Goal: Task Accomplishment & Management: Complete application form

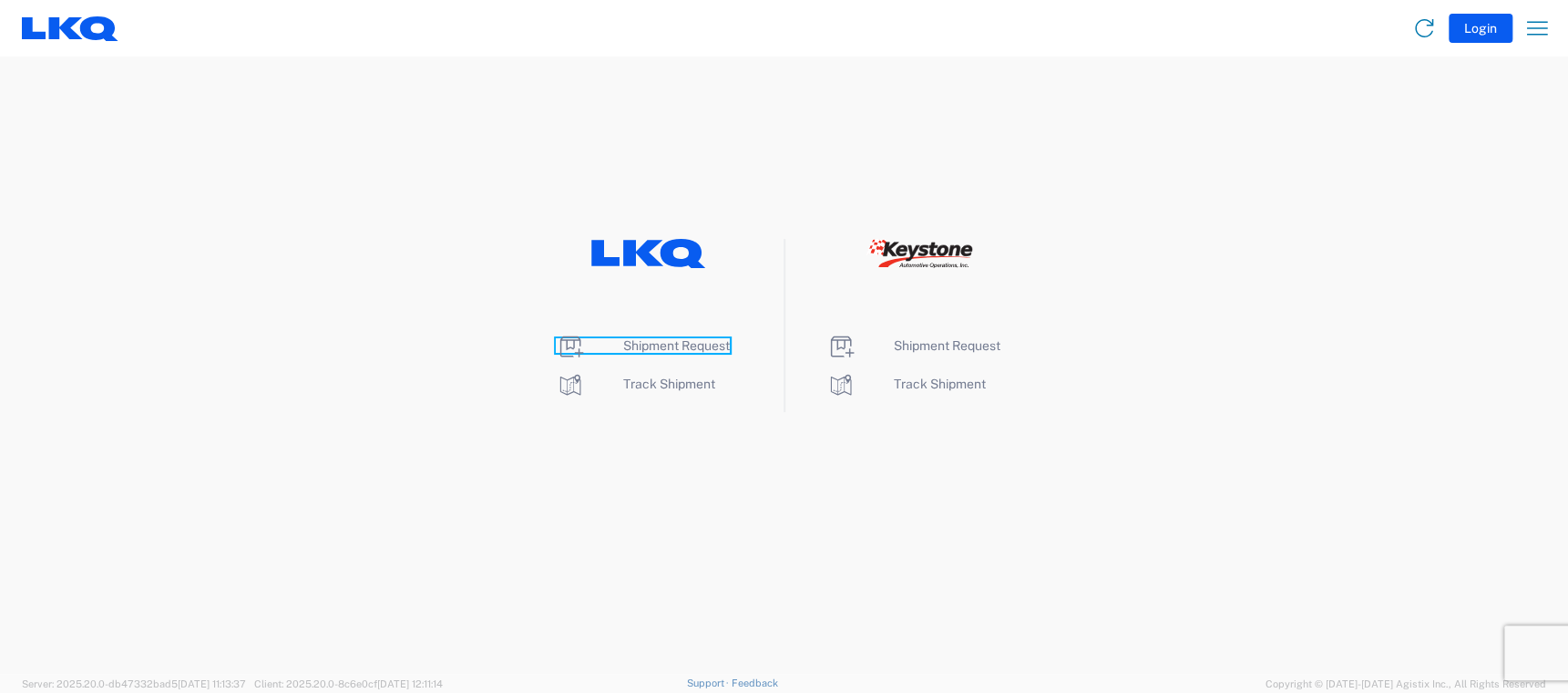
click at [662, 344] on span "Shipment Request" at bounding box center [676, 345] width 107 height 14
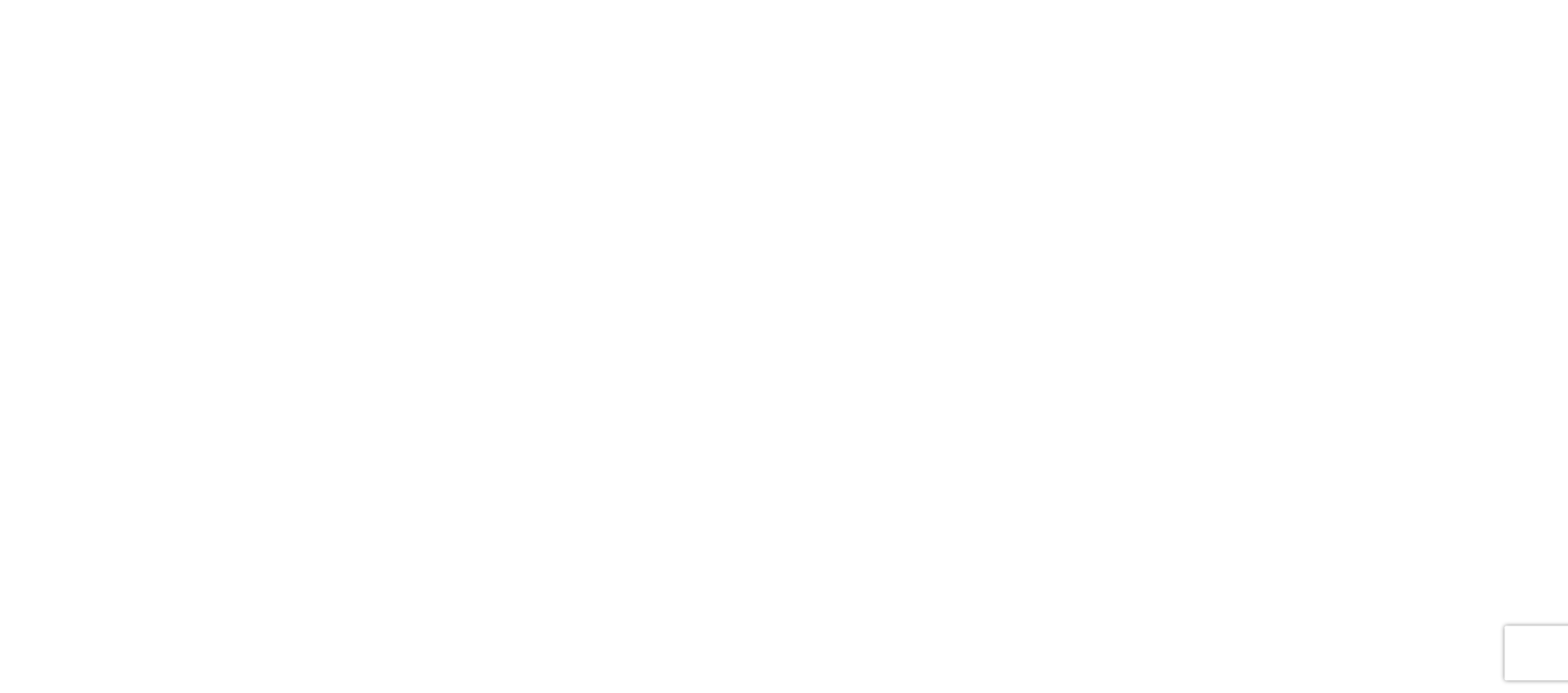
select select "FULL"
select select "LBS"
select select "IN"
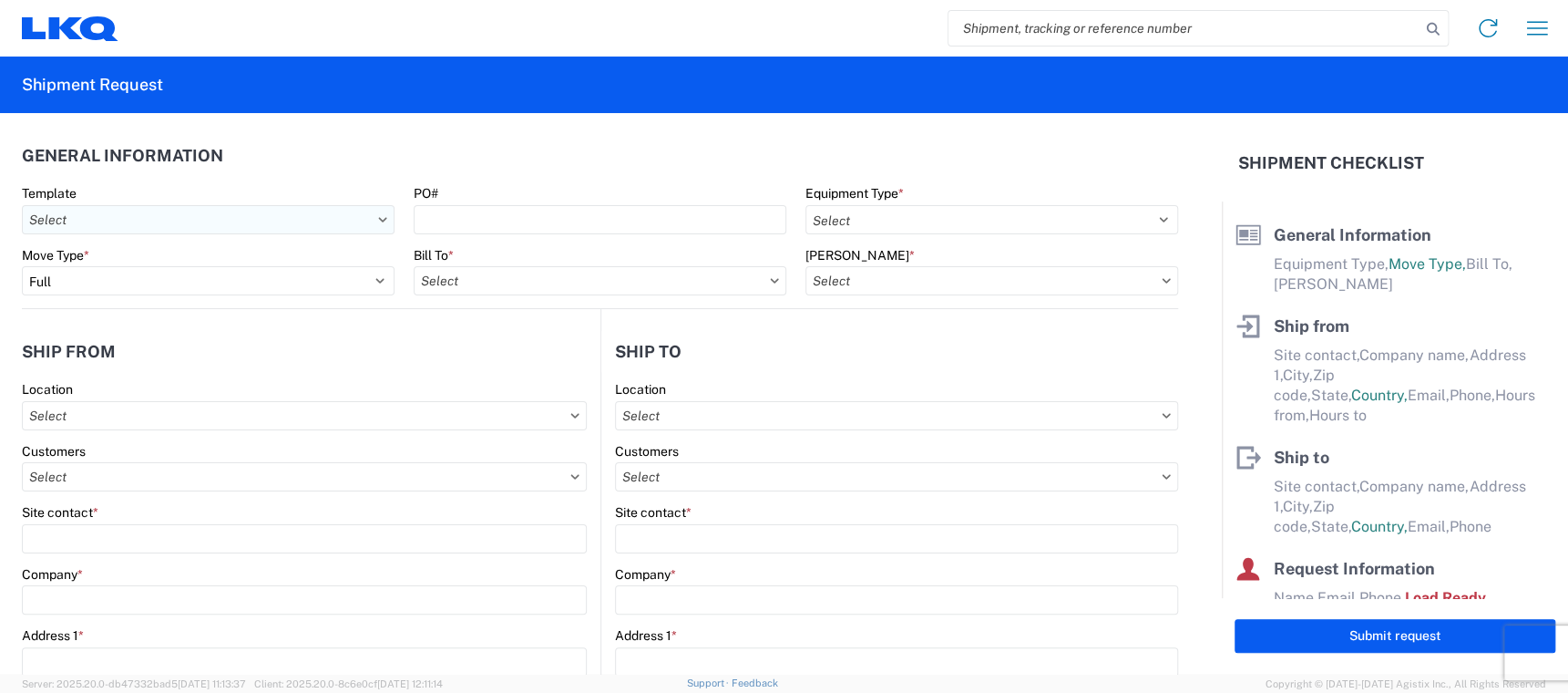
click at [129, 227] on input "text" at bounding box center [207, 219] width 372 height 29
click at [259, 215] on input "text" at bounding box center [207, 219] width 372 height 29
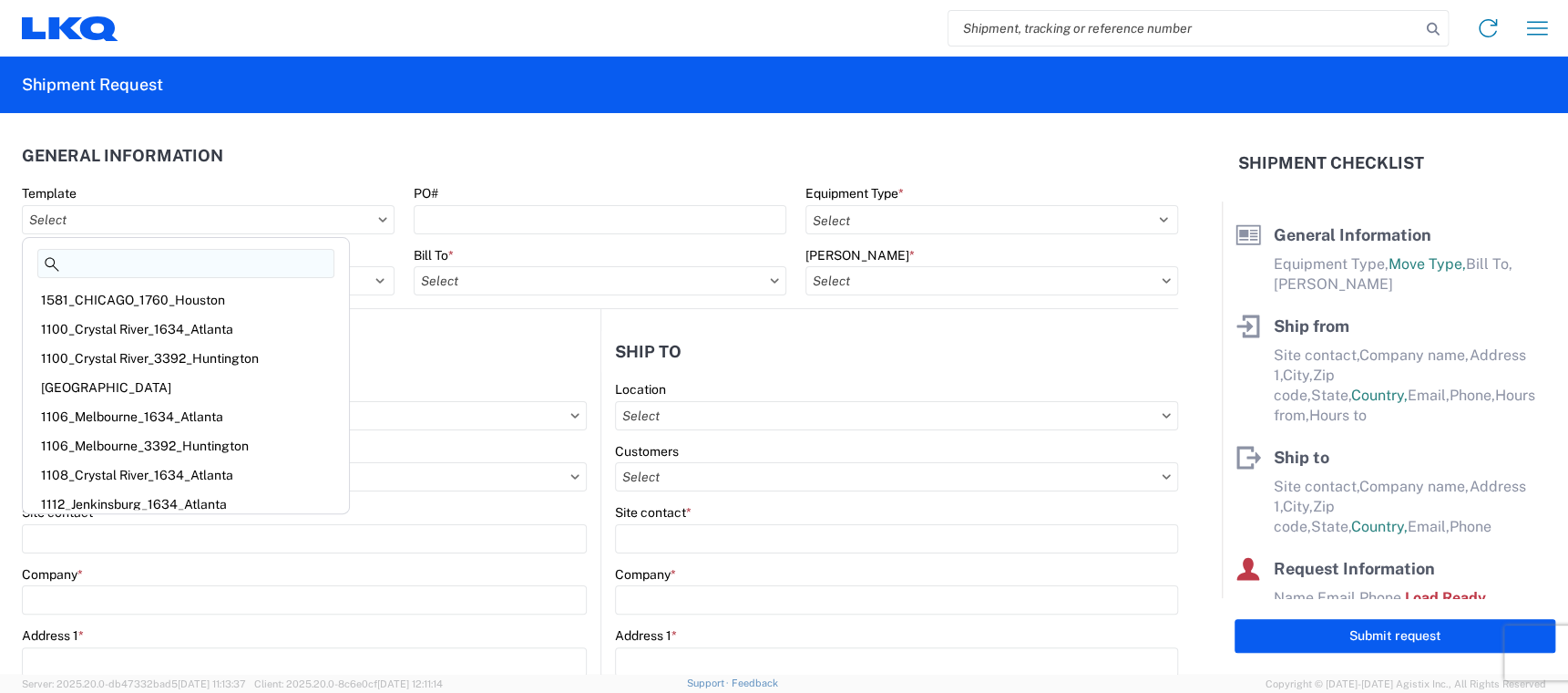
click at [118, 271] on input at bounding box center [186, 263] width 297 height 29
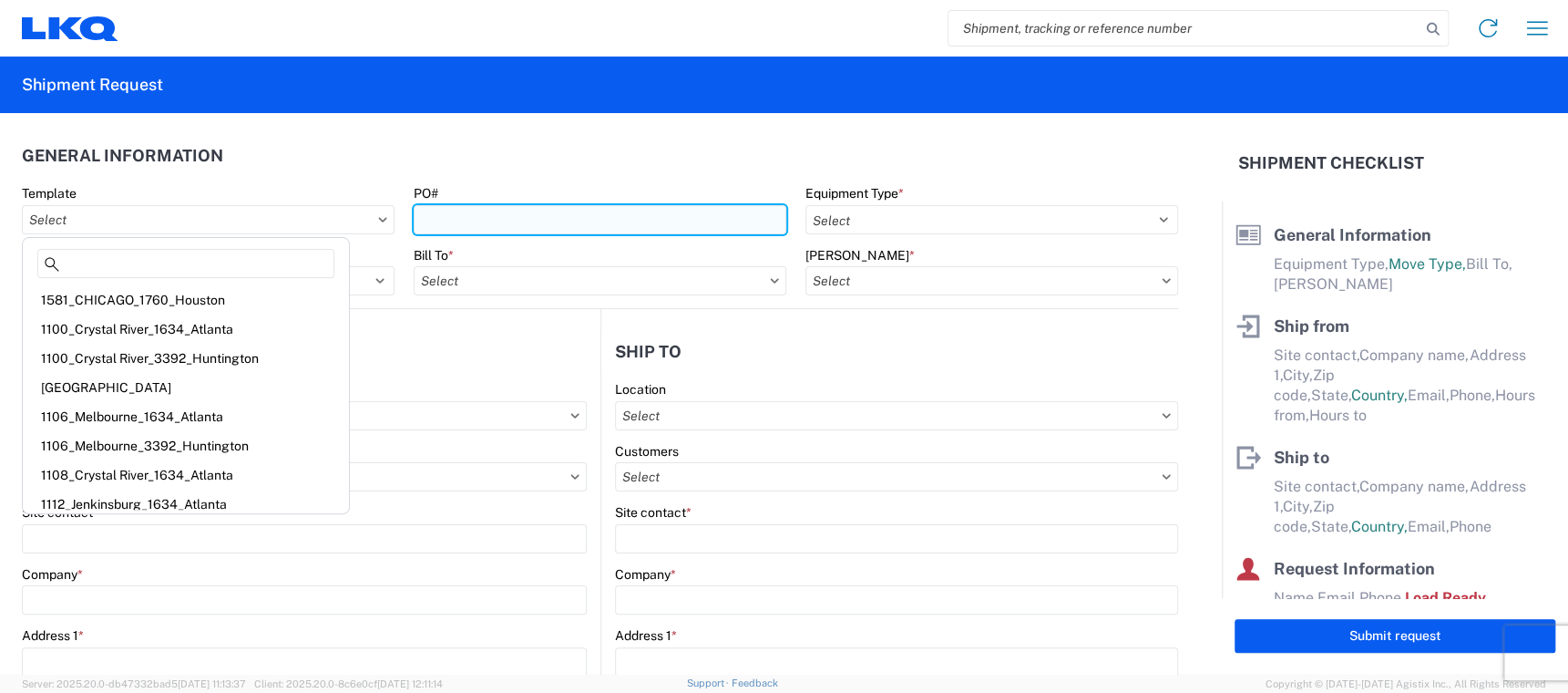
click at [448, 224] on input "PO#" at bounding box center [600, 219] width 372 height 29
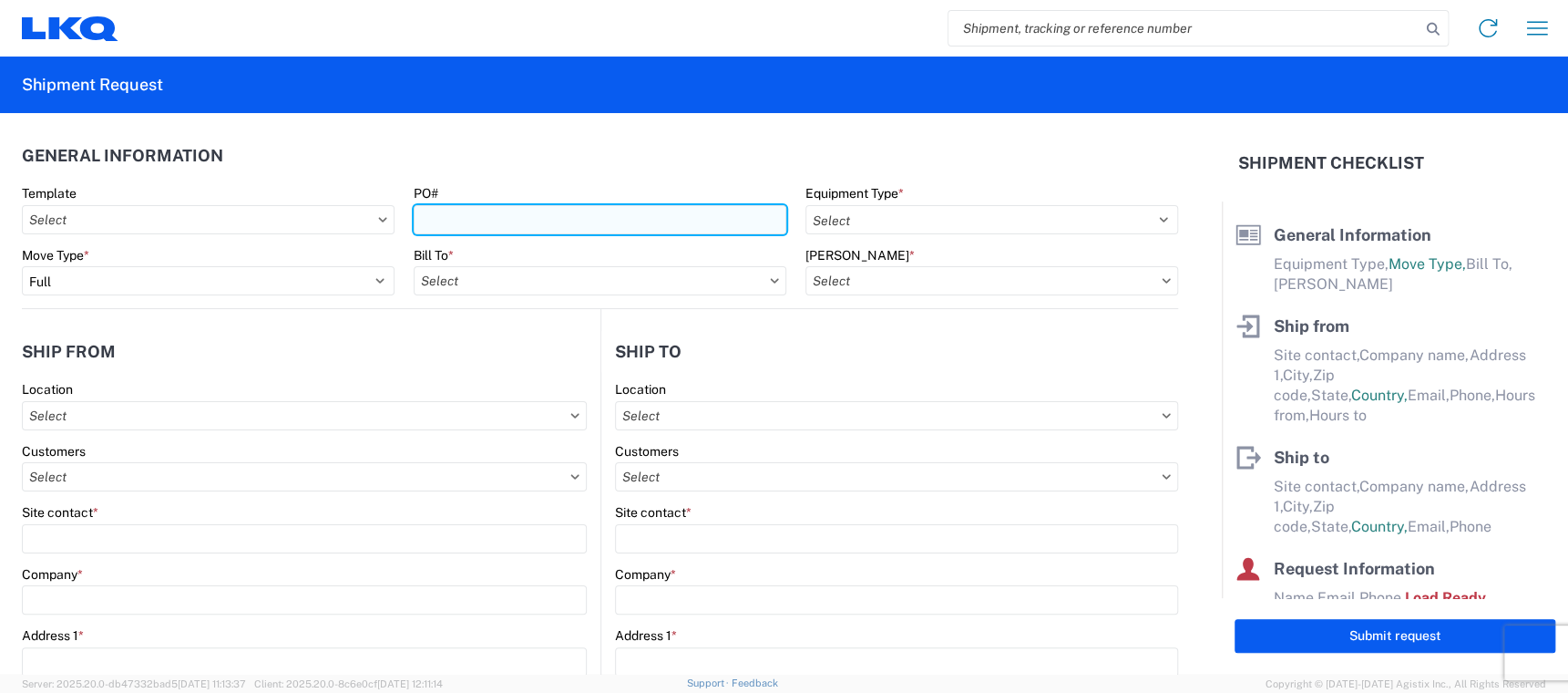
type input "t"
type input "T31681"
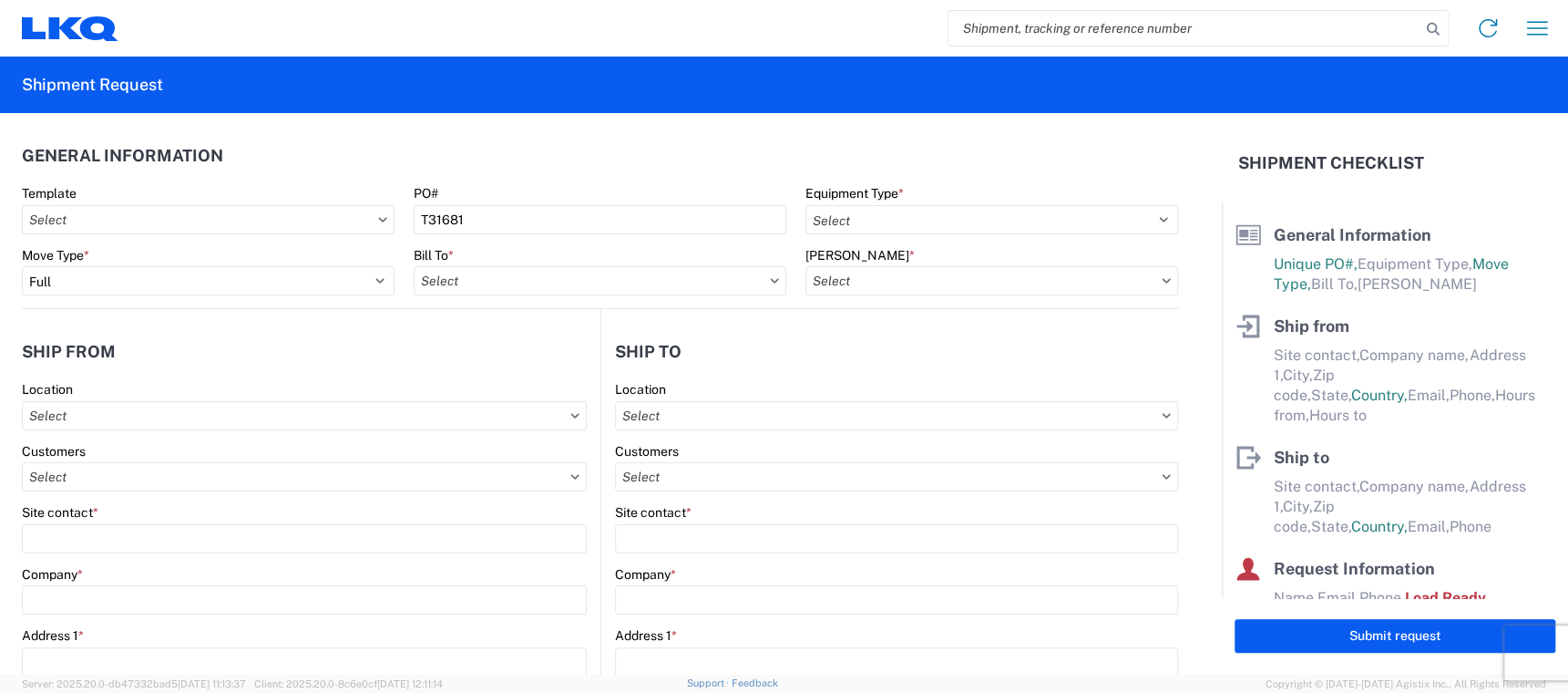
click at [850, 203] on div "Equipment Type * Select 53’ Dry Van Flatbed Dropdeck (van) Lowboy (flatbed) Rail" at bounding box center [991, 209] width 372 height 49
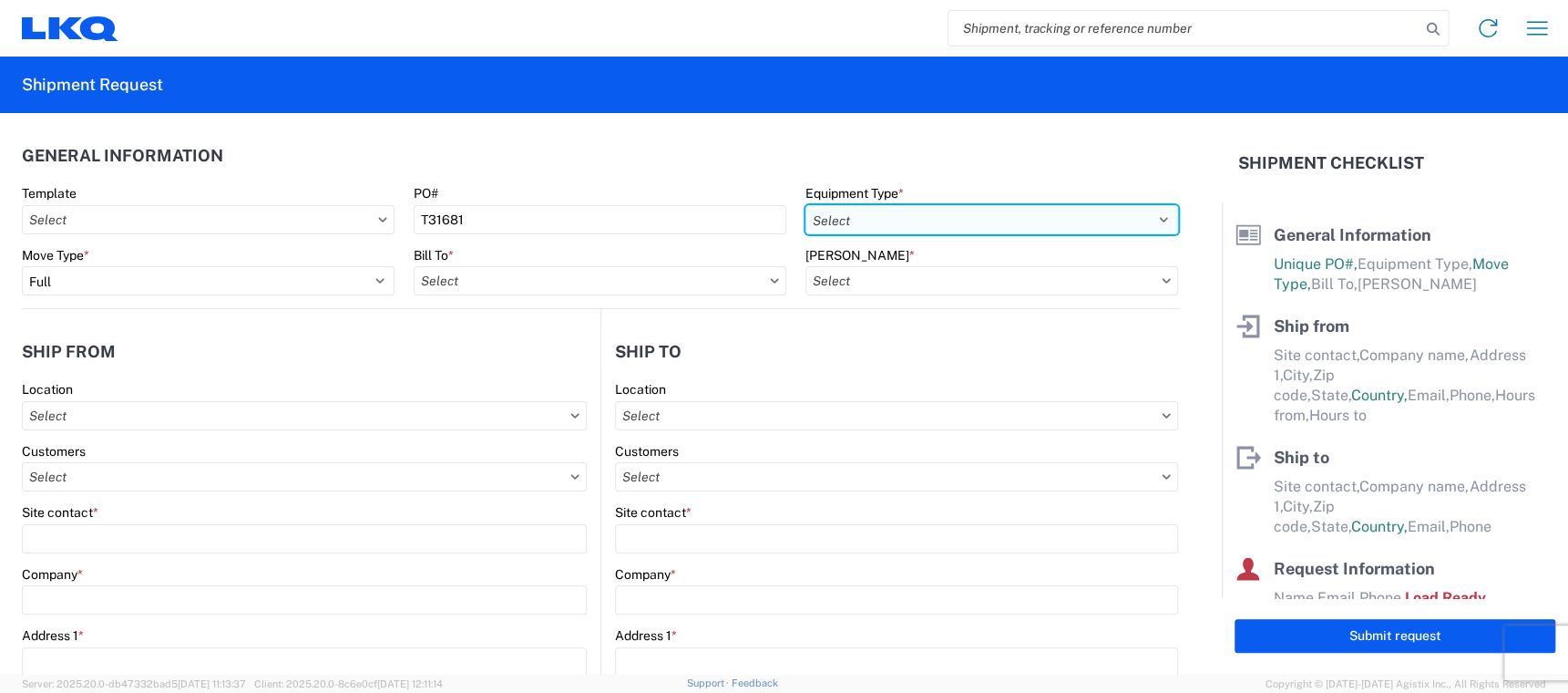
click at [842, 220] on select "Select 53’ Dry Van Flatbed Dropdeck (van) Lowboy (flatbed) Rail" at bounding box center [991, 219] width 372 height 29
select select "STDV"
click at [805, 205] on select "Select 53’ Dry Van Flatbed Dropdeck (van) Lowboy (flatbed) Rail" at bounding box center [991, 219] width 372 height 29
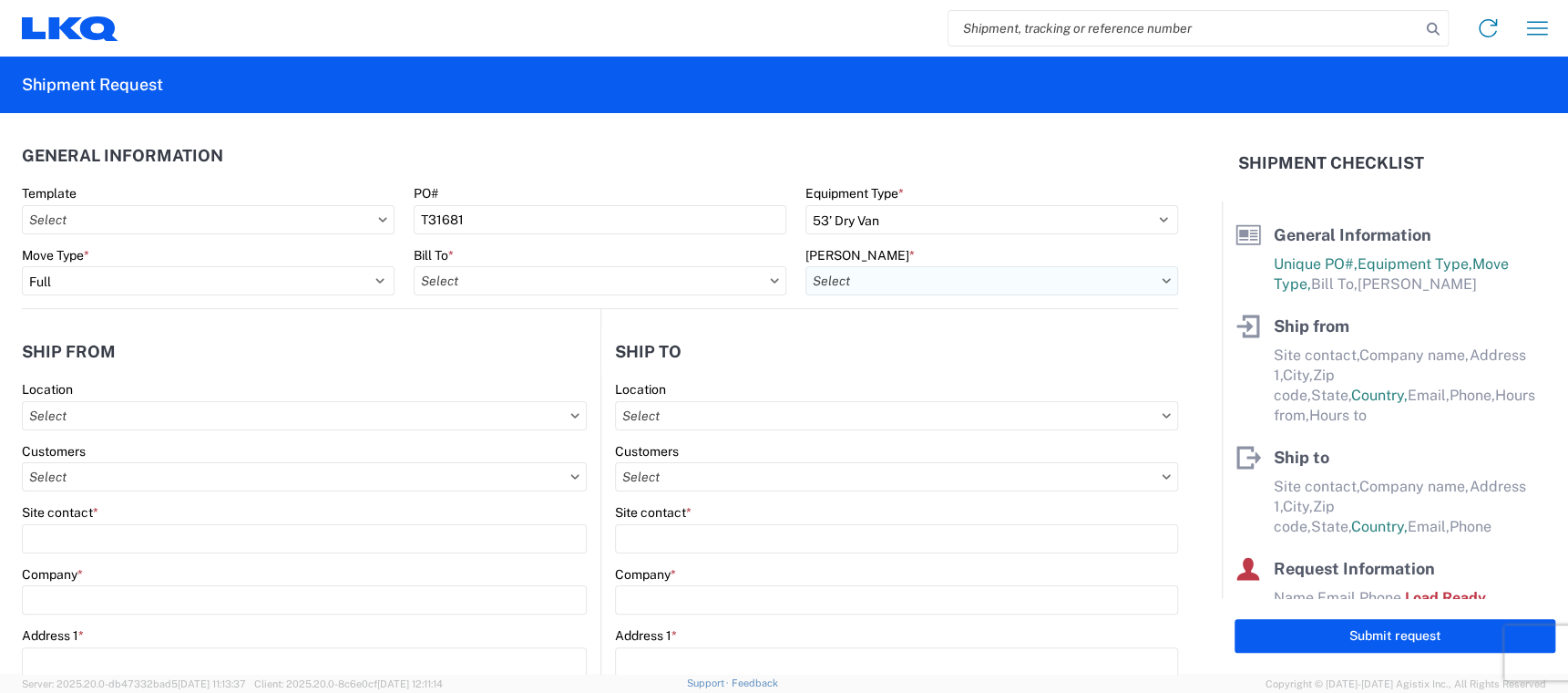
click at [838, 287] on input "text" at bounding box center [991, 280] width 372 height 29
click at [511, 294] on input "text" at bounding box center [600, 280] width 372 height 29
type input "3392"
click at [471, 353] on div "3392 - Transmetco" at bounding box center [570, 361] width 319 height 29
type input "3392 - Transmetco"
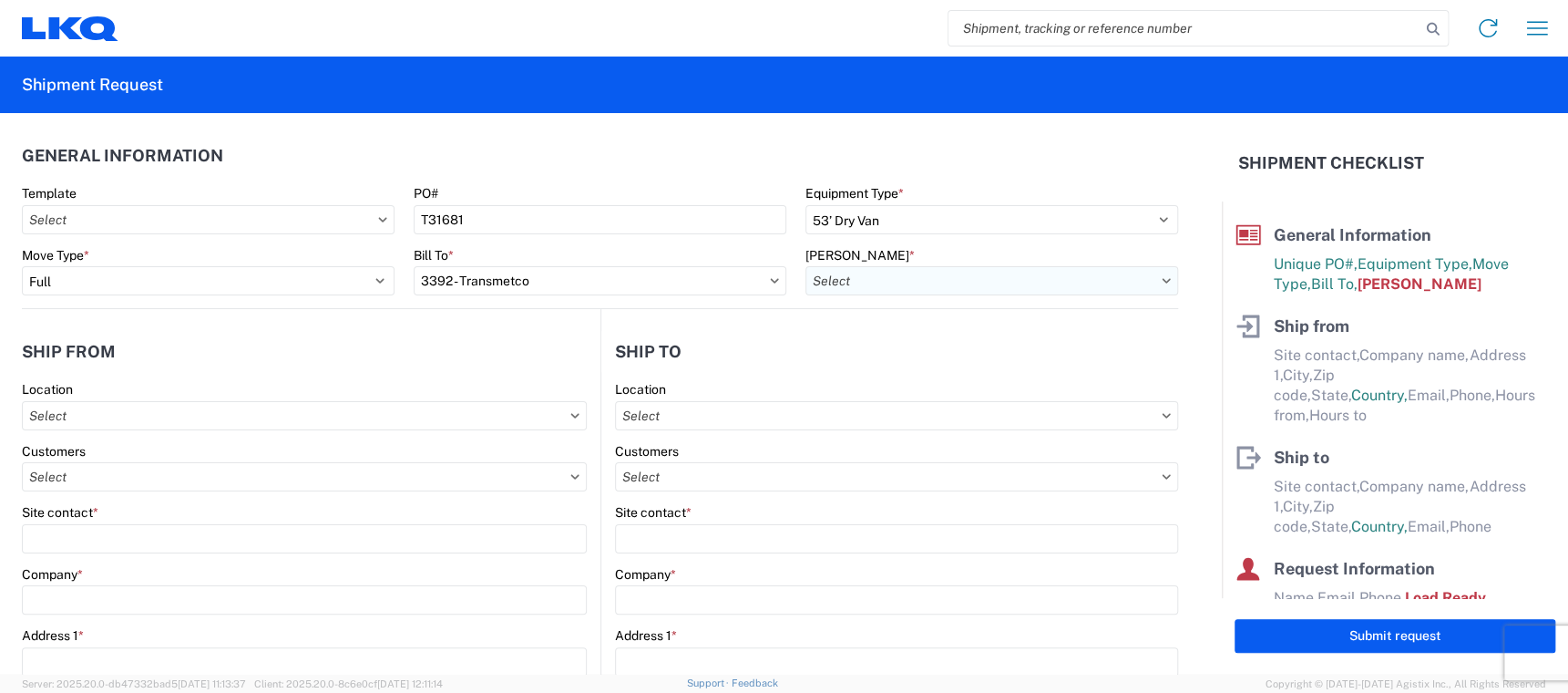
click at [850, 282] on input "text" at bounding box center [991, 280] width 372 height 29
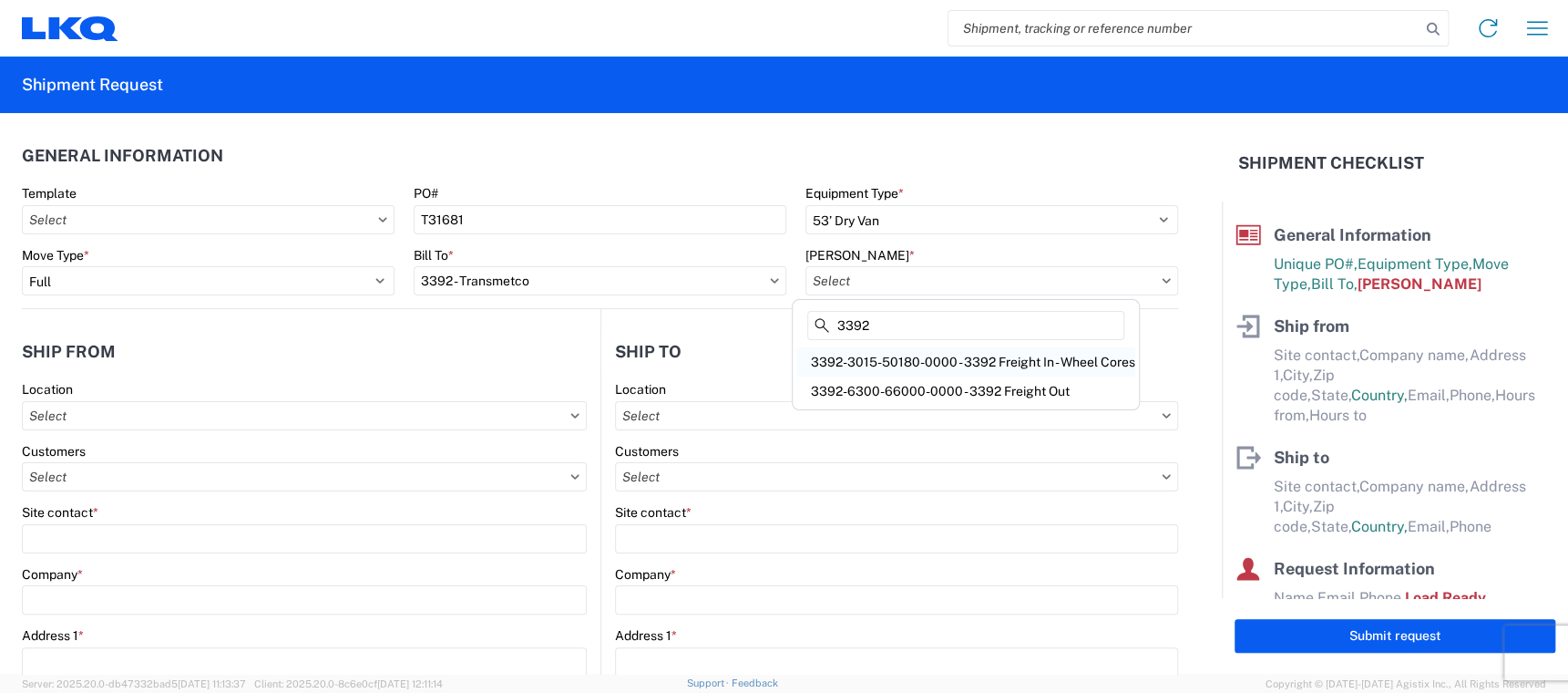
type input "3392"
click at [905, 366] on div "3392-3015-50180-0000 - 3392 Freight In - Wheel Cores" at bounding box center [966, 361] width 339 height 29
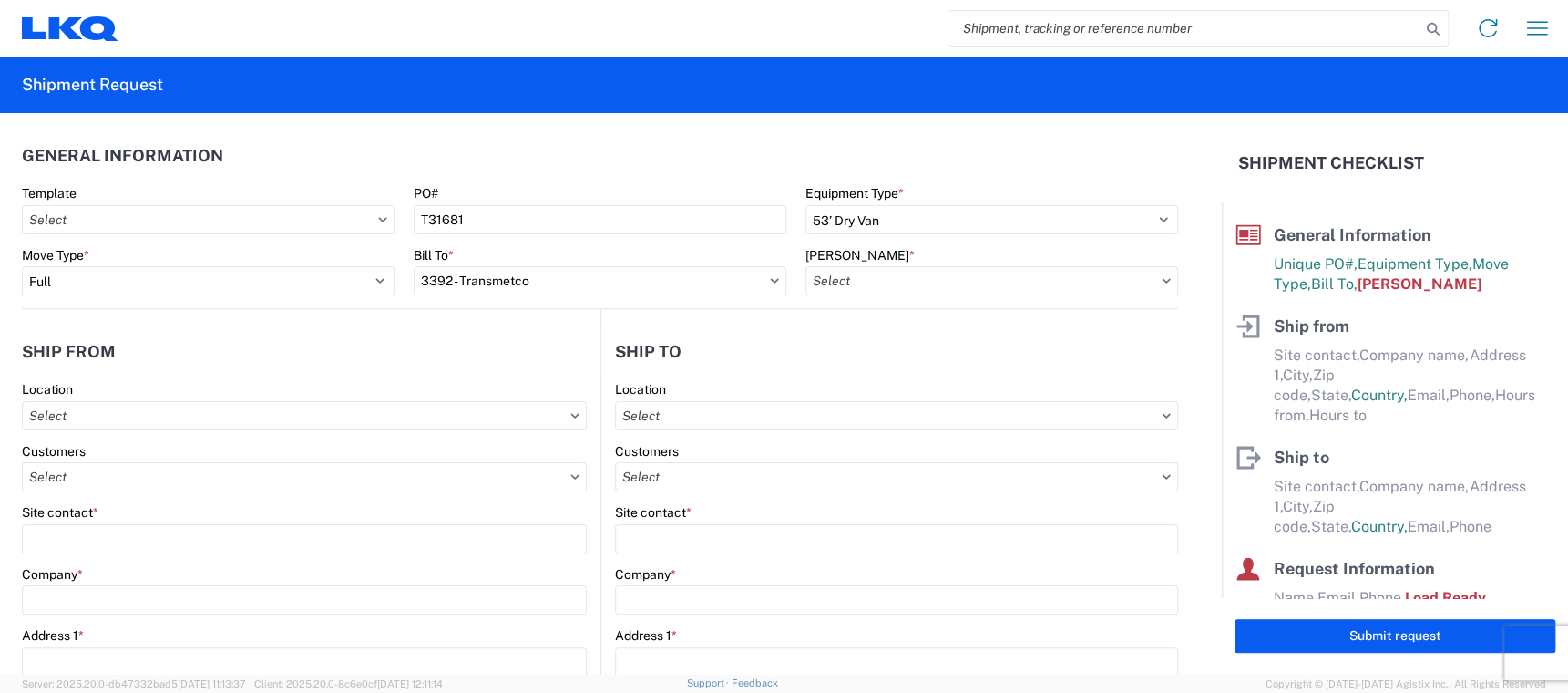
type input "3392-3015-50180-0000 - 3392 Freight In - Wheel Cores"
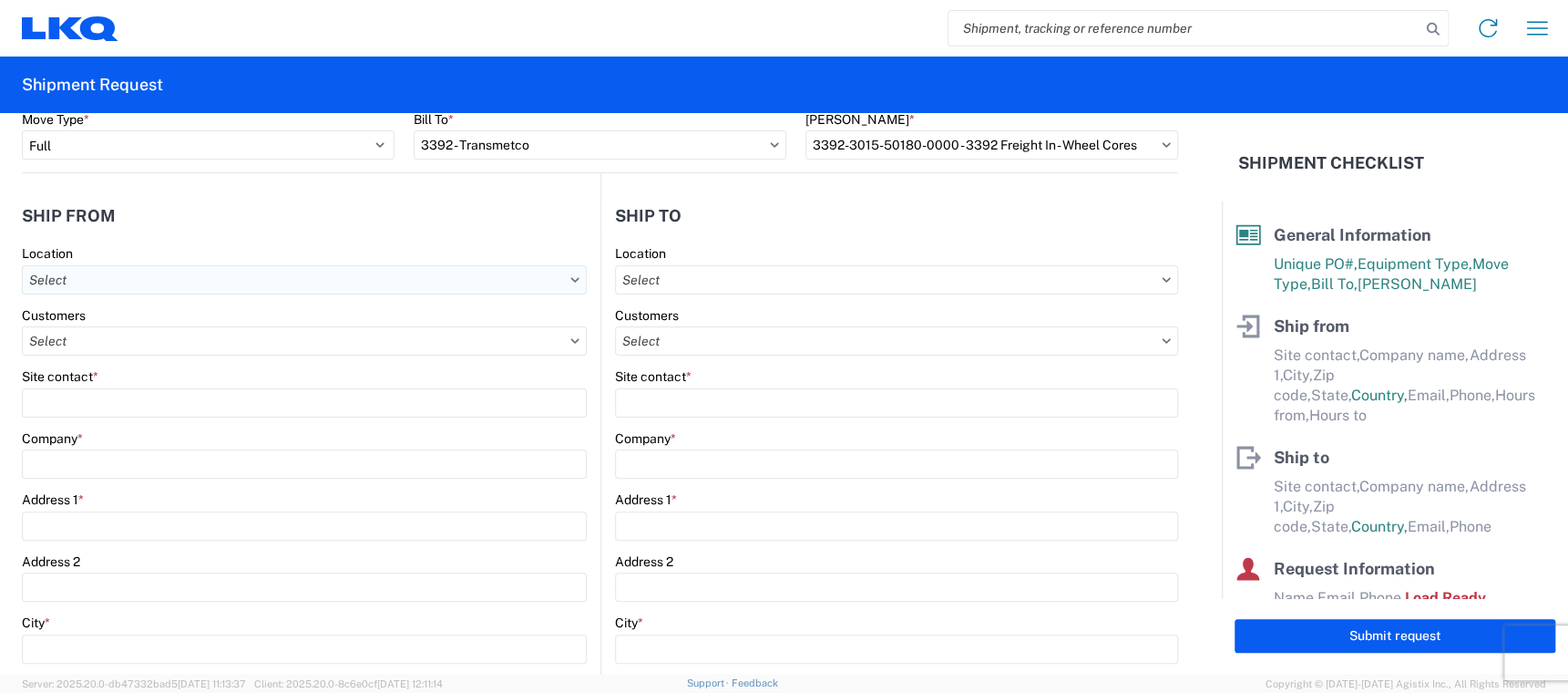
click at [161, 286] on input "text" at bounding box center [304, 279] width 565 height 29
type input "1762"
click at [82, 356] on div "1762 - LKQ [GEOGRAPHIC_DATA][US_STATE]" at bounding box center [186, 359] width 319 height 29
type input "1762 - LKQ [GEOGRAPHIC_DATA][US_STATE]"
type input "LKQ Corporation"
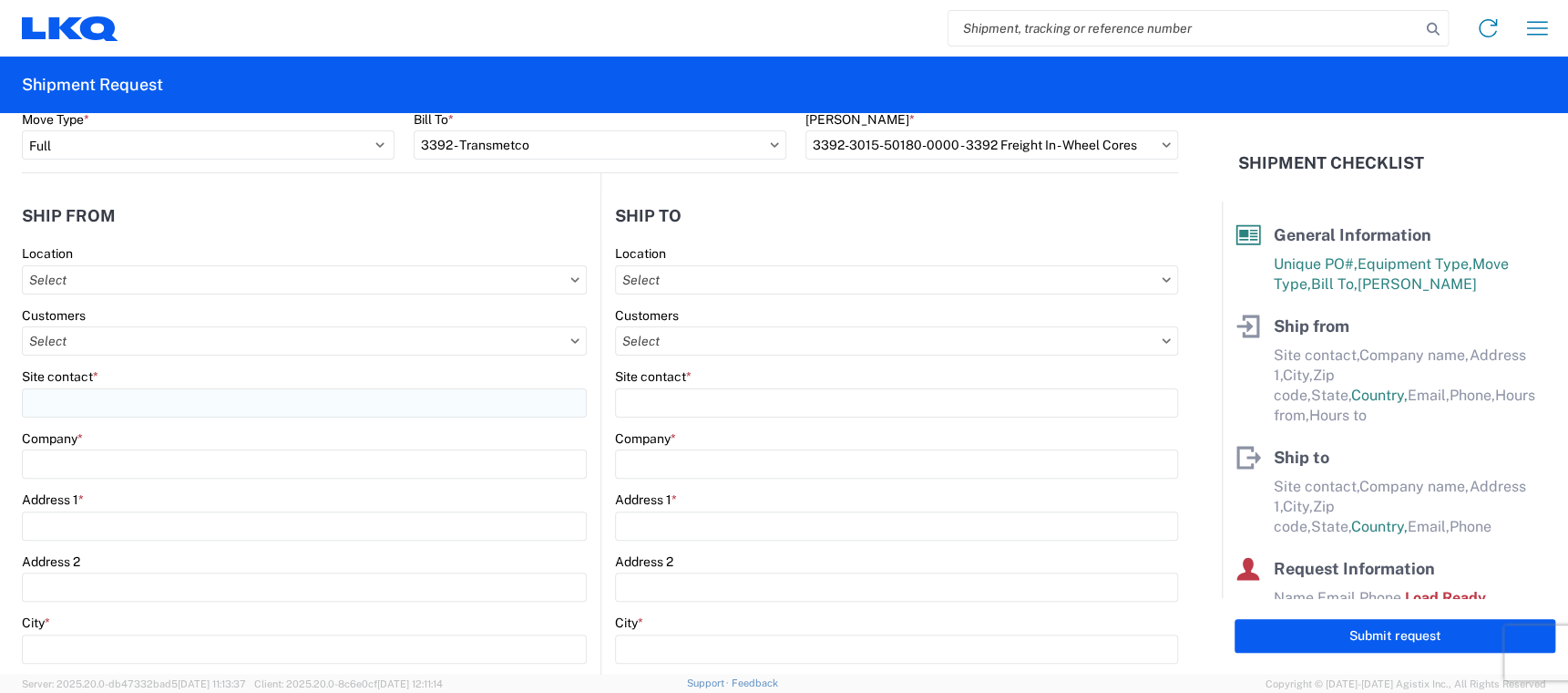
type input "[STREET_ADDRESS][PERSON_NAME]"
type input "[GEOGRAPHIC_DATA]"
type input "77073"
select select "[GEOGRAPHIC_DATA]"
select select "US"
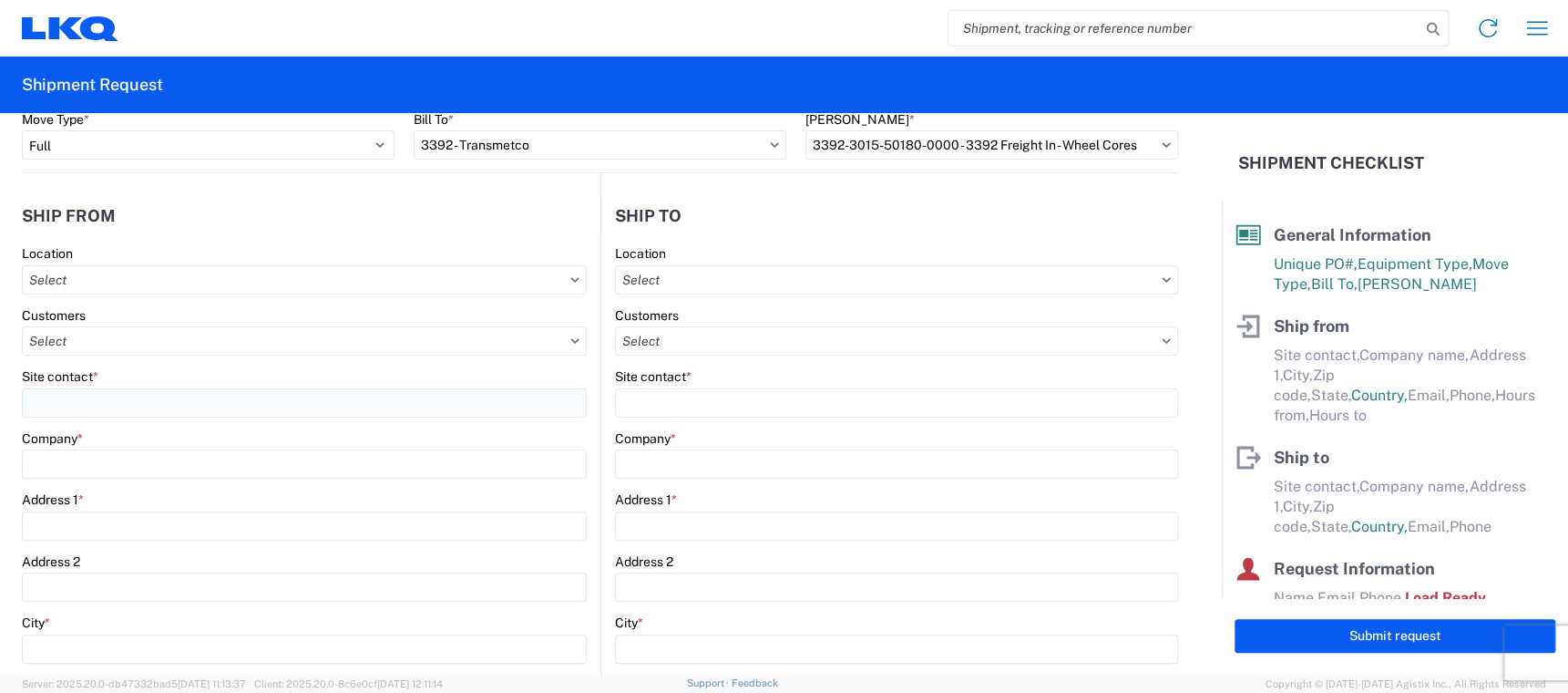
type input "08:00"
type input "17:00"
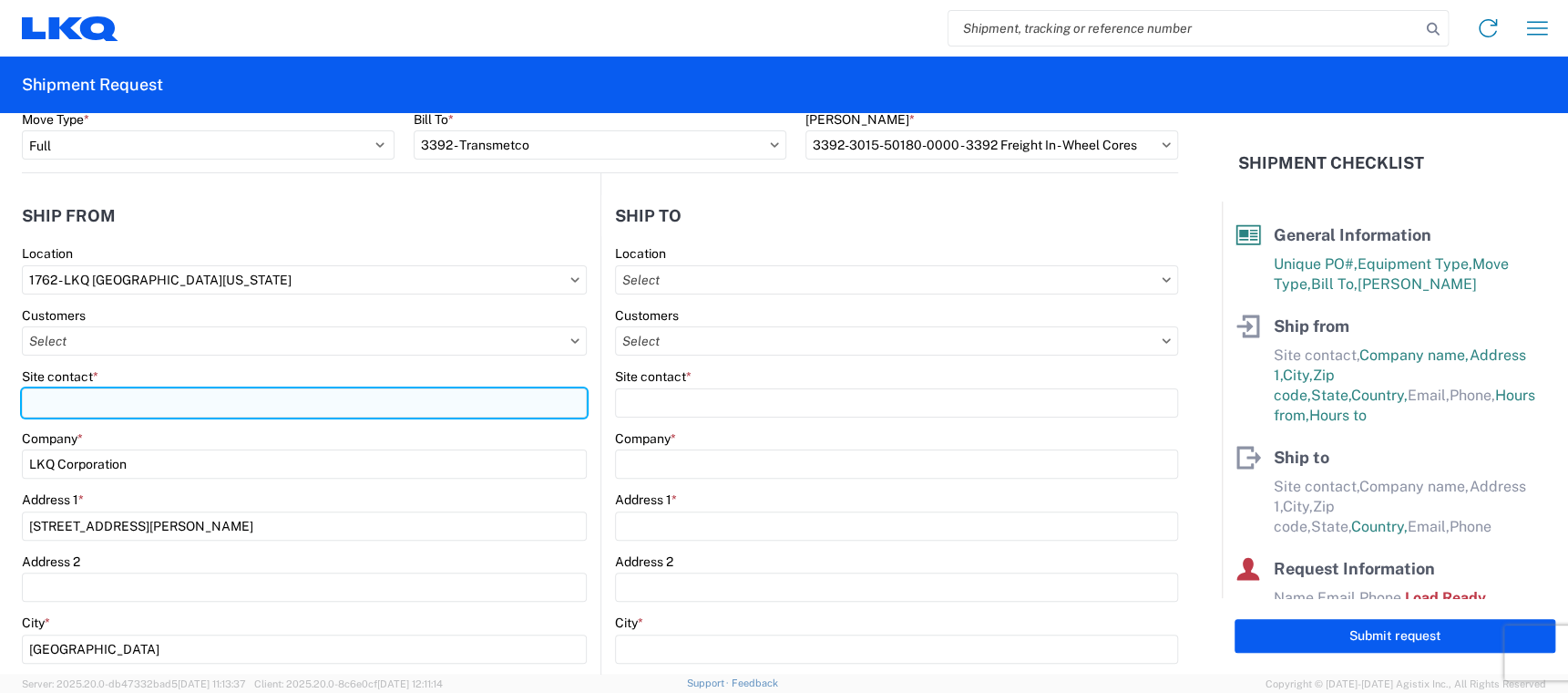
click at [70, 408] on input "Site contact *" at bounding box center [304, 403] width 565 height 29
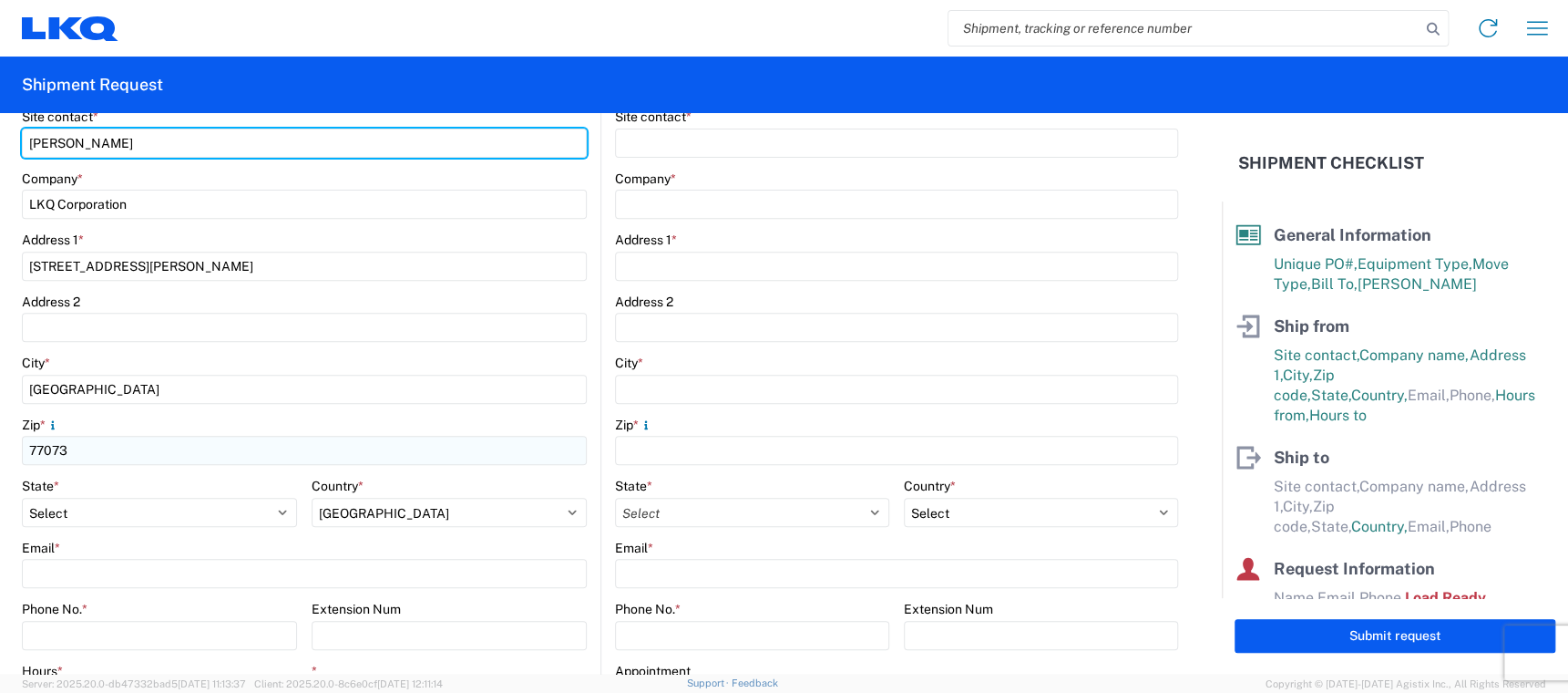
scroll to position [410, 0]
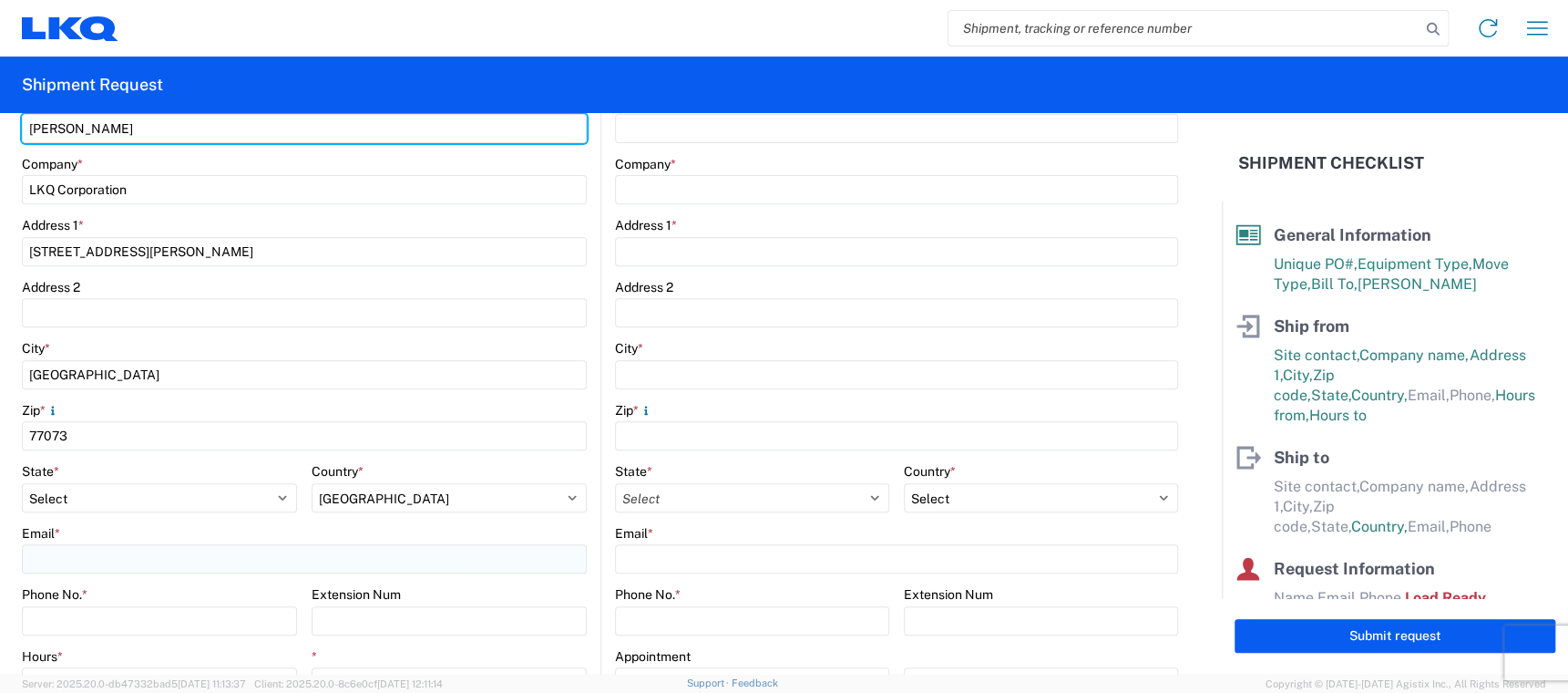
type input "[PERSON_NAME]"
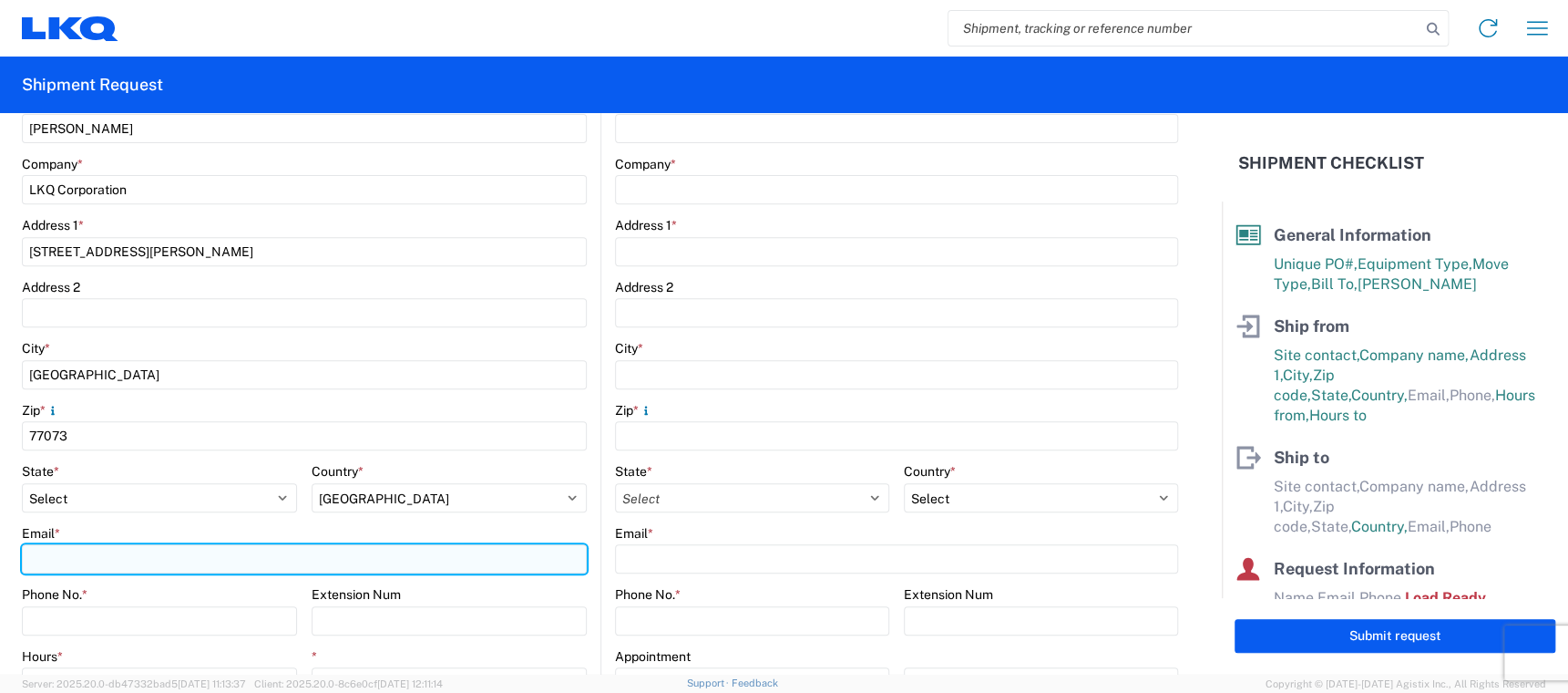
click at [72, 554] on input "Email *" at bounding box center [304, 558] width 565 height 29
type input "[EMAIL_ADDRESS][DOMAIN_NAME]"
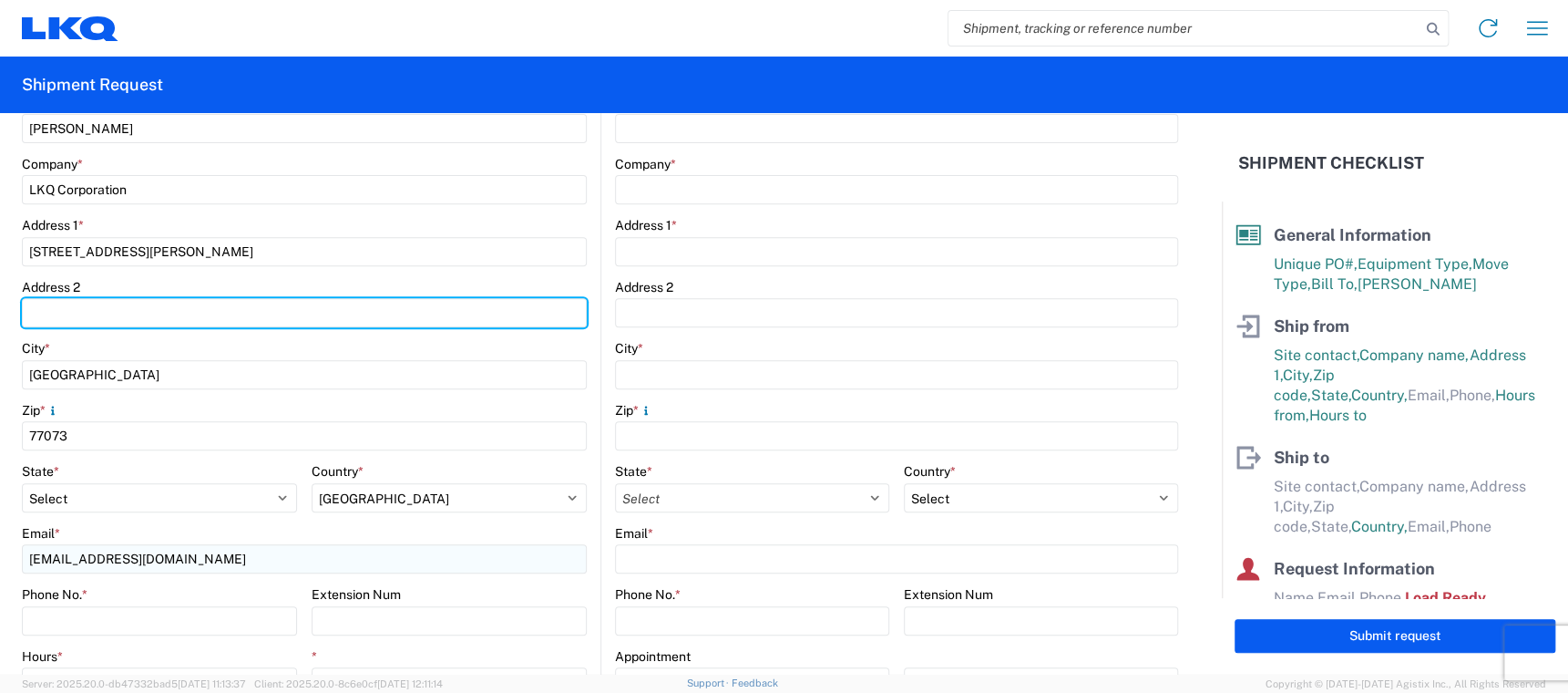
type input "[PERSON_NAME]/[PERSON_NAME]"
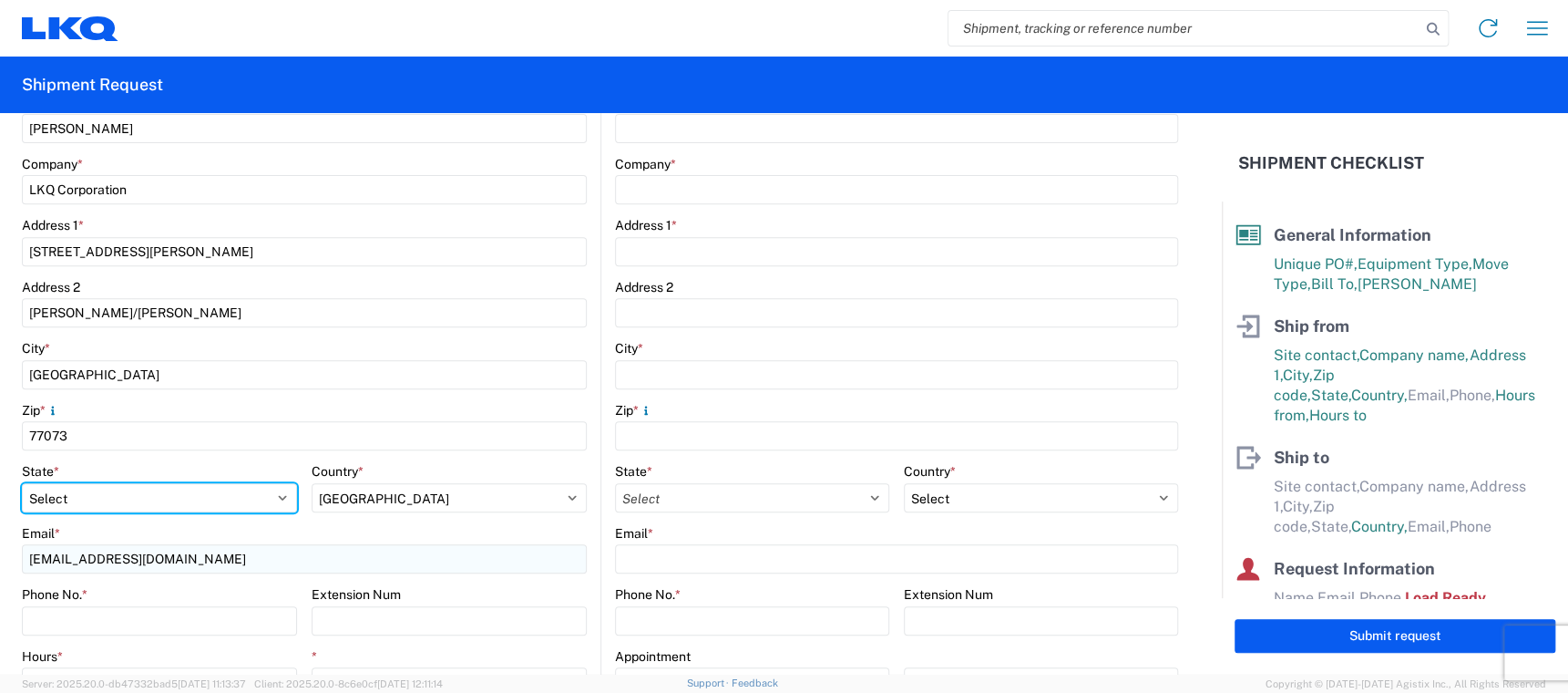
select select "IL"
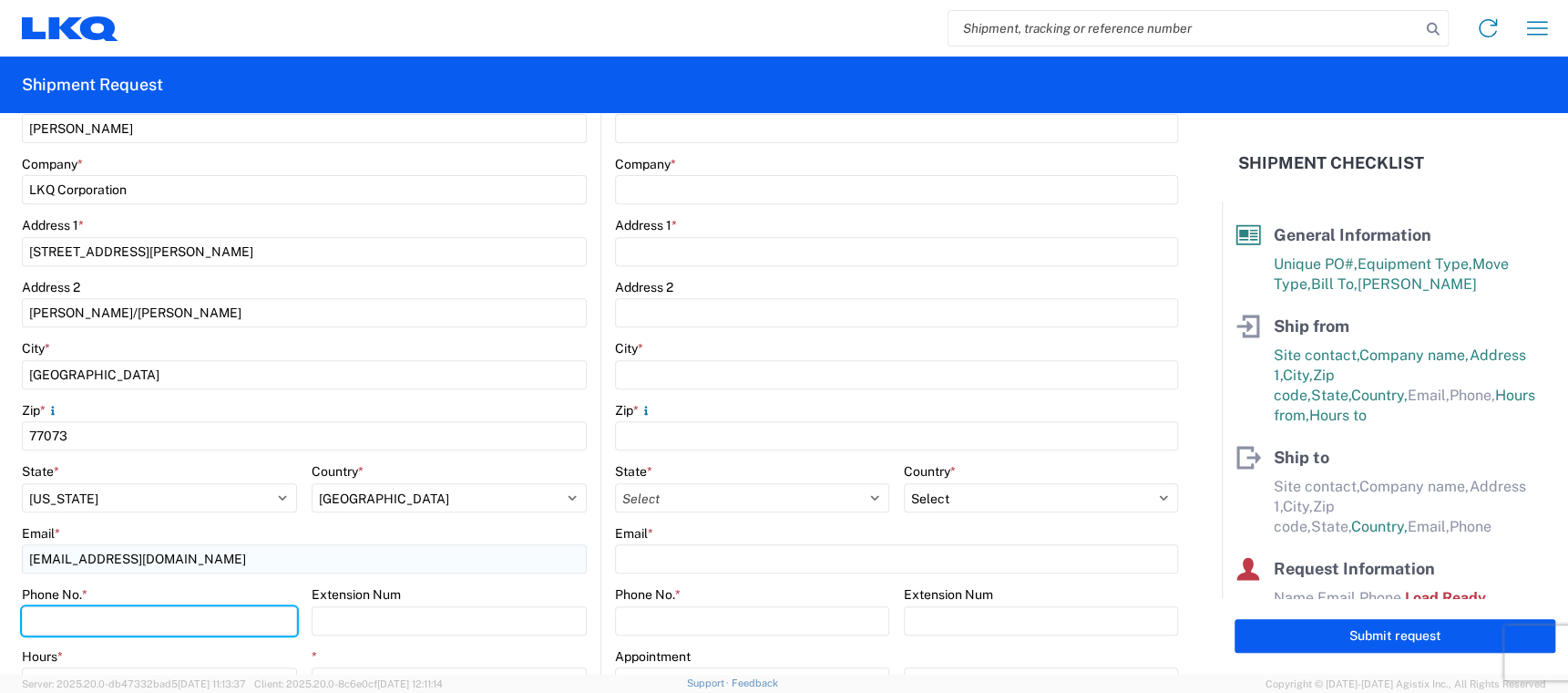
type input "7134465896"
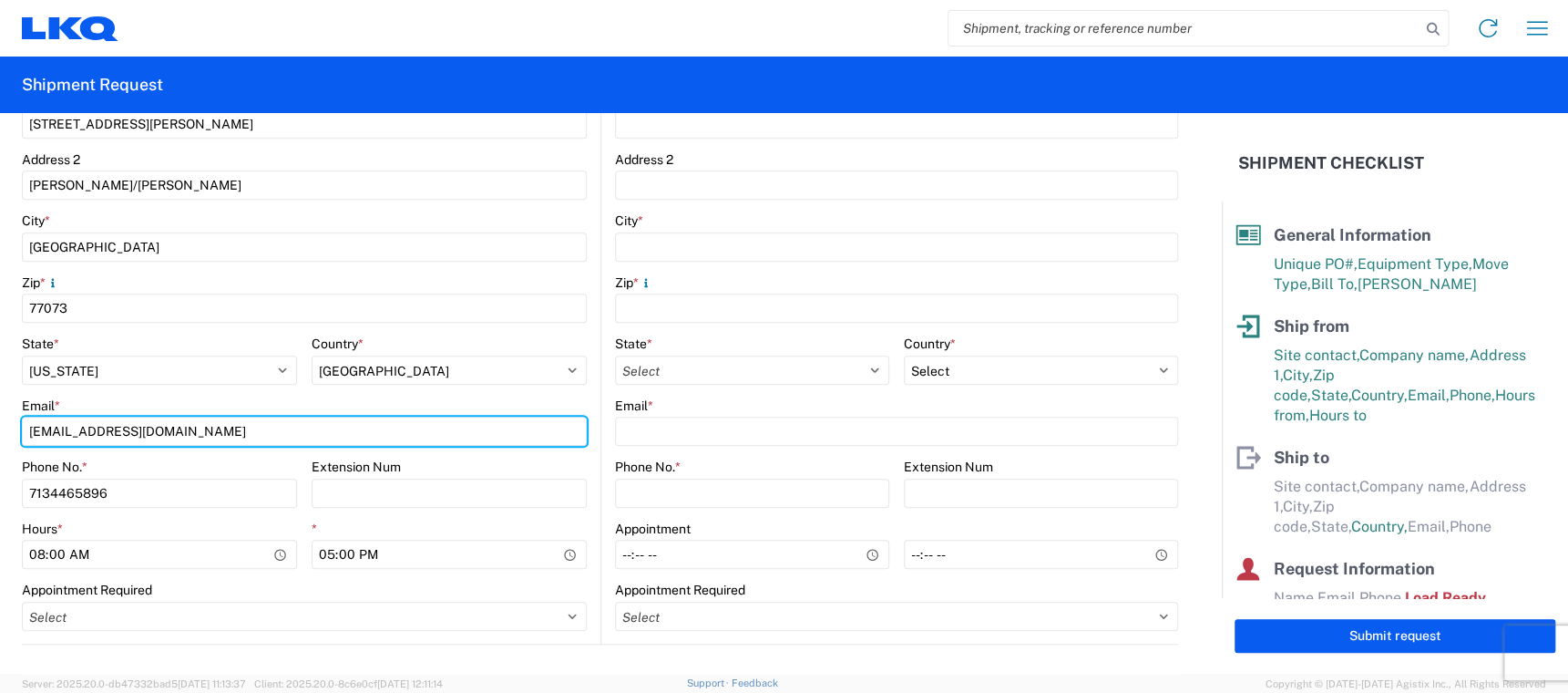
scroll to position [683, 0]
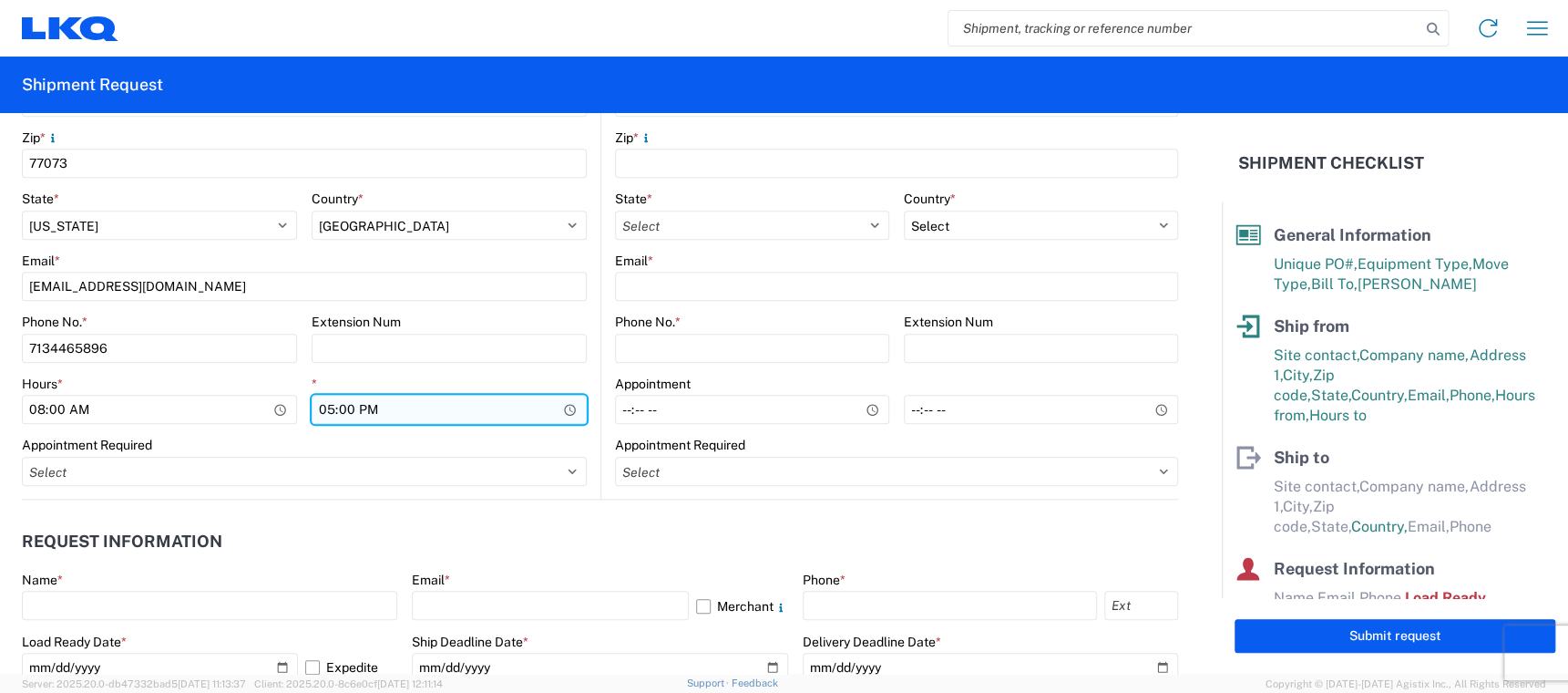
click at [563, 408] on input "17:00" at bounding box center [450, 409] width 275 height 29
type input "15:00"
click at [558, 507] on agx-request-info "Request Information Name * Email * Merchant Phone * Load Ready Date * [DATE] Ex…" at bounding box center [600, 598] width 1157 height 196
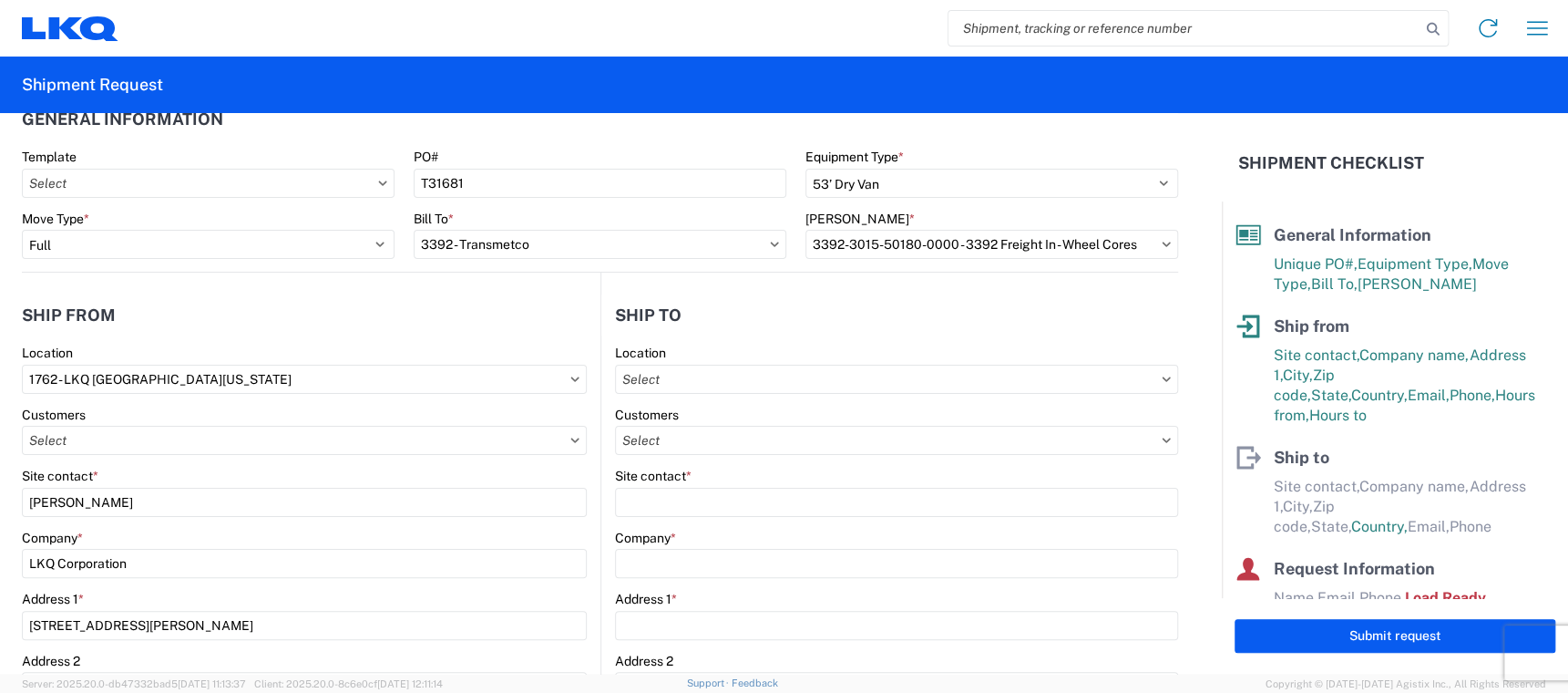
scroll to position [0, 0]
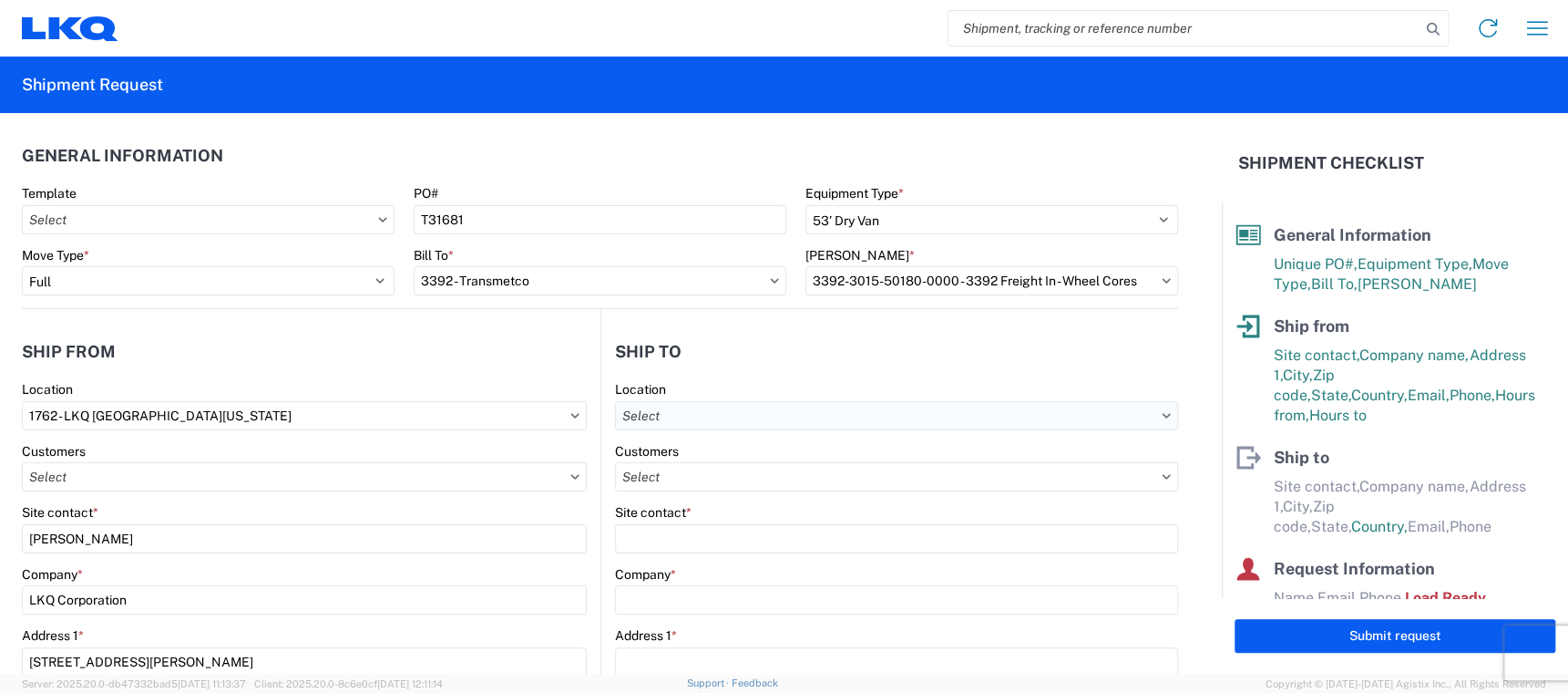
click at [641, 413] on input "text" at bounding box center [897, 415] width 564 height 29
type input "3392"
click at [684, 495] on div "3392 - Transmetco" at bounding box center [768, 495] width 319 height 29
type input "3392 - Transmetco"
type input "LKQ Corporation"
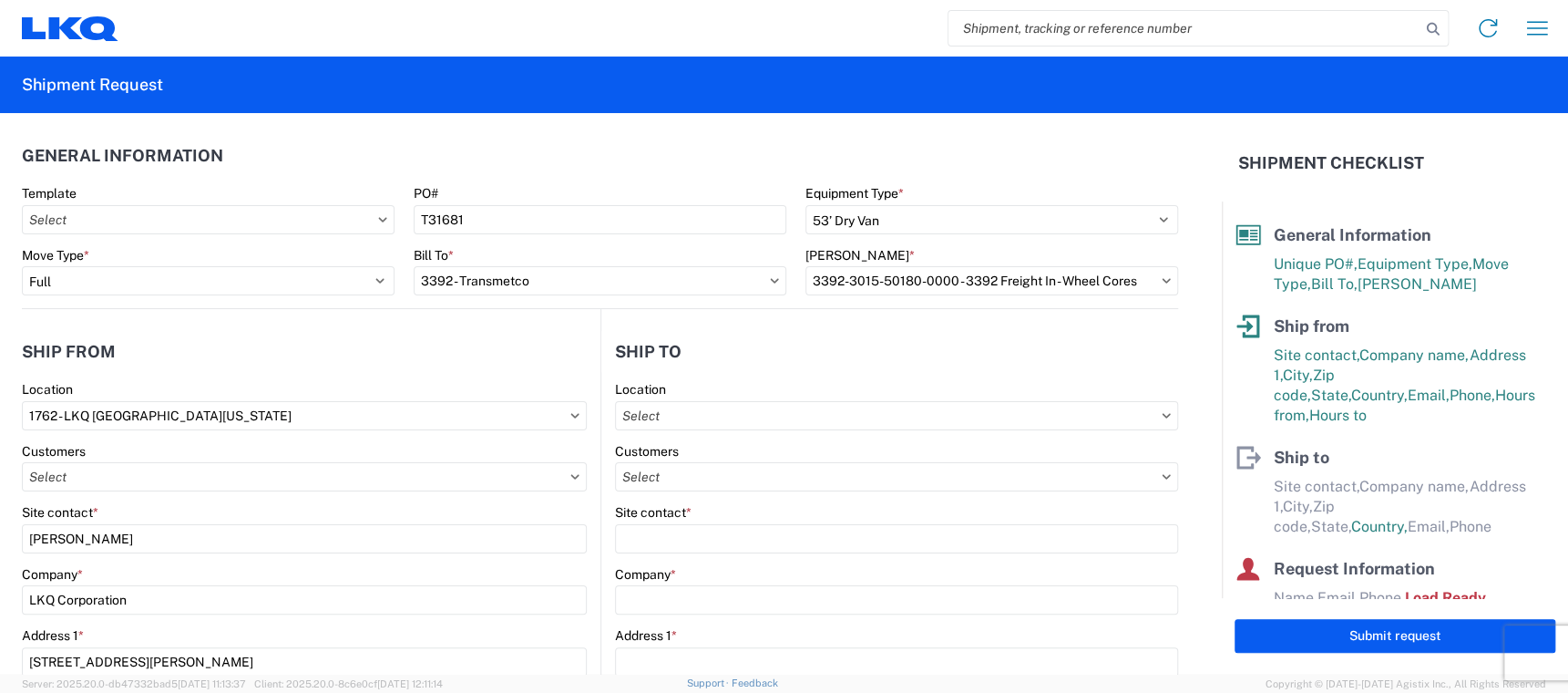
type input "[STREET_ADDRESS]"
type input "Huntington"
type input "46750"
select select "US"
type input "[PHONE_NUMBER]"
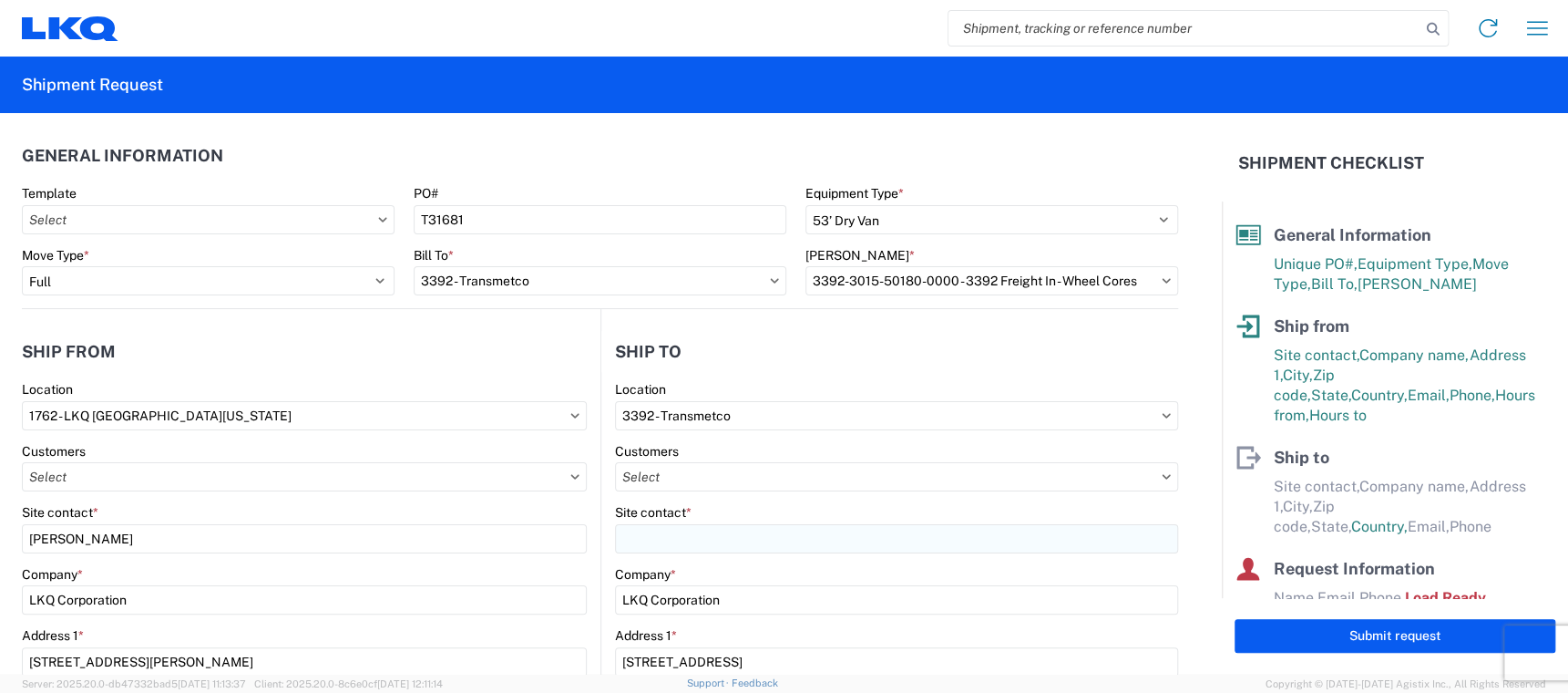
select select
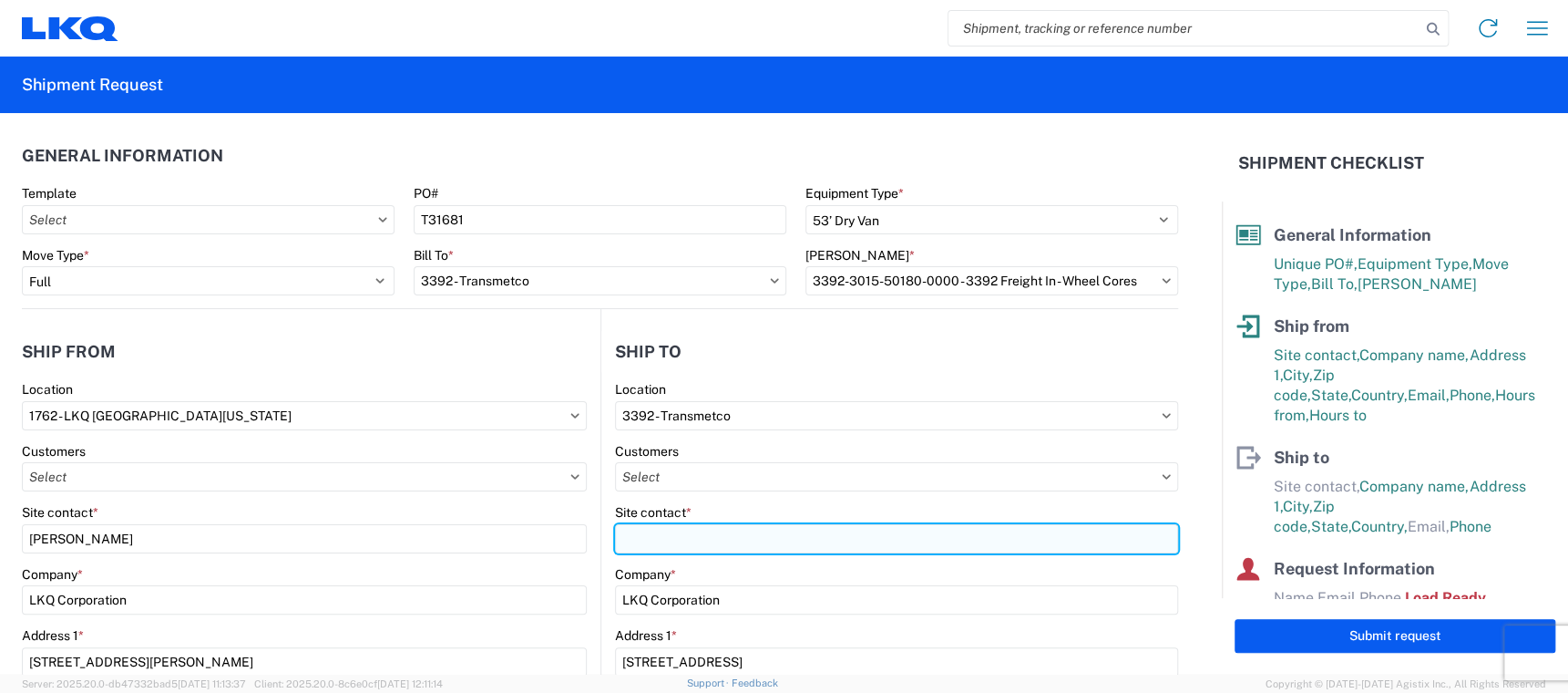
click at [657, 544] on input "Site contact *" at bounding box center [897, 538] width 564 height 29
type input "r"
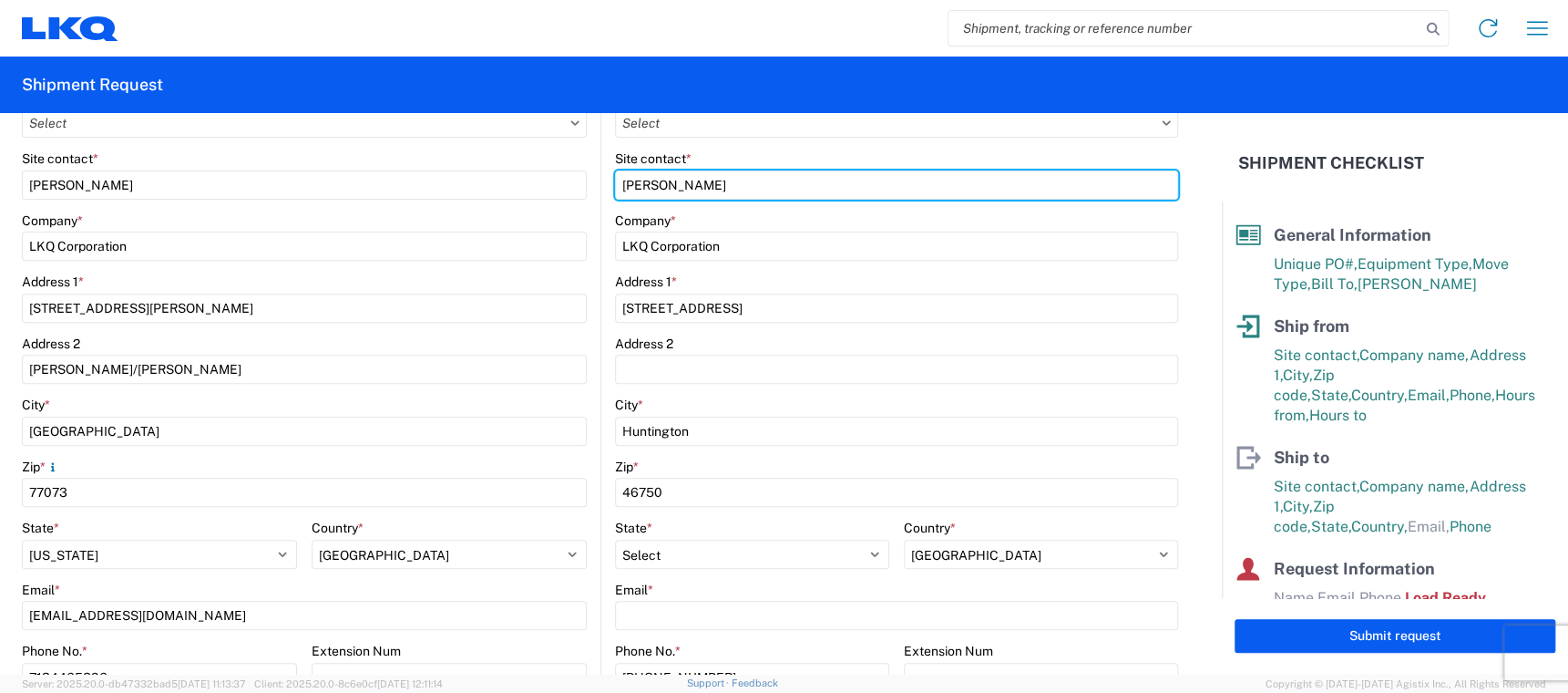
scroll to position [410, 0]
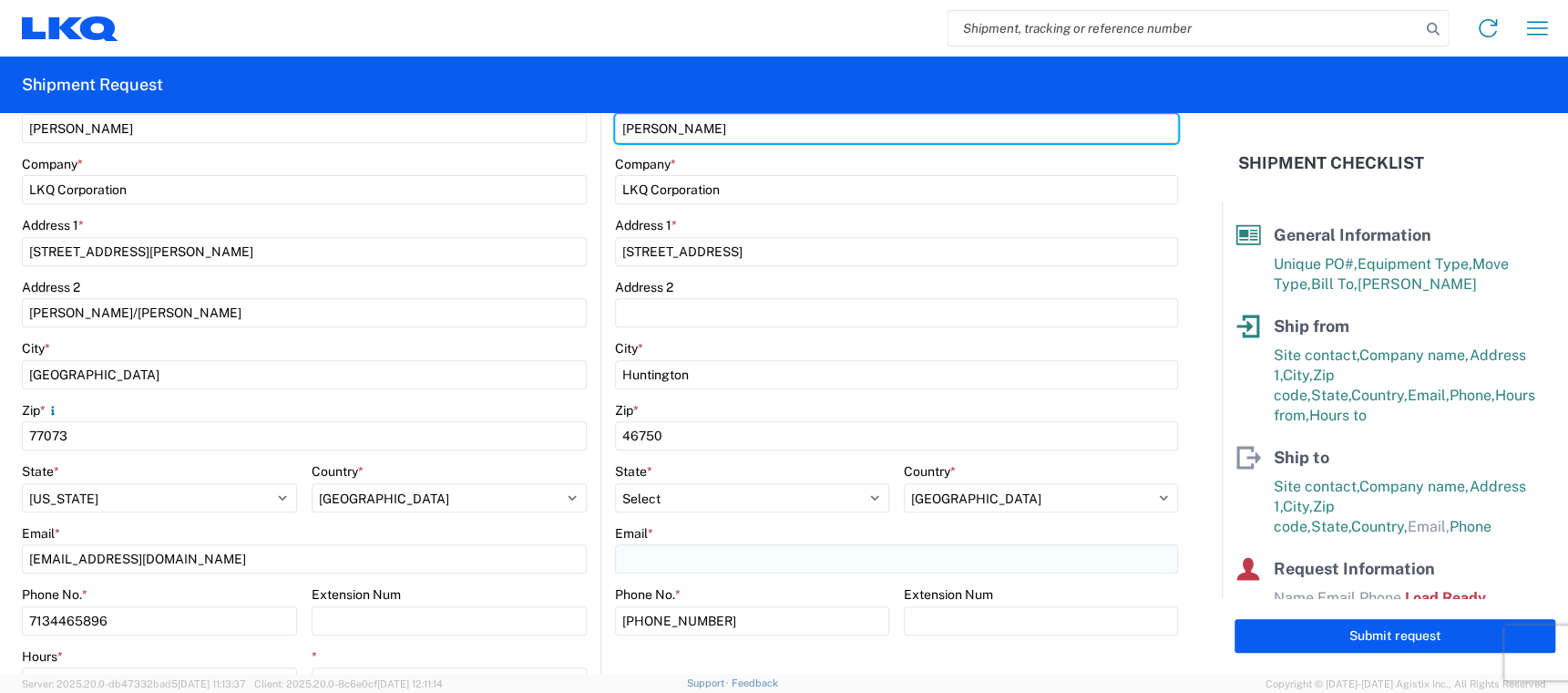
type input "[PERSON_NAME]"
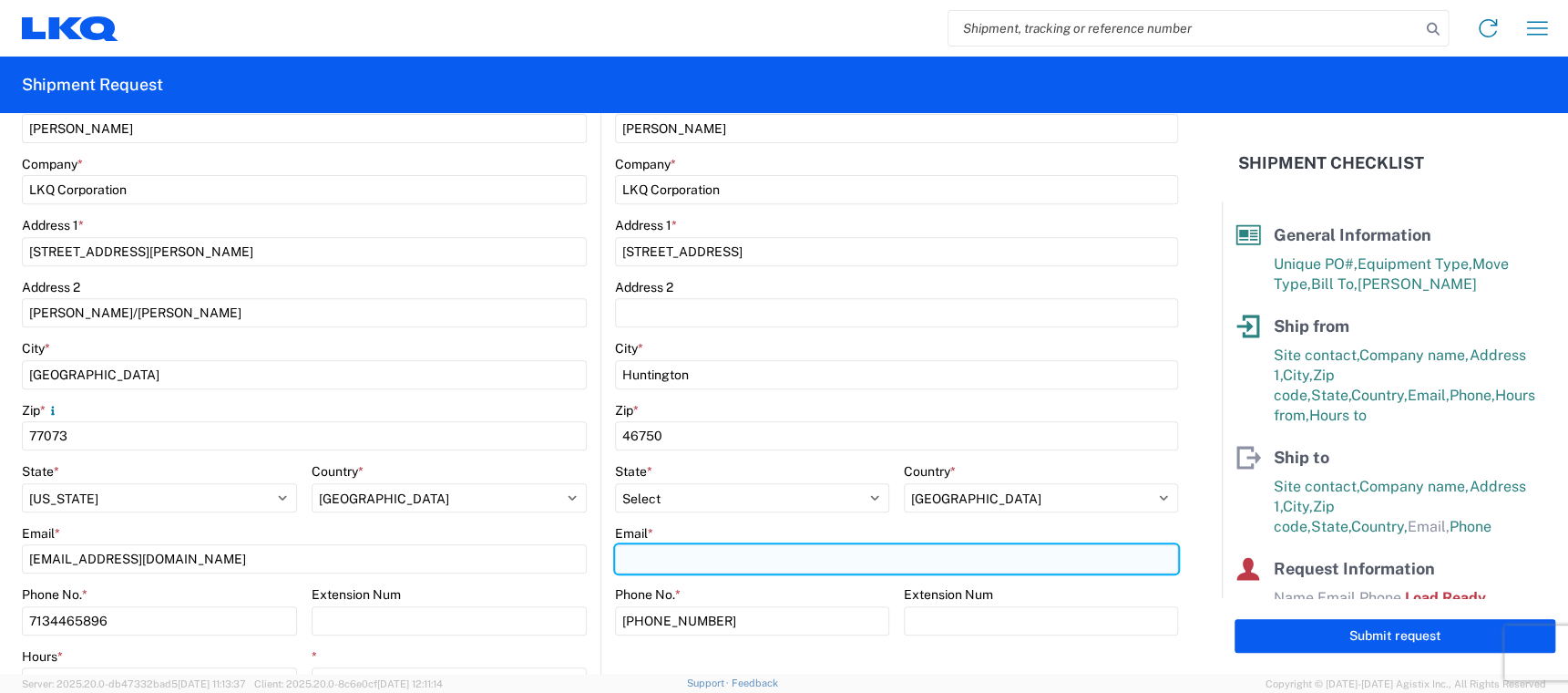
click at [648, 559] on input "Email *" at bounding box center [897, 558] width 564 height 29
type input "[EMAIL_ADDRESS][DOMAIN_NAME]"
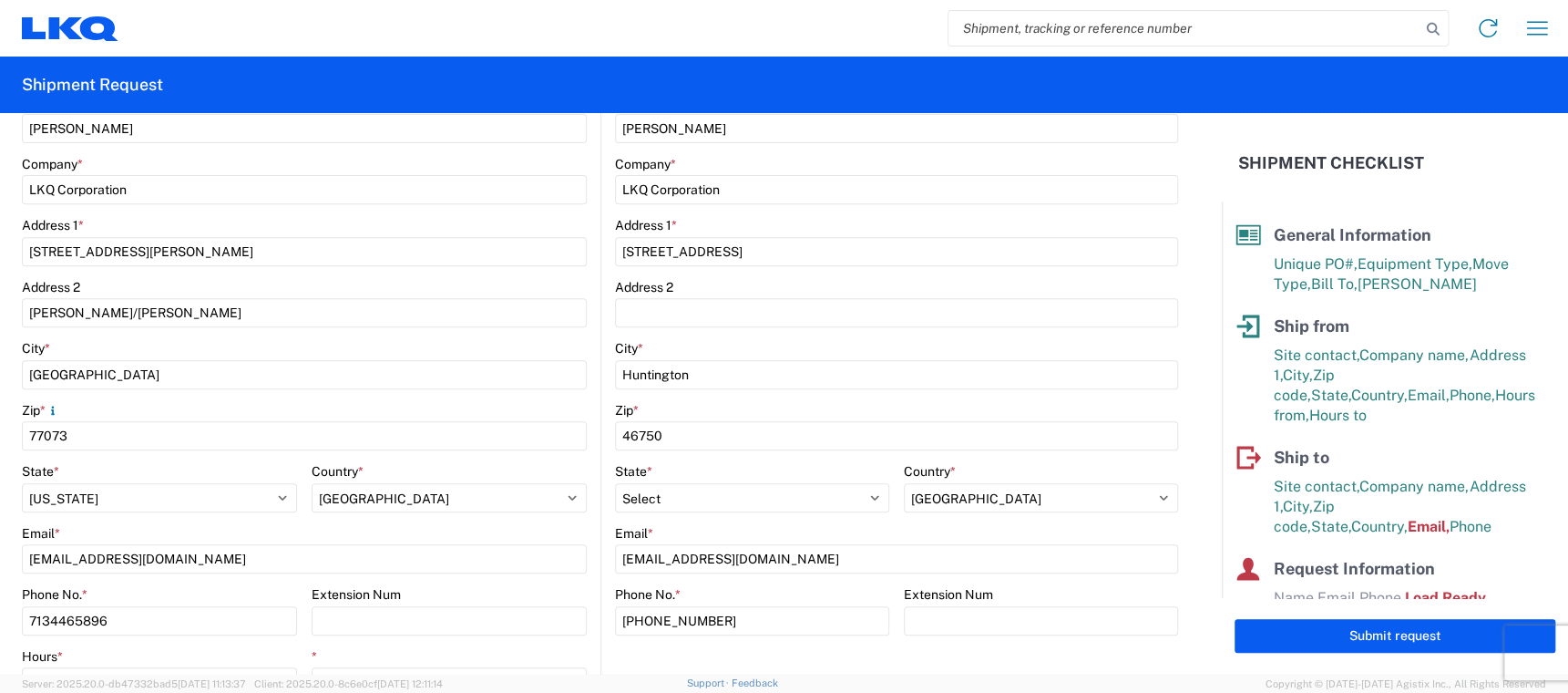
type input "[PERSON_NAME]"
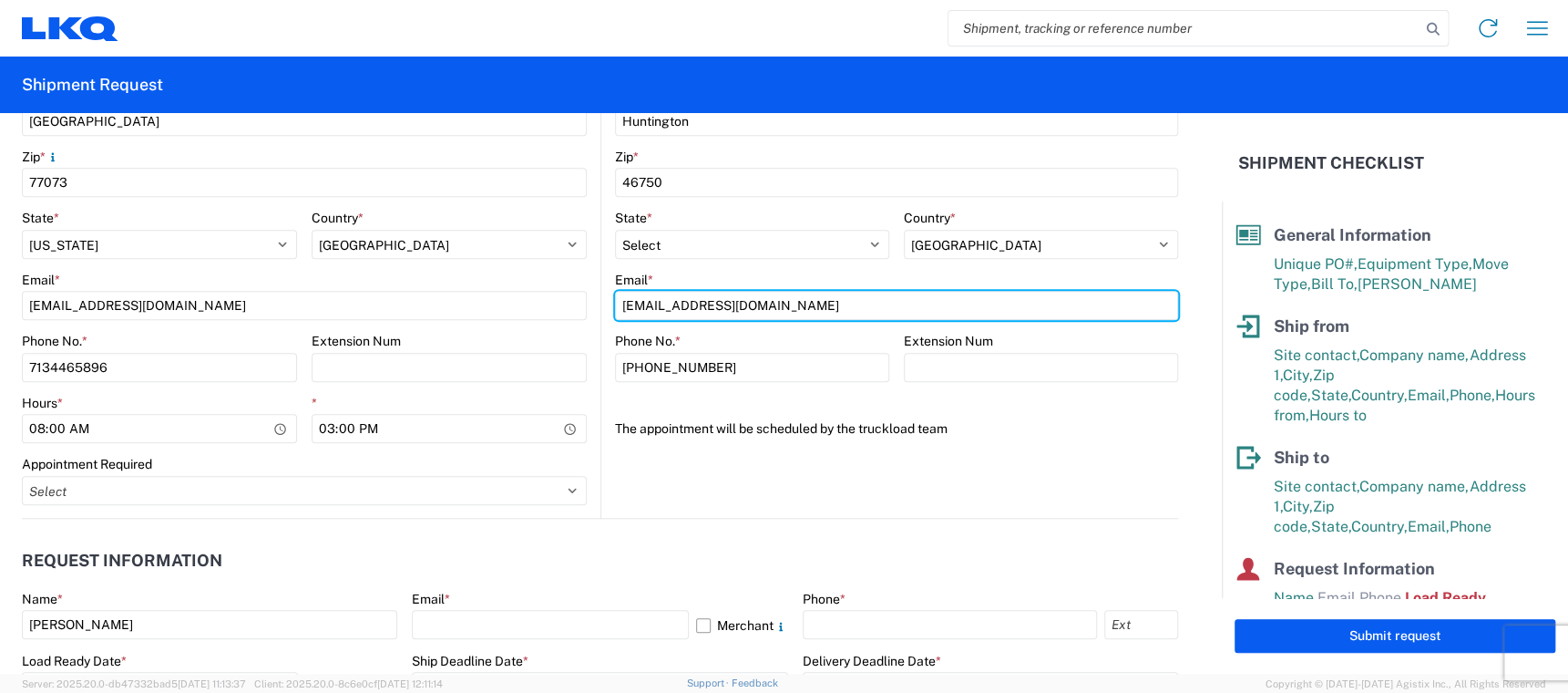
scroll to position [683, 0]
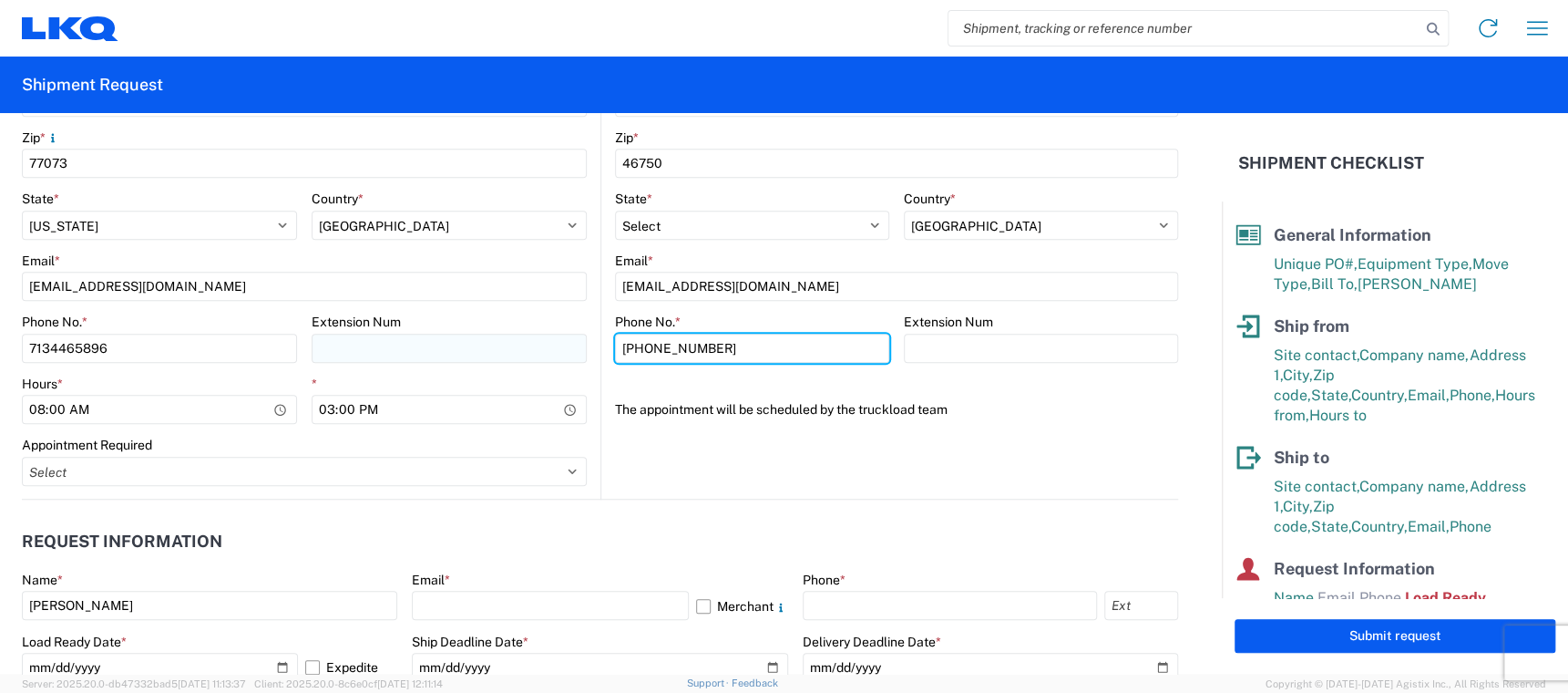
drag, startPoint x: 723, startPoint y: 356, endPoint x: 405, endPoint y: 349, distance: 318.1
click at [405, 349] on div "Ship from 1762 Location 1762 - LKQ [GEOGRAPHIC_DATA][US_STATE] Customers Site c…" at bounding box center [600, 63] width 1157 height 873
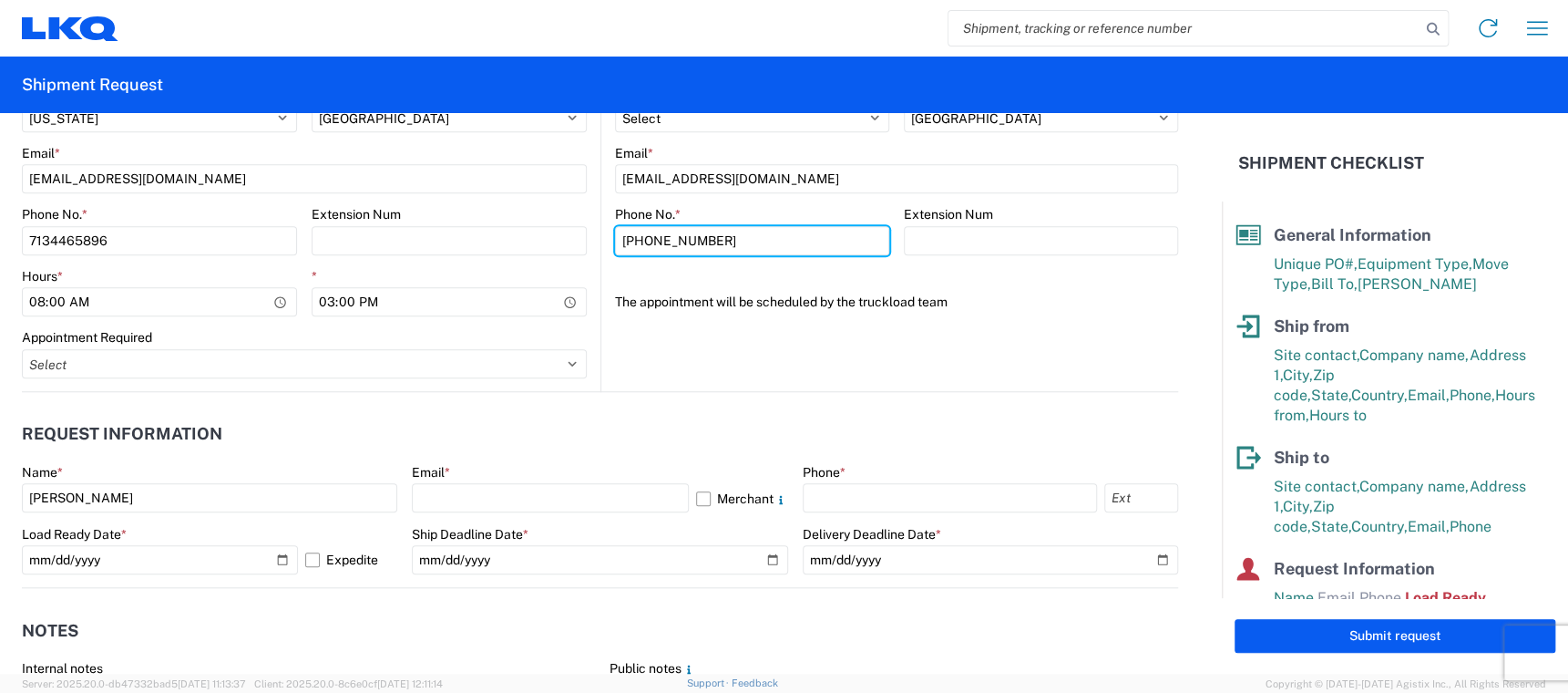
scroll to position [1094, 0]
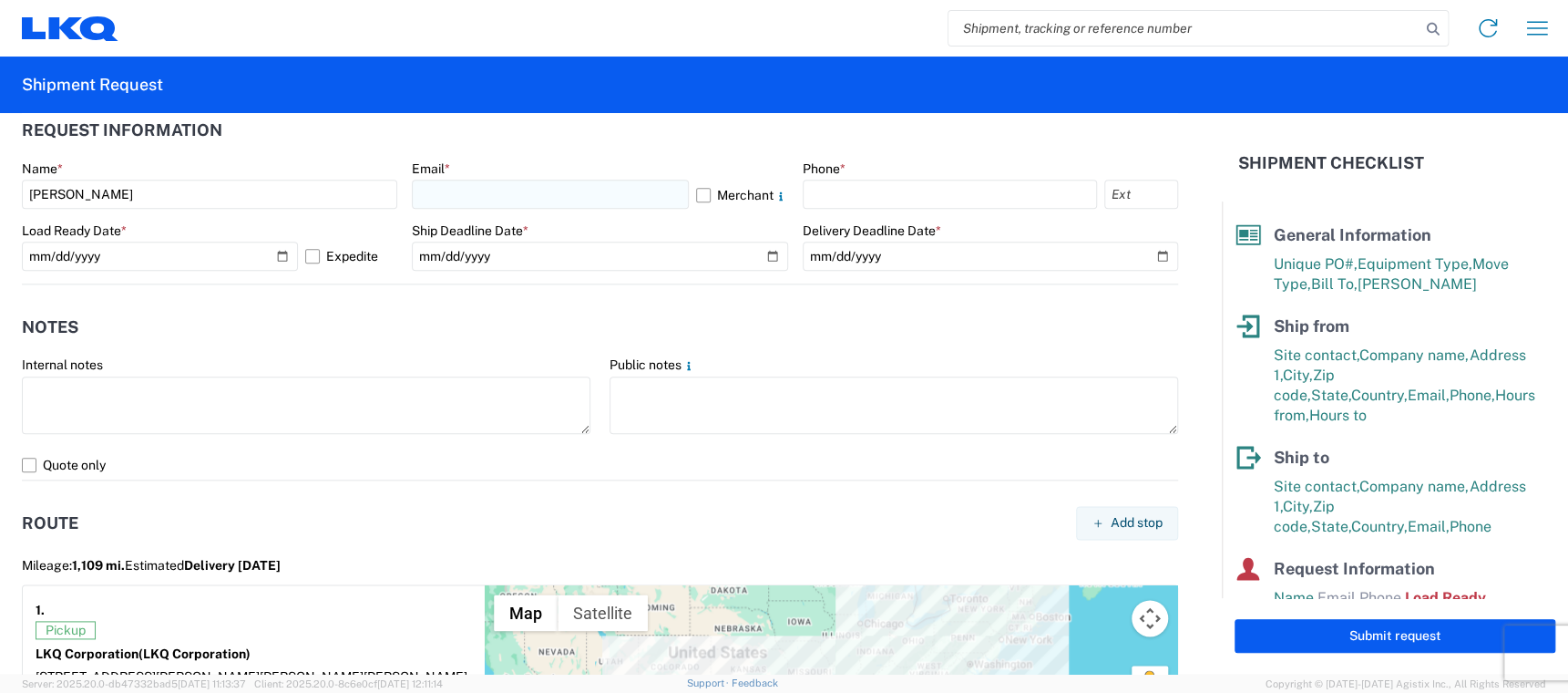
type input "[PHONE_NUMBER]"
click at [450, 194] on input "text" at bounding box center [550, 193] width 276 height 29
type input "[EMAIL_ADDRESS][DOMAIN_NAME]"
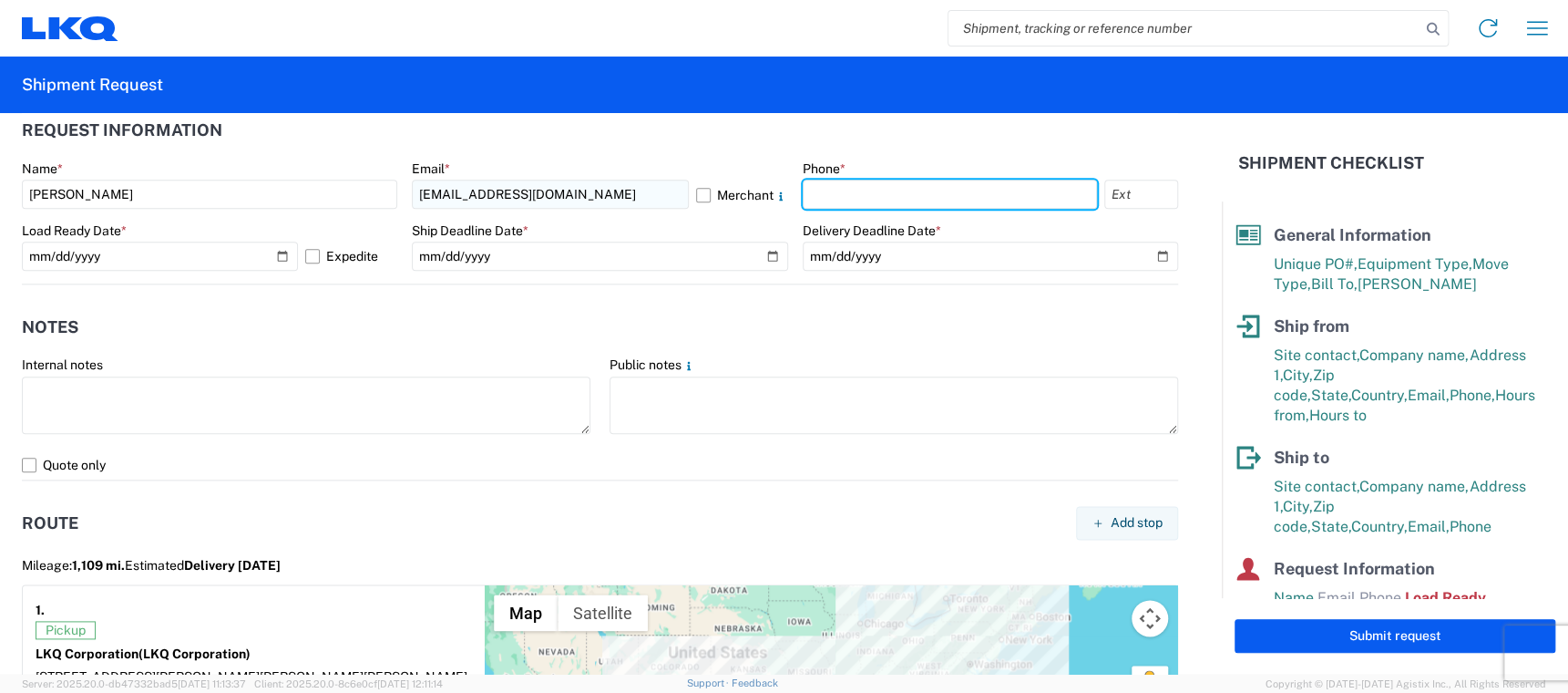
type input "7134465896"
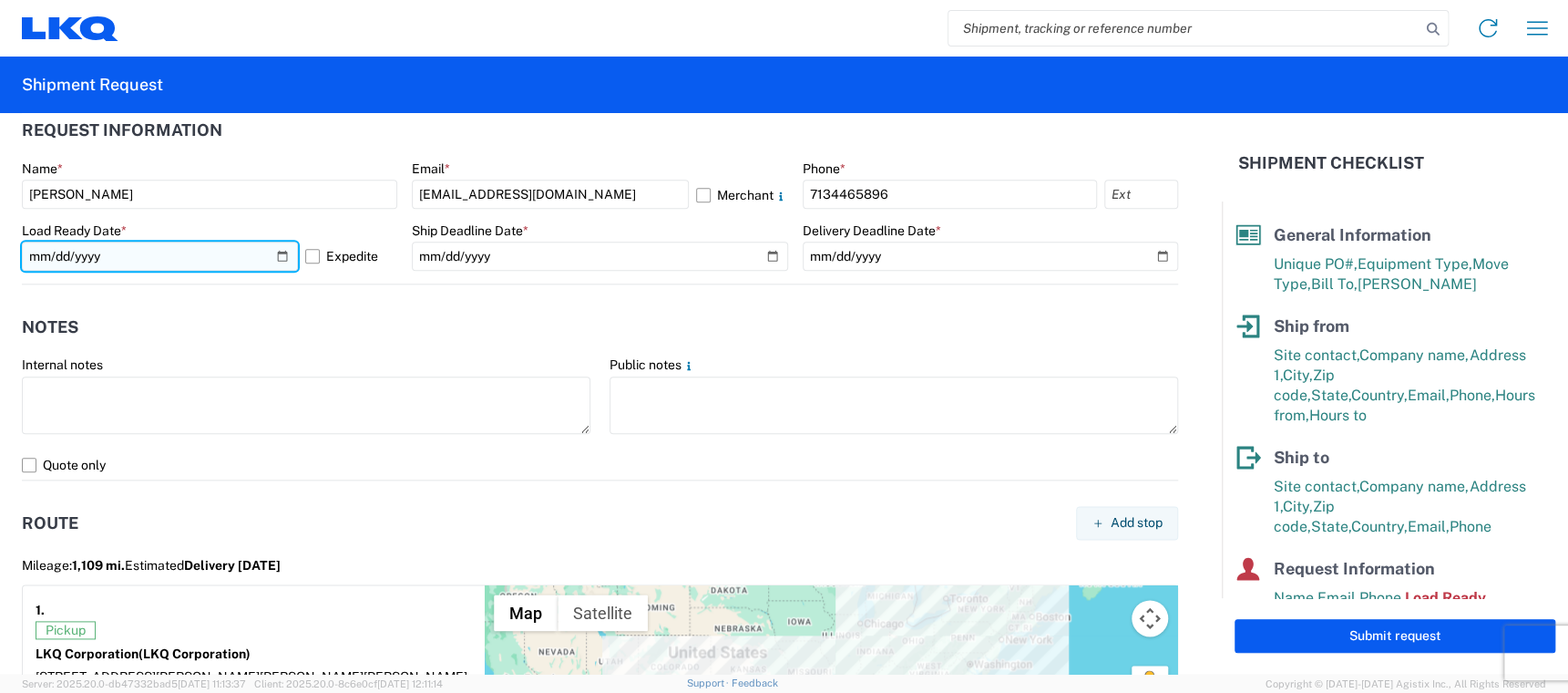
click at [272, 256] on input "[DATE]" at bounding box center [159, 256] width 276 height 29
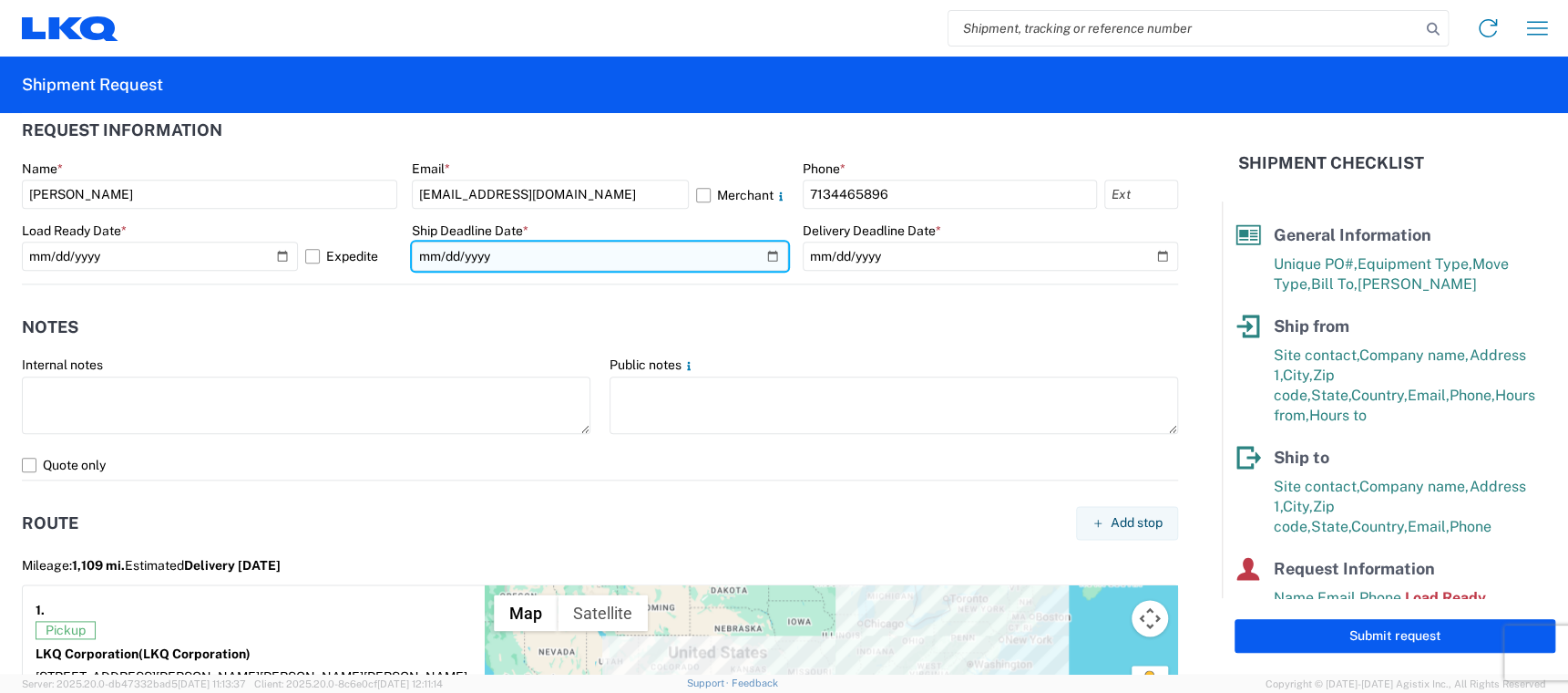
click at [758, 255] on input "date" at bounding box center [600, 256] width 375 height 29
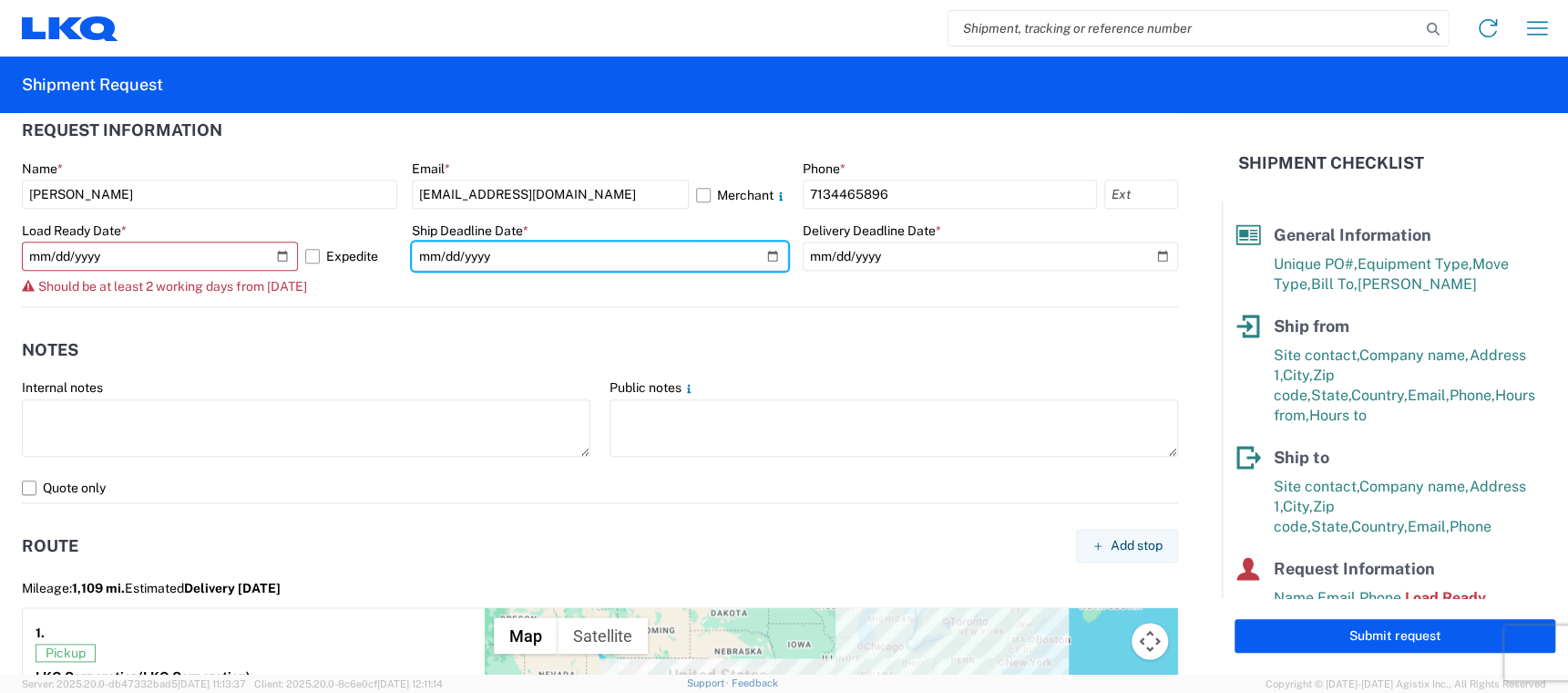
type input "[DATE]"
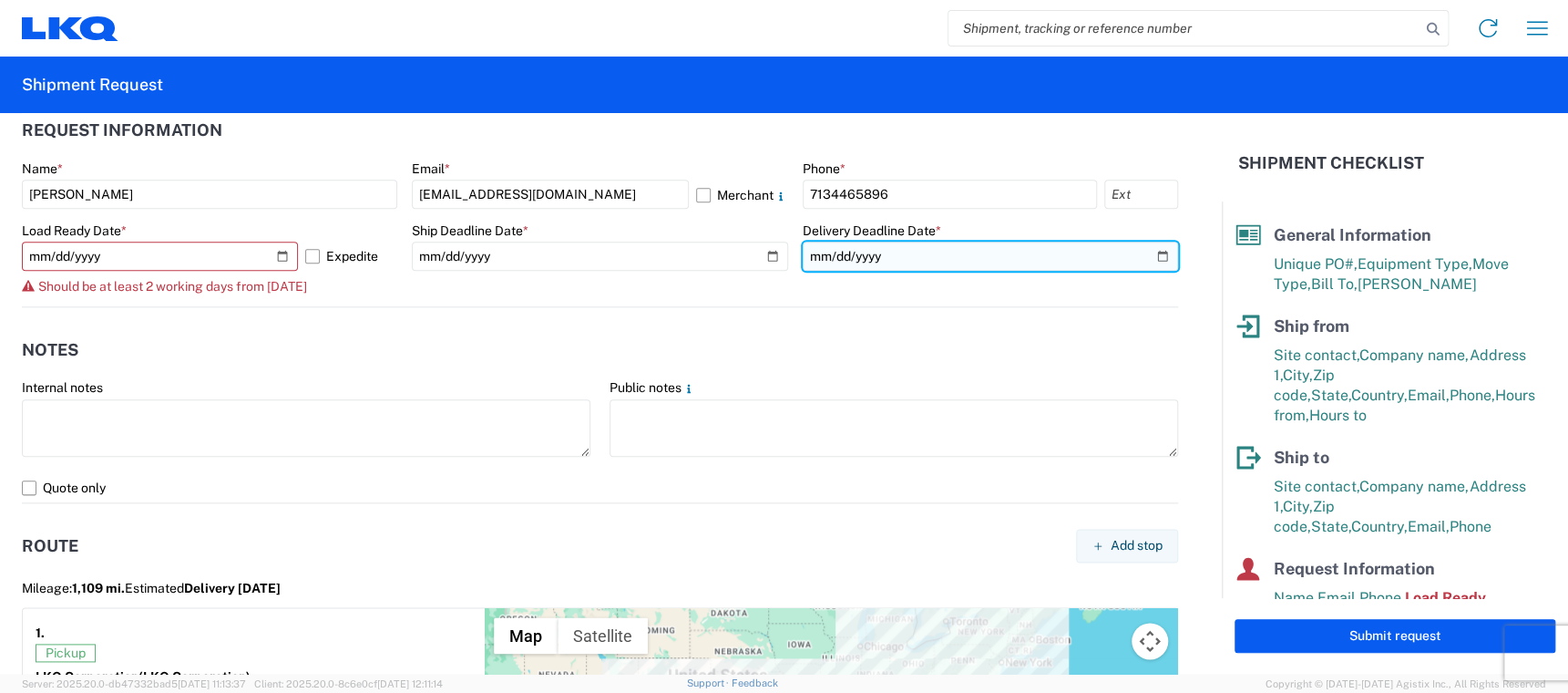
click at [1148, 258] on input "date" at bounding box center [991, 256] width 375 height 29
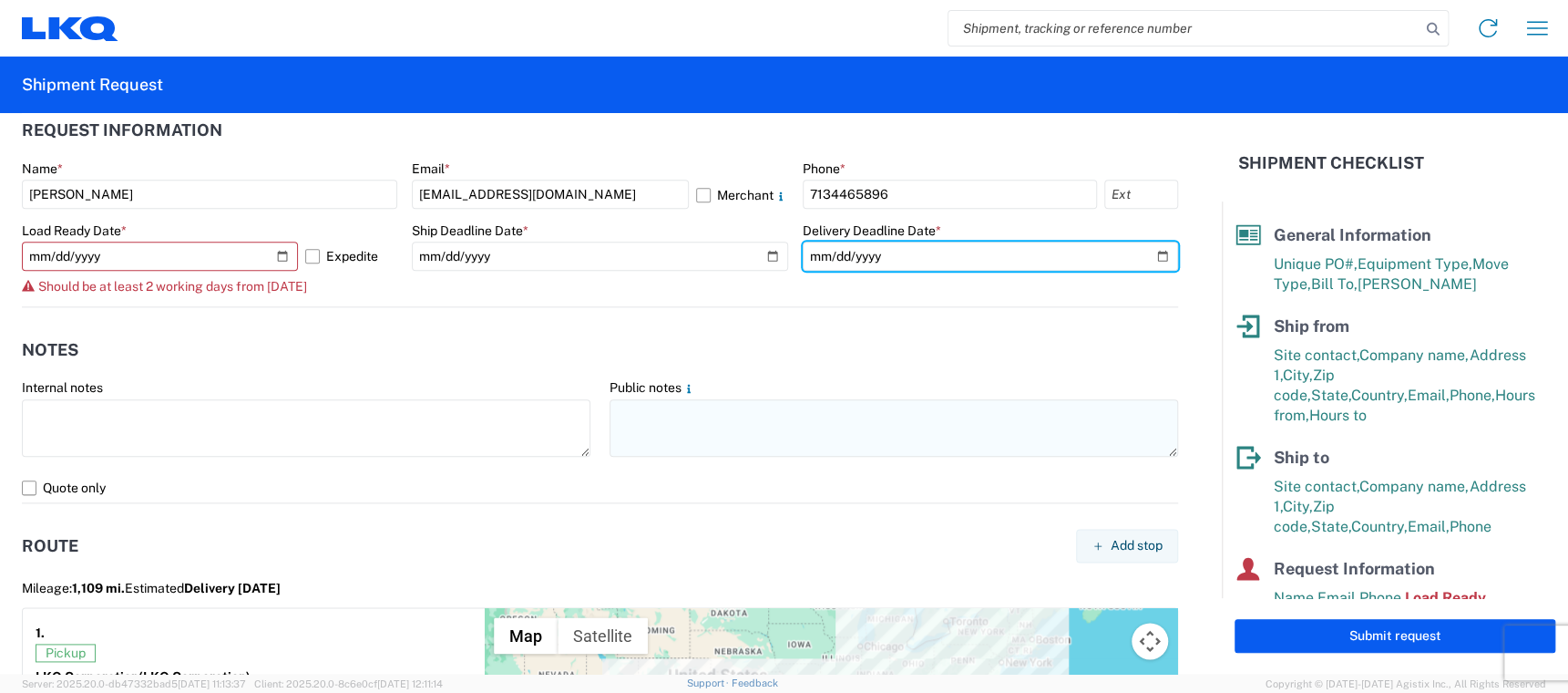
type input "[DATE]"
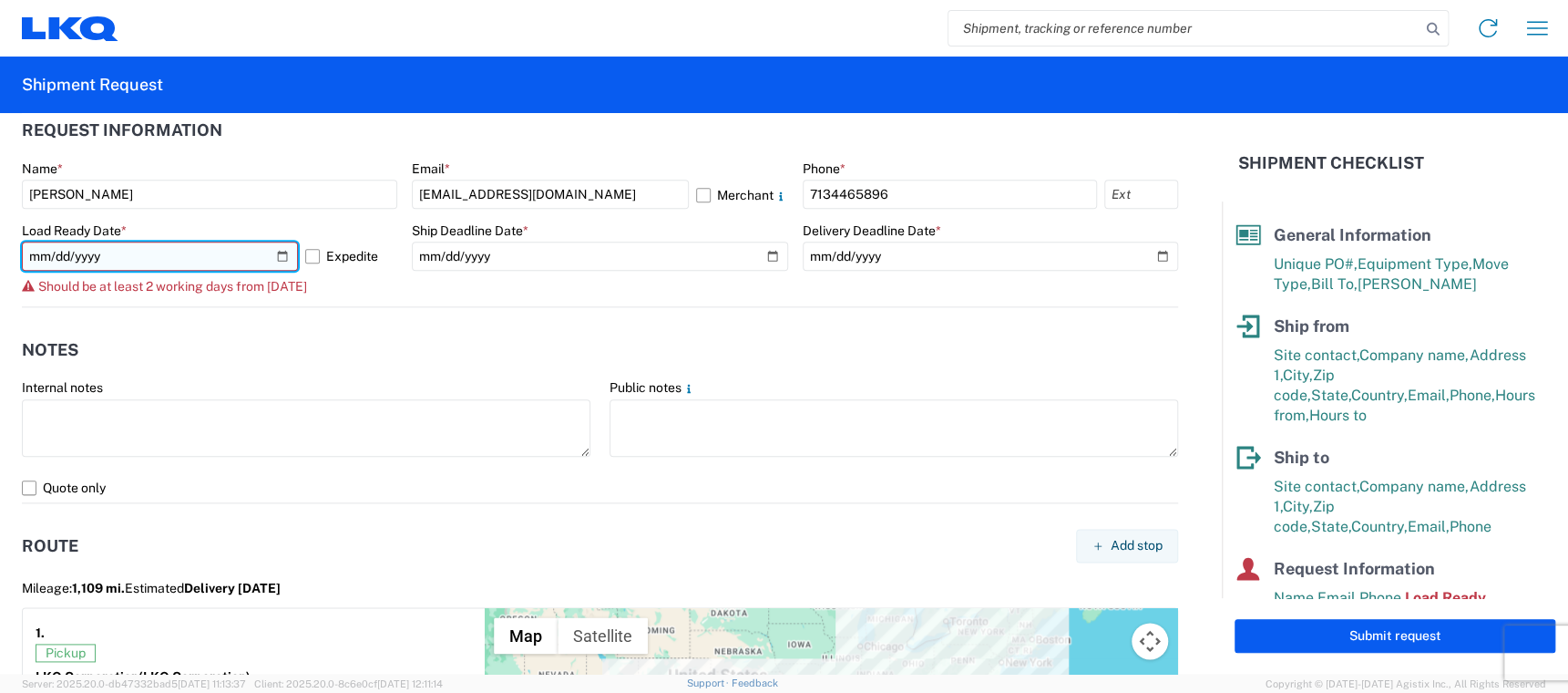
click at [276, 253] on input "[DATE]" at bounding box center [159, 256] width 276 height 29
click at [276, 356] on header "Notes" at bounding box center [600, 349] width 1157 height 41
click at [279, 260] on input "[DATE]" at bounding box center [159, 256] width 276 height 29
type input "[DATE]"
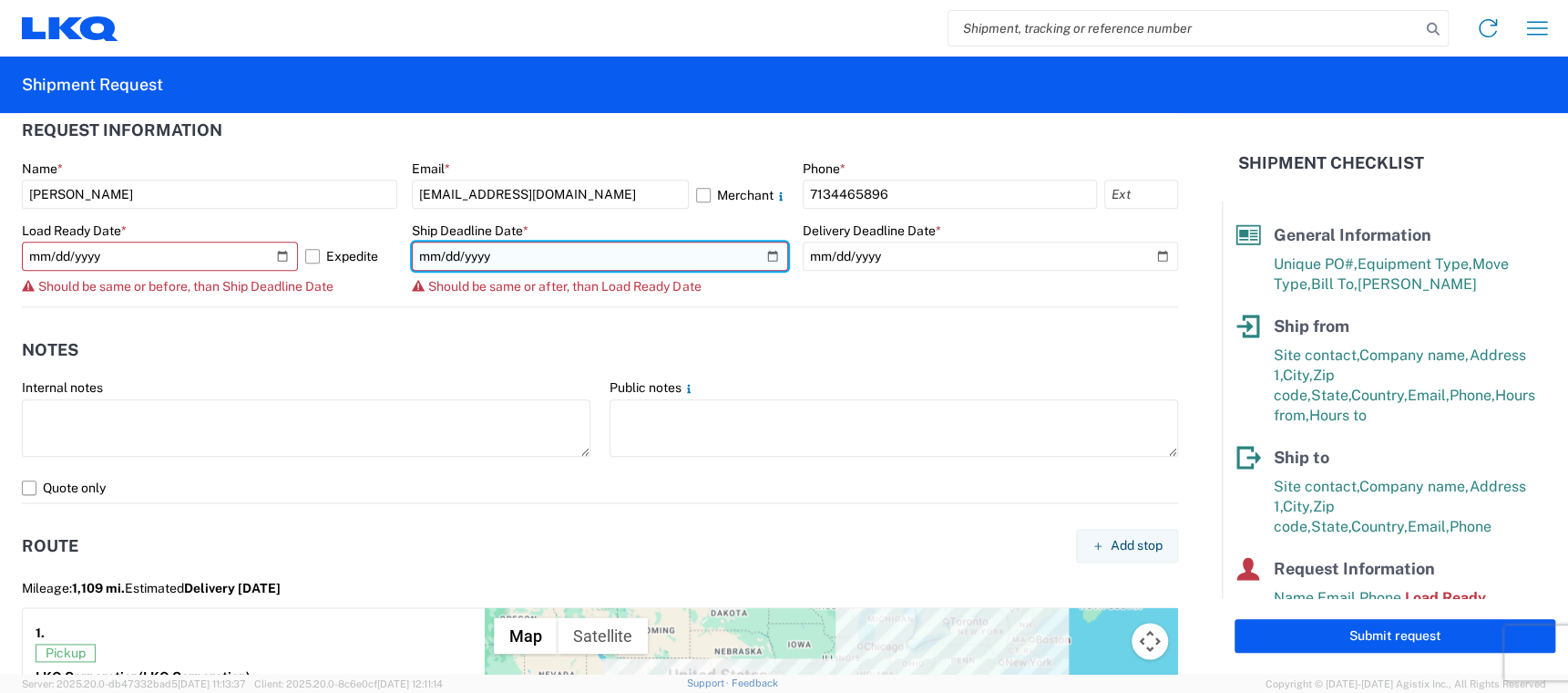
click at [758, 257] on input "[DATE]" at bounding box center [600, 256] width 375 height 29
type input "[DATE]"
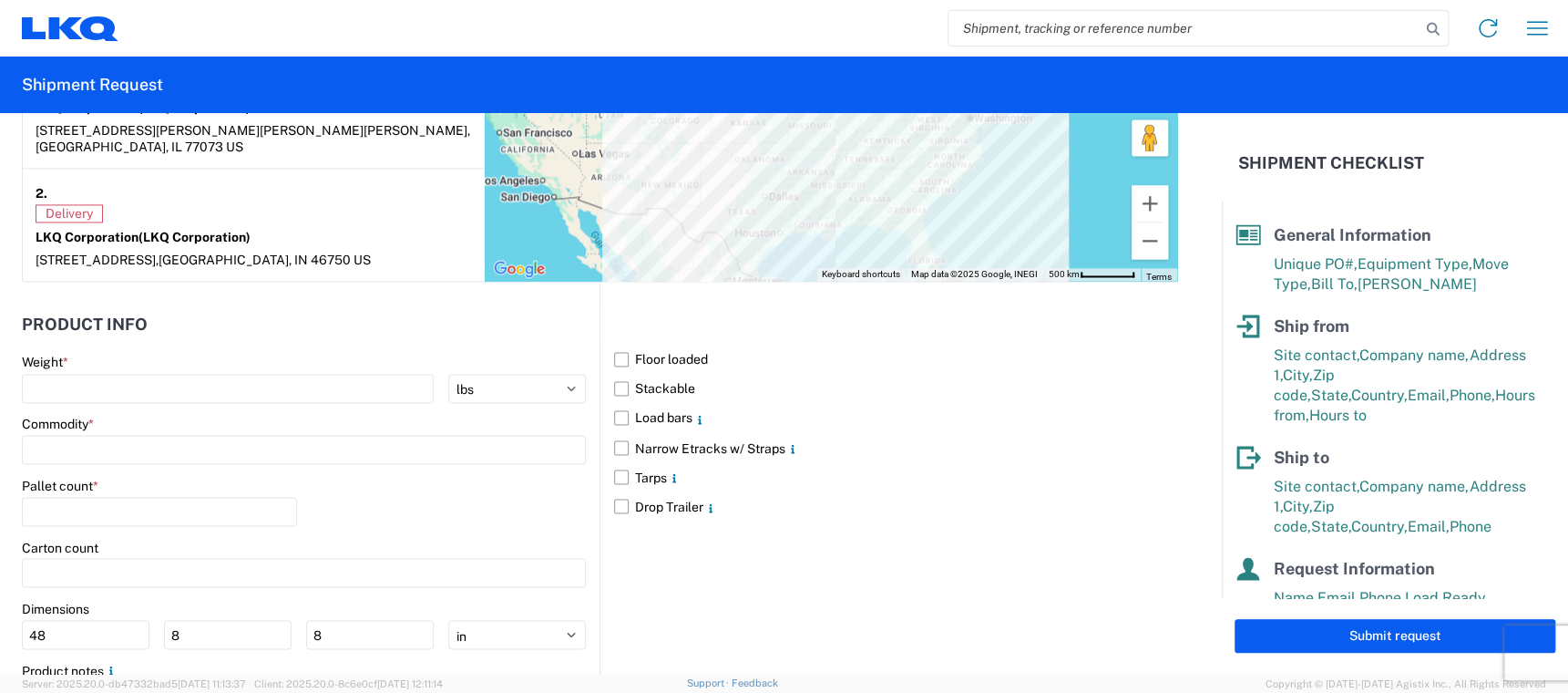
scroll to position [1641, 0]
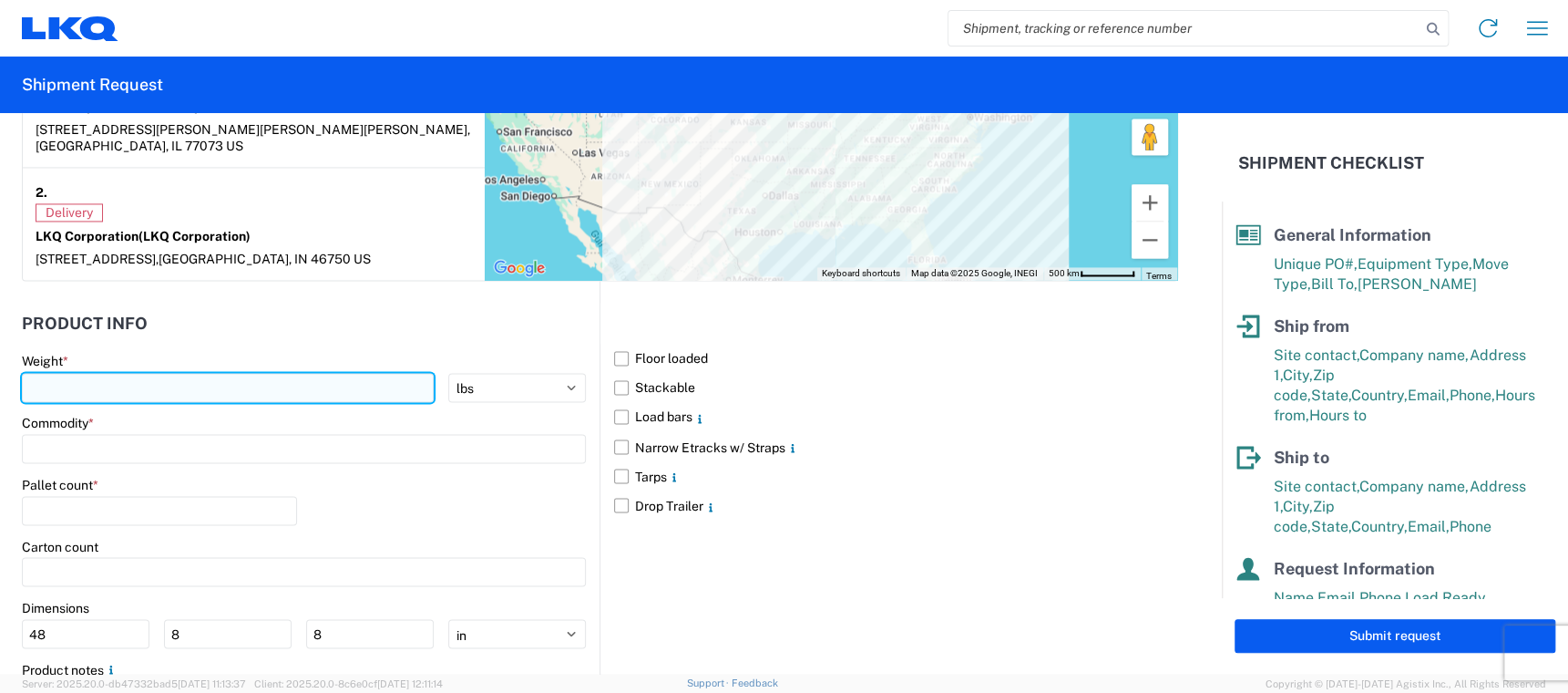
click at [53, 372] on input "number" at bounding box center [227, 387] width 412 height 29
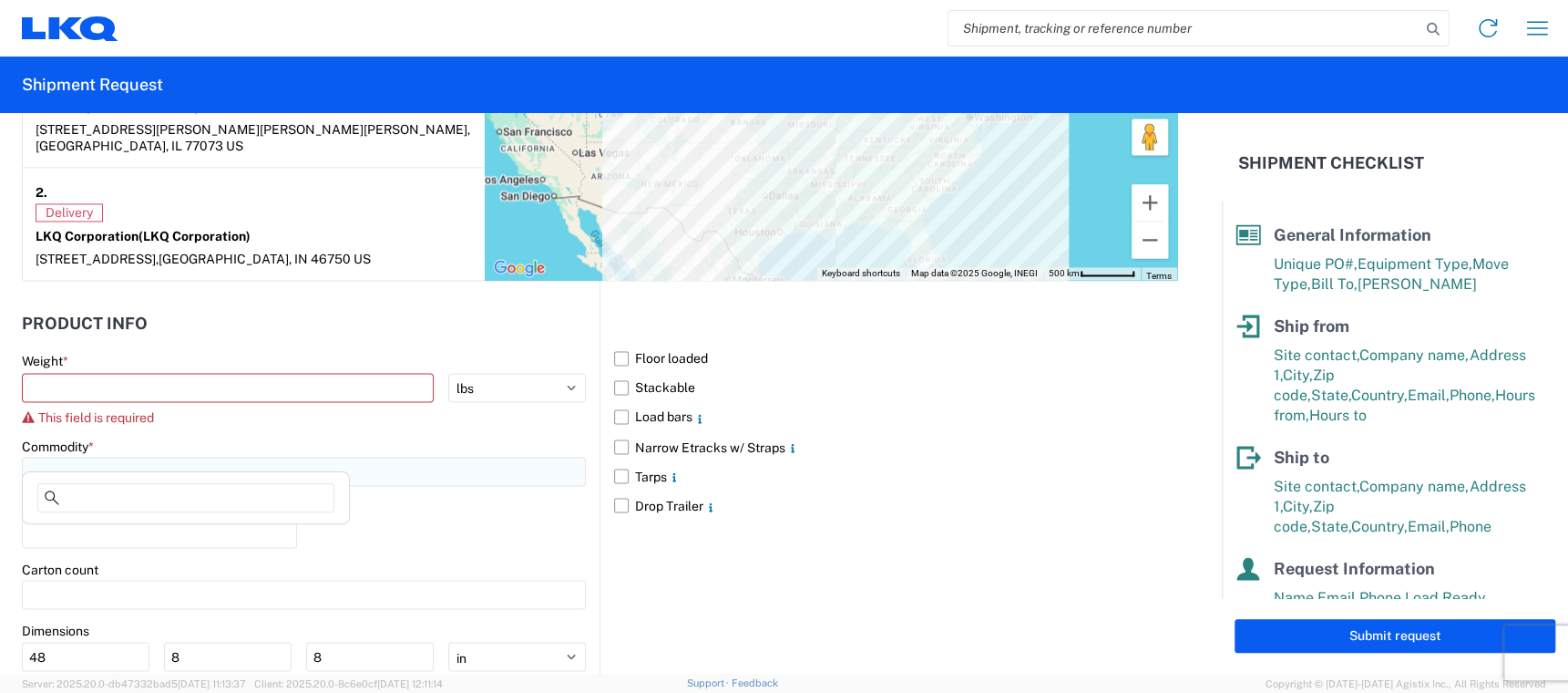
click at [73, 437] on div "Commodity *" at bounding box center [304, 462] width 564 height 49
click at [107, 457] on input at bounding box center [304, 470] width 564 height 29
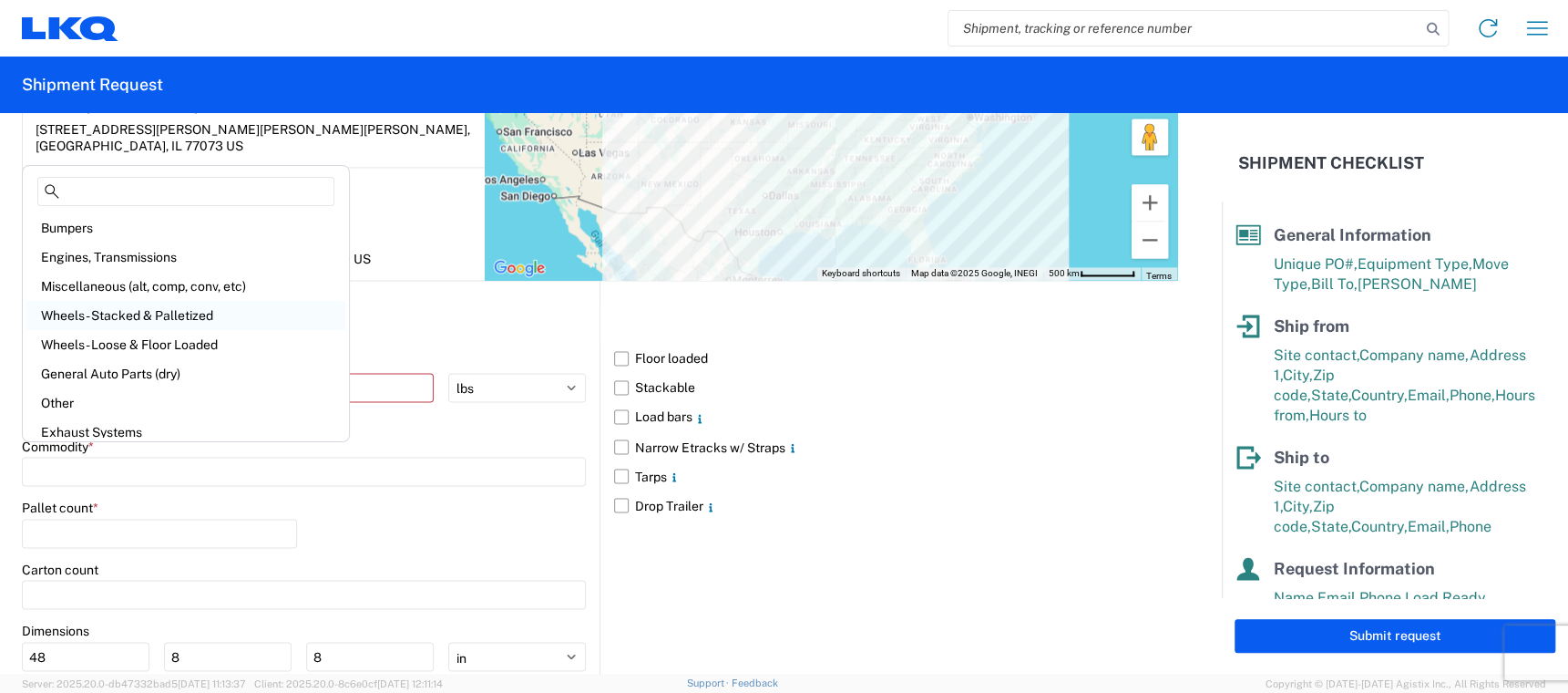
click at [188, 321] on div "Wheels - Stacked & Palletized" at bounding box center [186, 315] width 319 height 29
type input "Wheels - Stacked & Palletized"
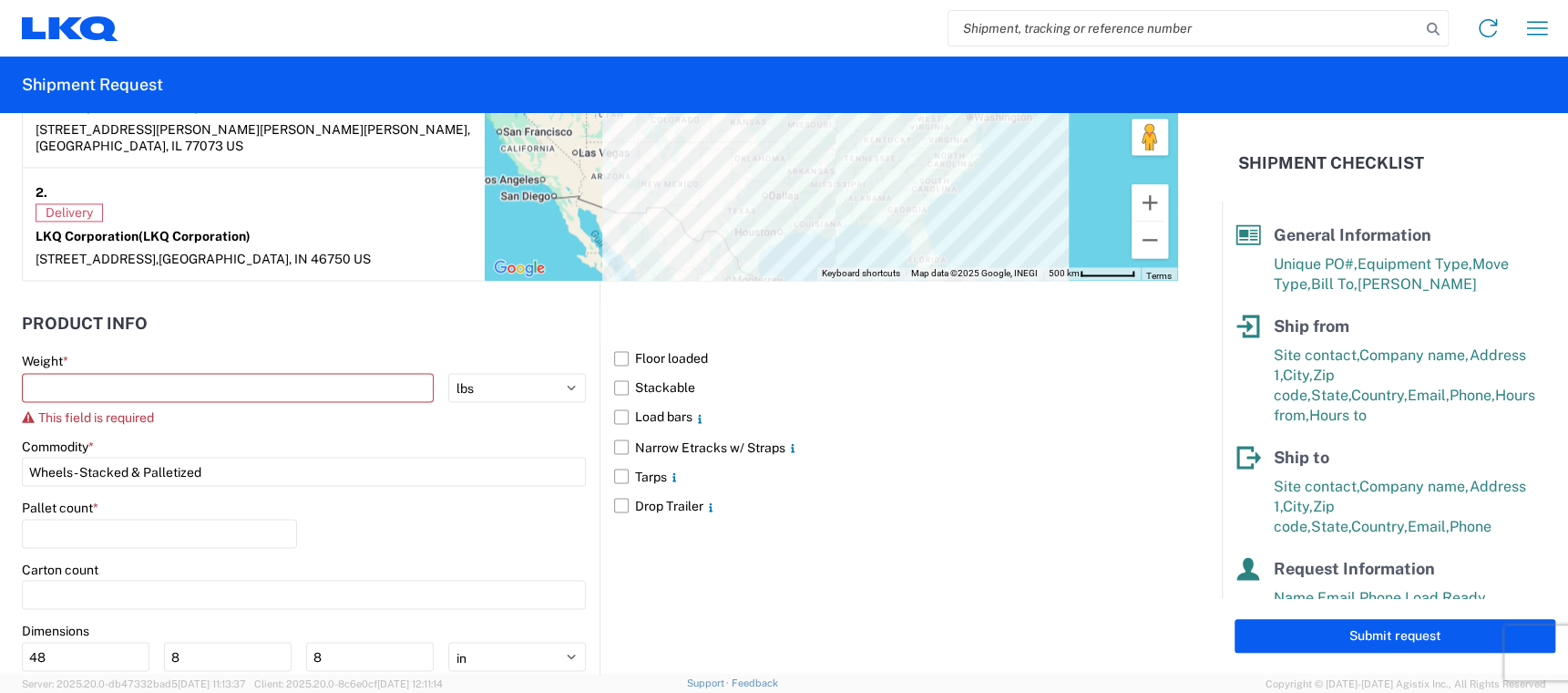
scroll to position [1755, 0]
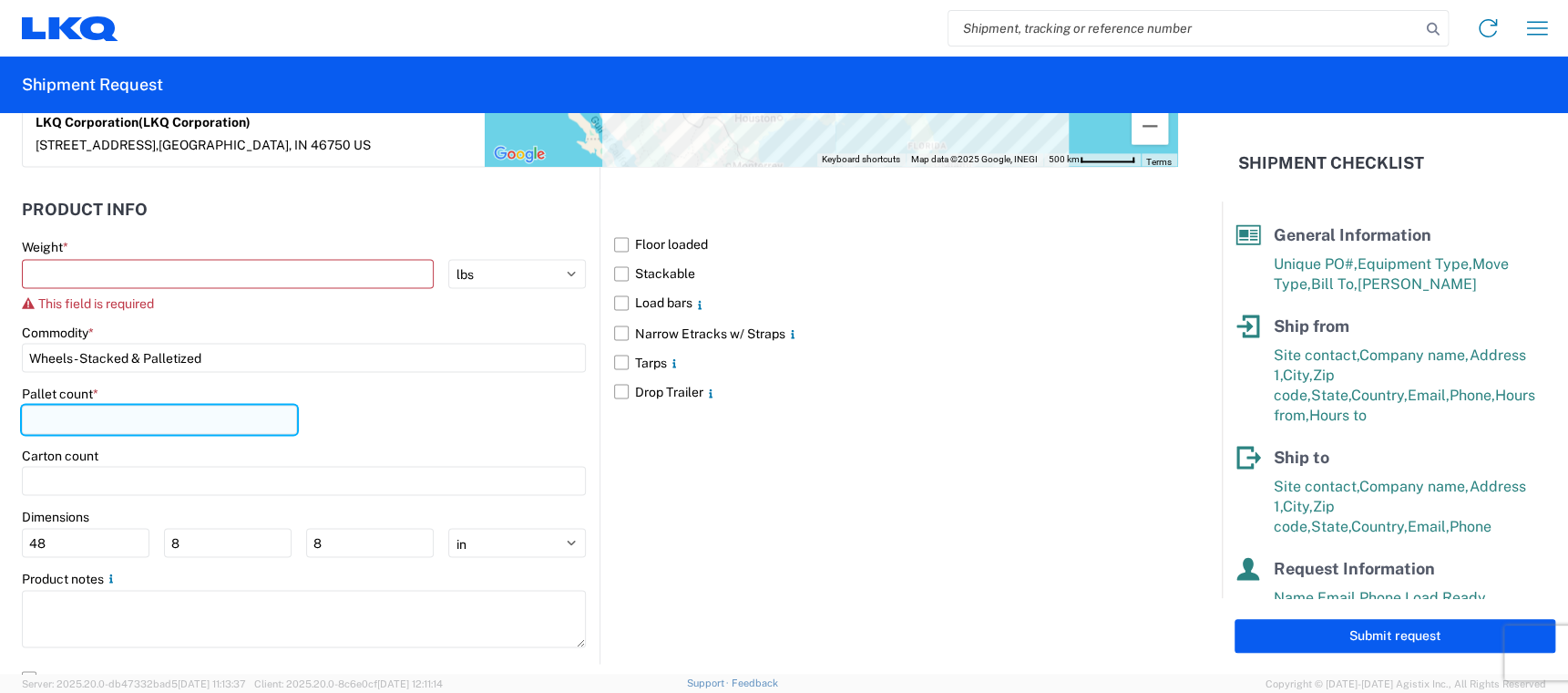
click at [128, 405] on input "number" at bounding box center [159, 419] width 275 height 29
type input "48"
click at [762, 553] on div "Floor loaded Stackable Load bars Narrow Etracks w/ Straps Tarps Drop Trailer" at bounding box center [889, 415] width 579 height 496
click at [614, 230] on label "Floor loaded" at bounding box center [896, 244] width 564 height 29
click at [0, 0] on input "Floor loaded" at bounding box center [0, 0] width 0 height 0
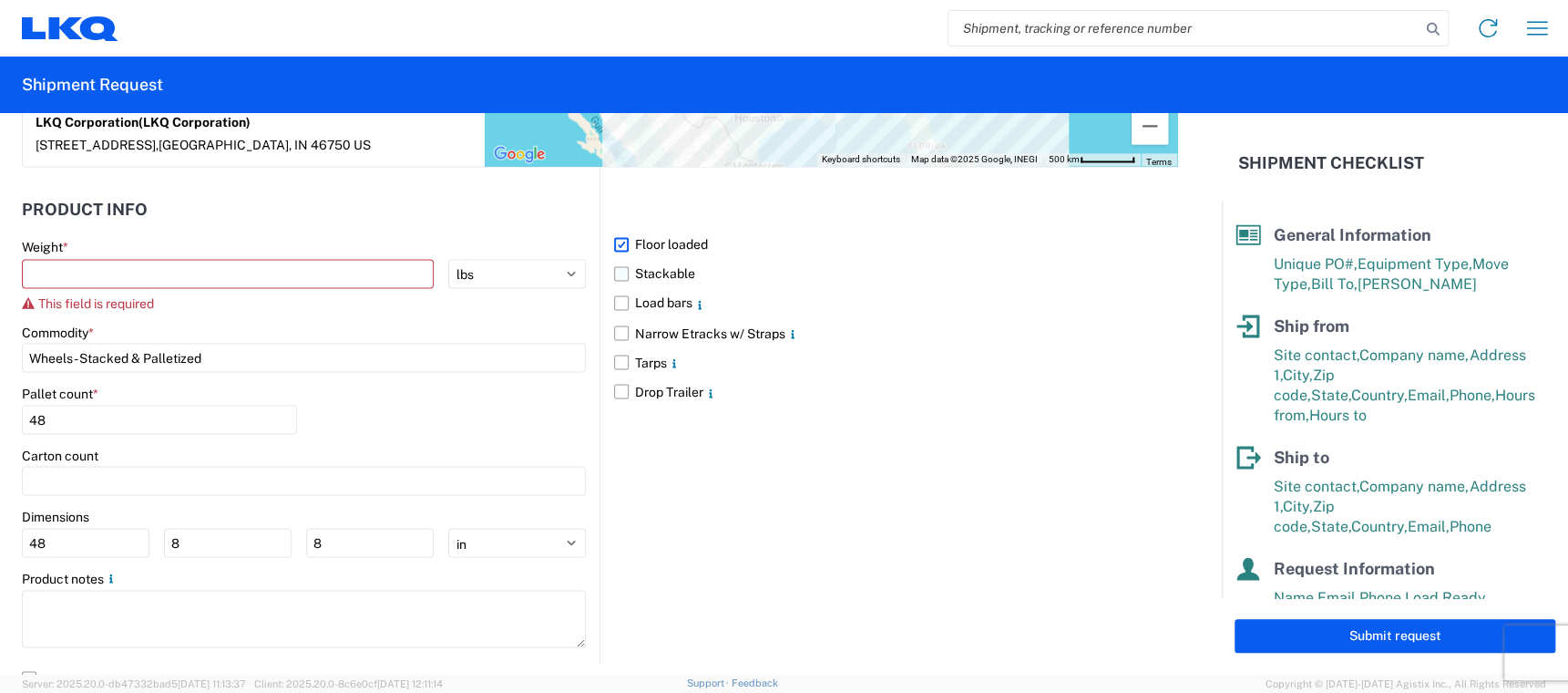
click at [617, 259] on label "Stackable" at bounding box center [896, 273] width 564 height 29
click at [0, 0] on input "Stackable" at bounding box center [0, 0] width 0 height 0
click at [614, 288] on label "Load bars" at bounding box center [896, 302] width 564 height 29
click at [0, 0] on input "Load bars" at bounding box center [0, 0] width 0 height 0
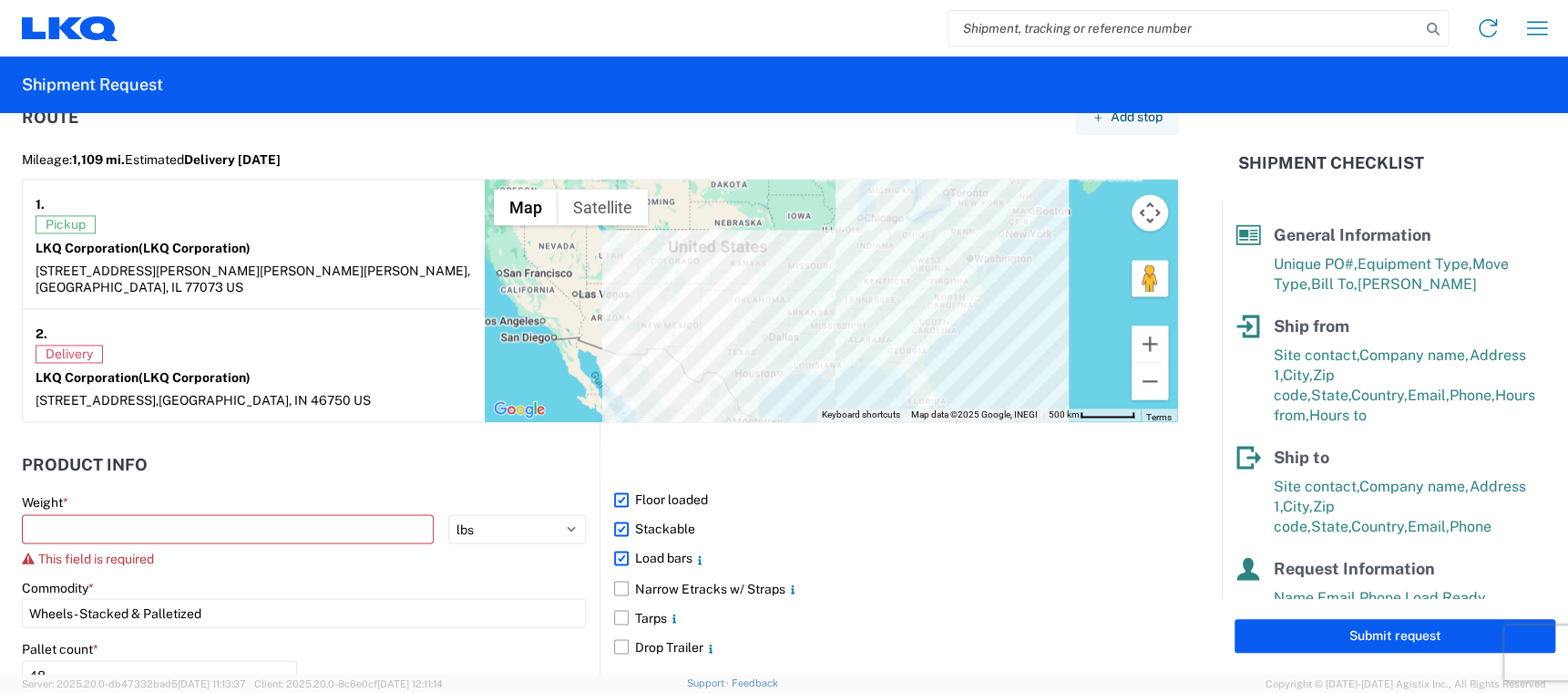
scroll to position [1481, 0]
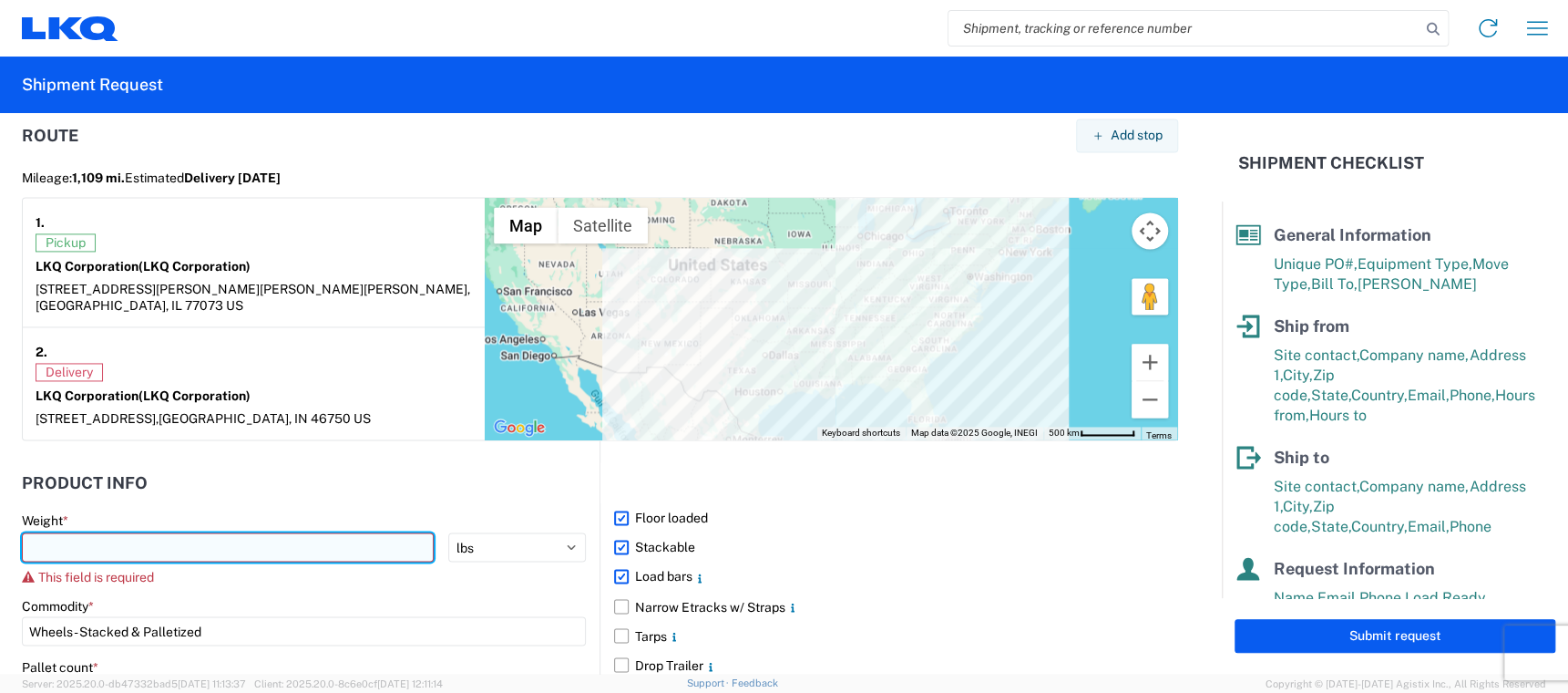
click at [317, 532] on input "number" at bounding box center [227, 546] width 412 height 29
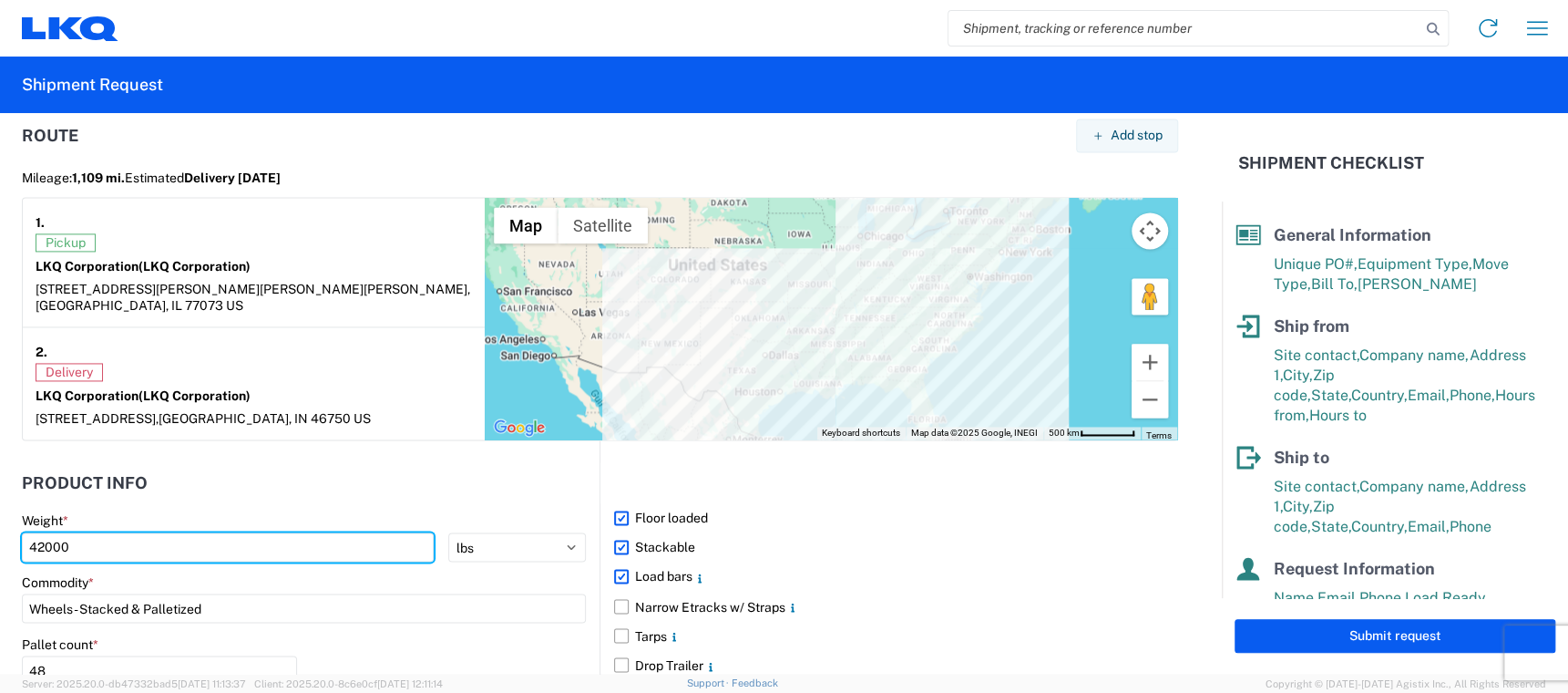
type input "42000"
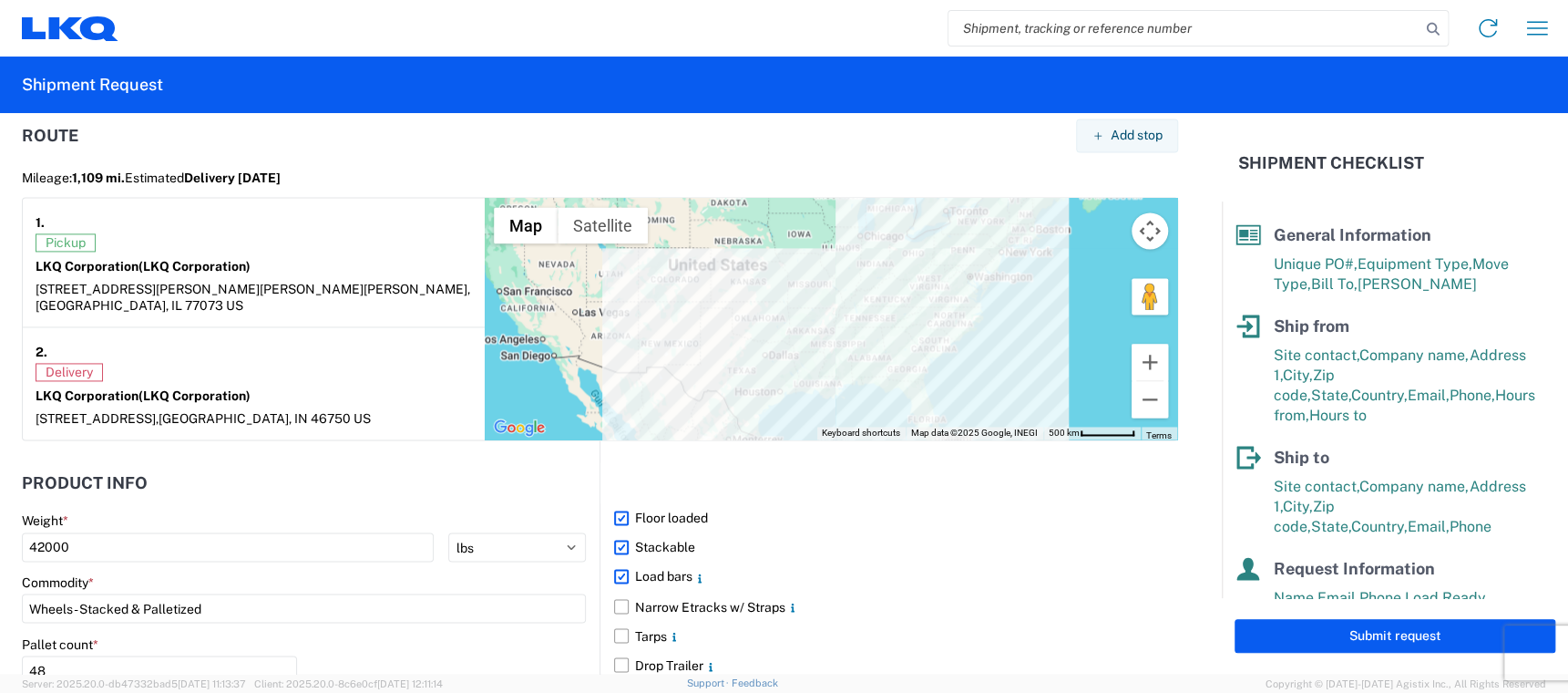
click at [537, 463] on header "Product Info" at bounding box center [310, 482] width 578 height 41
drag, startPoint x: 1358, startPoint y: 641, endPoint x: 1205, endPoint y: 642, distance: 153.0
click at [1358, 641] on button "Submit request" at bounding box center [1395, 635] width 321 height 34
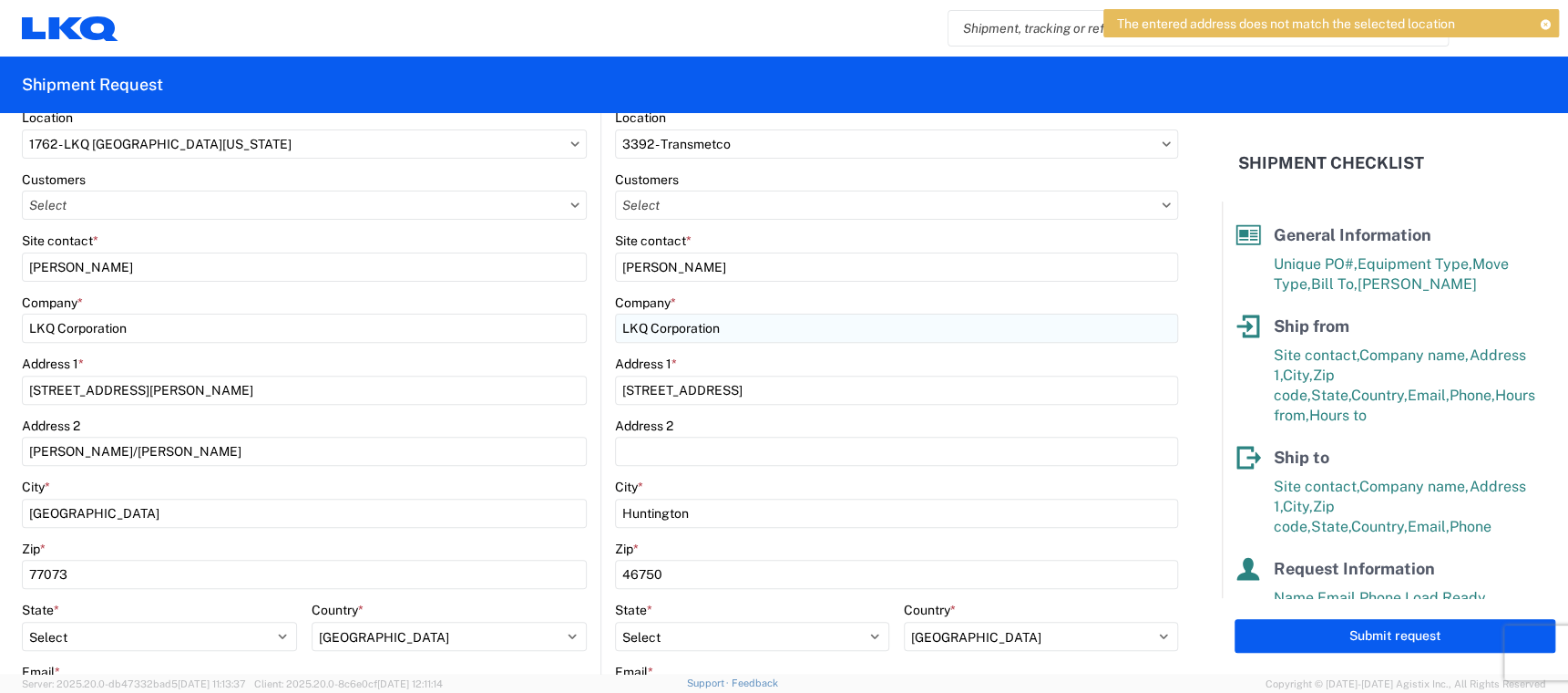
scroll to position [273, 0]
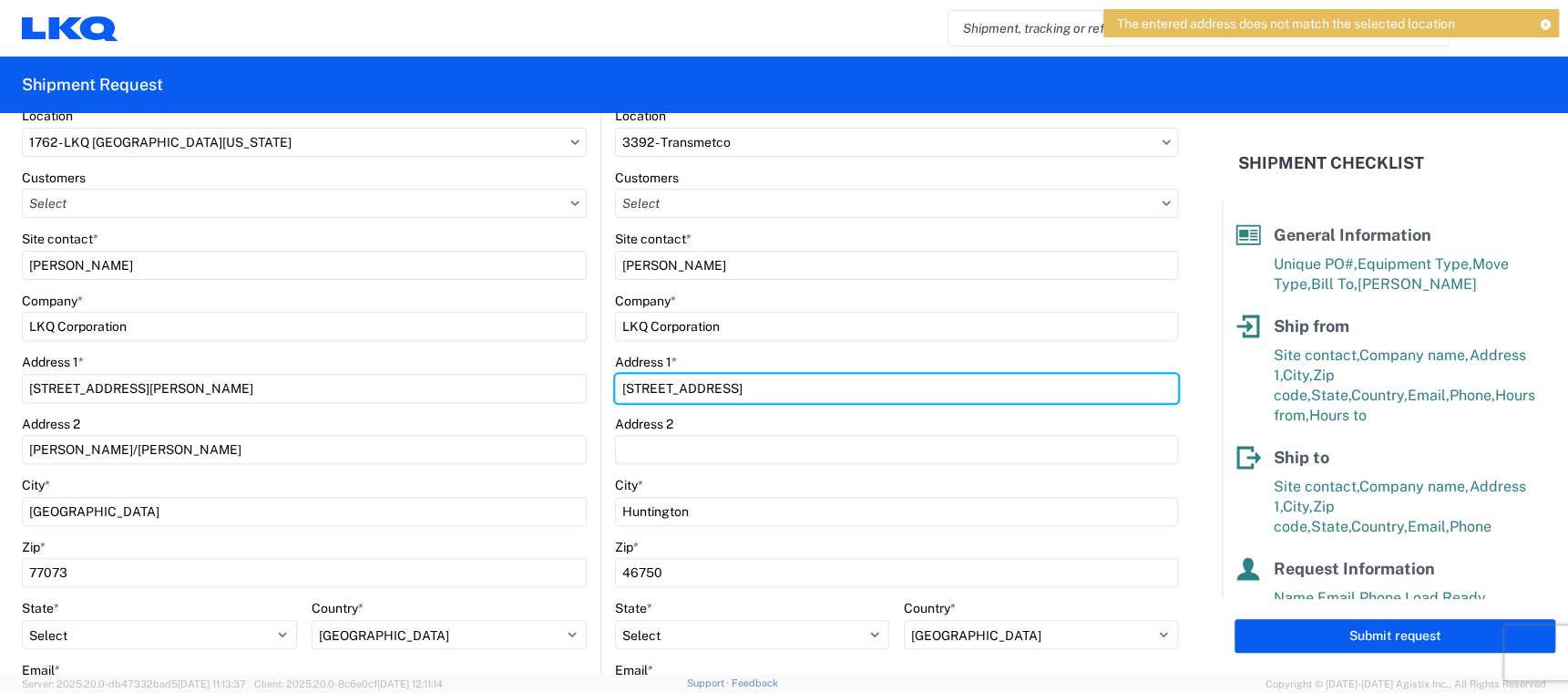
drag, startPoint x: 644, startPoint y: 388, endPoint x: 653, endPoint y: 406, distance: 20.1
click at [644, 388] on input "[STREET_ADDRESS]" at bounding box center [897, 388] width 564 height 29
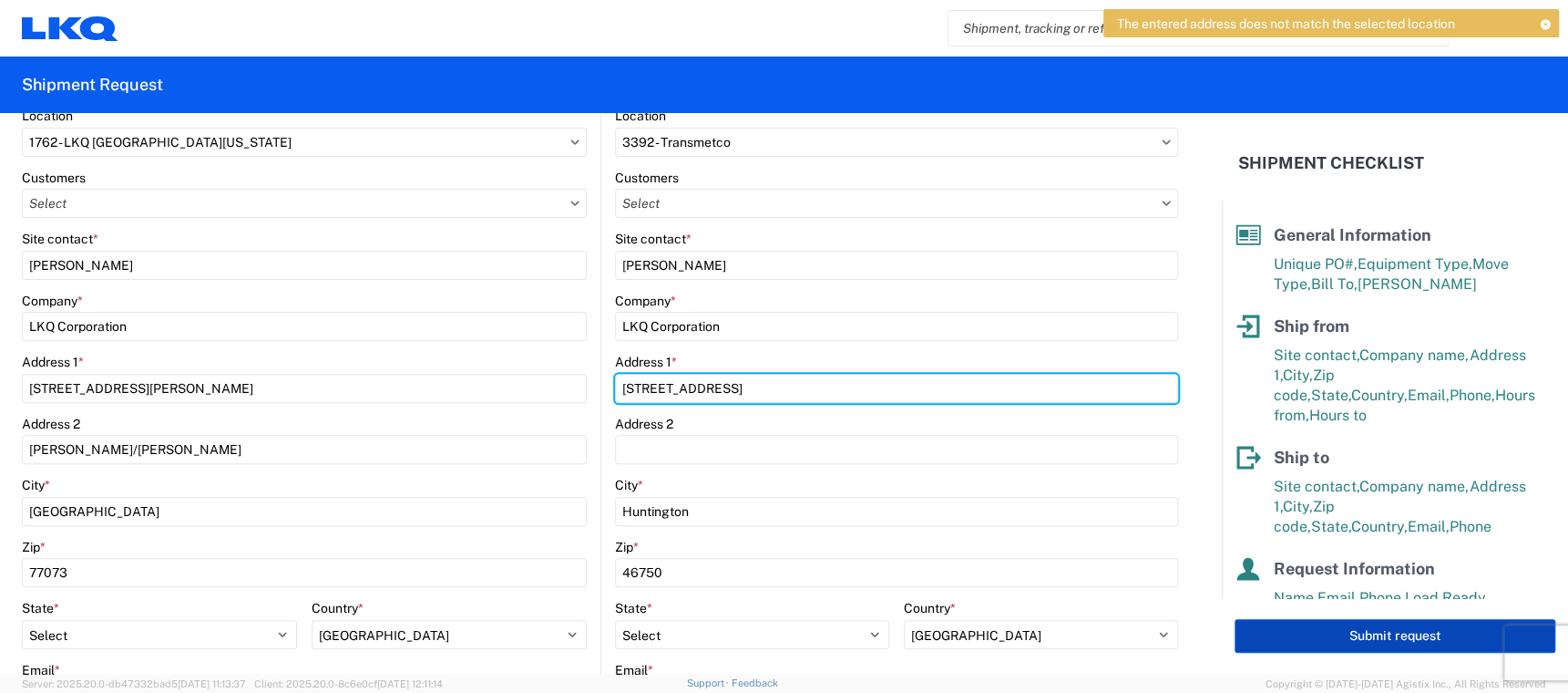
type input "[STREET_ADDRESS]"
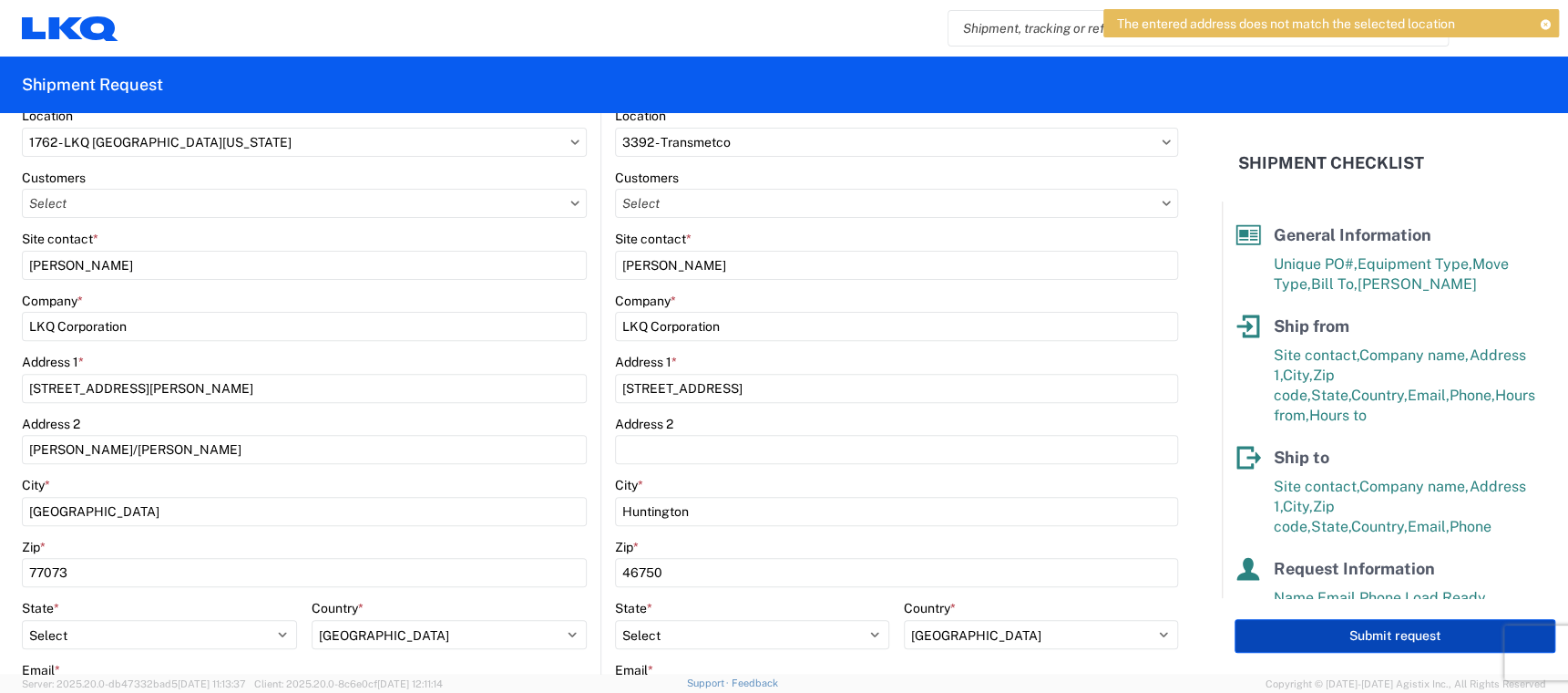
click at [1331, 641] on button "Submit request" at bounding box center [1395, 635] width 321 height 34
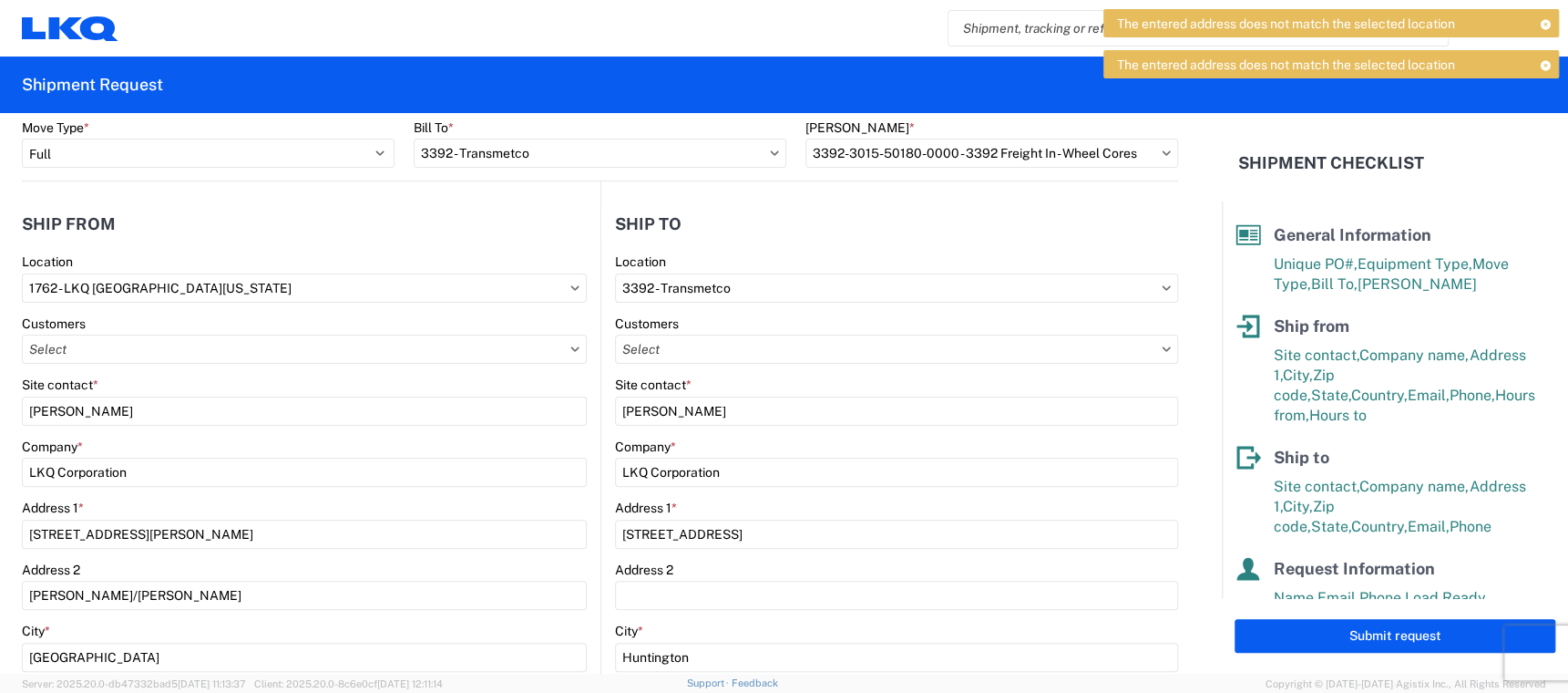
scroll to position [0, 0]
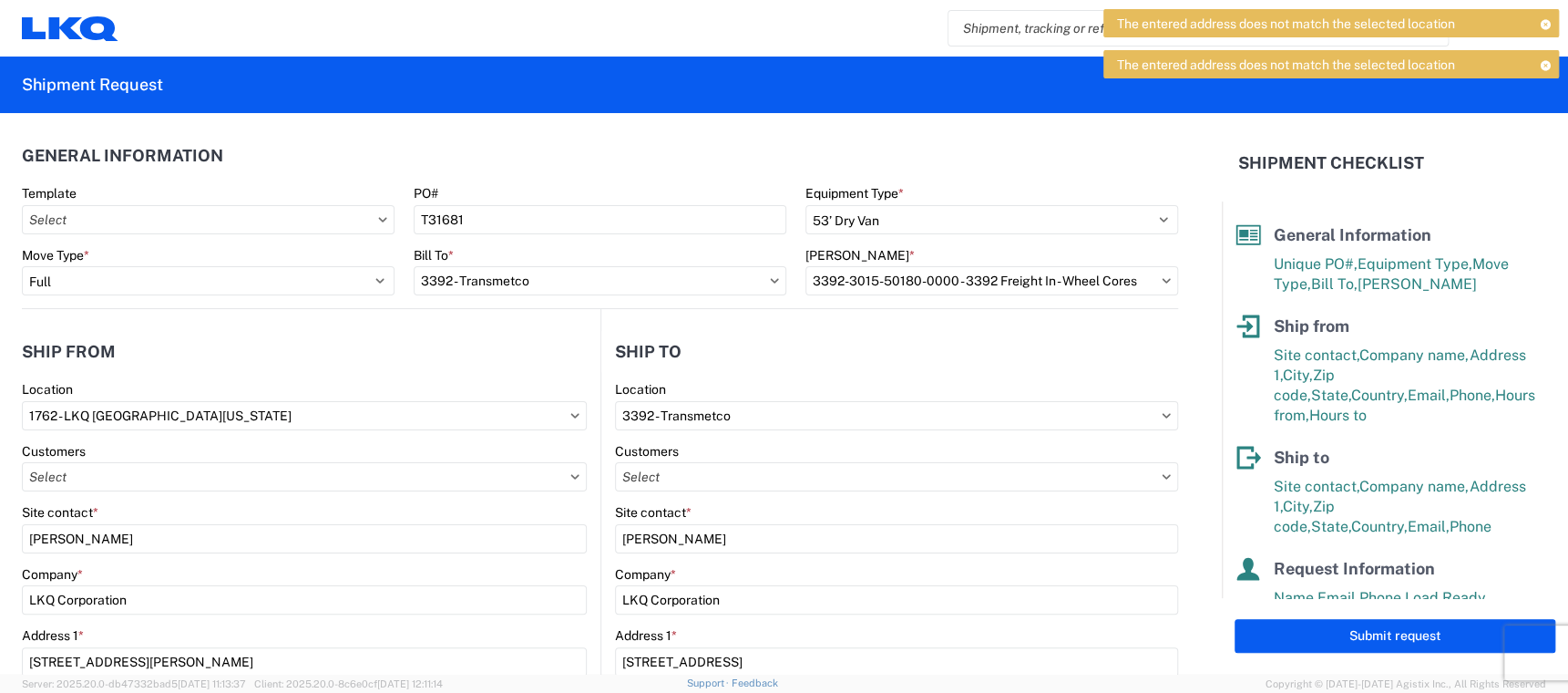
click at [1163, 475] on icon at bounding box center [1166, 476] width 8 height 5
click at [1139, 480] on input "text" at bounding box center [897, 476] width 564 height 29
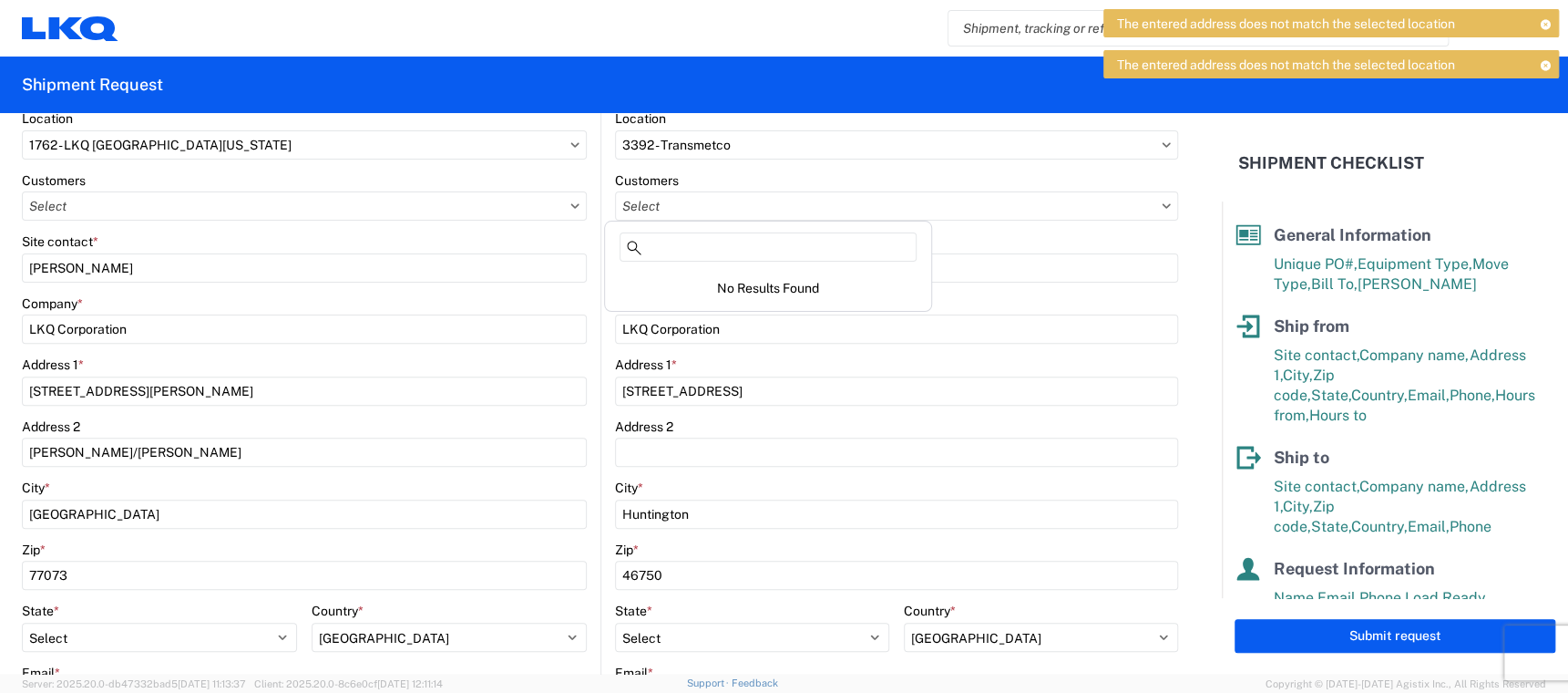
scroll to position [273, 0]
click at [668, 239] on input at bounding box center [767, 246] width 297 height 29
click at [1149, 207] on input "text" at bounding box center [897, 203] width 564 height 29
click at [1168, 233] on form "General Information Template PO# T31681 Equipment Type * Select 53’ Dry Van Fla…" at bounding box center [611, 393] width 1222 height 560
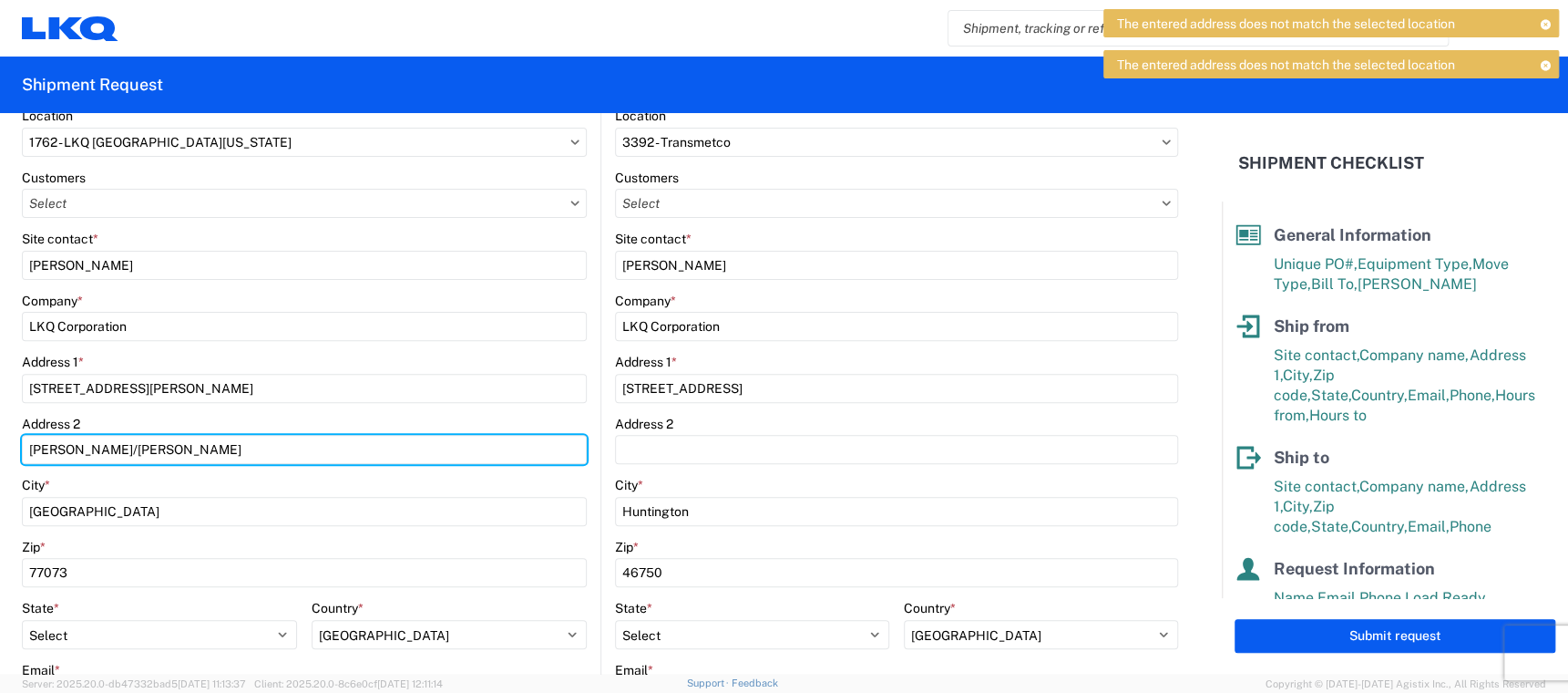
drag, startPoint x: 140, startPoint y: 450, endPoint x: 11, endPoint y: 455, distance: 129.1
click at [11, 455] on form "General Information Template PO# T31681 Equipment Type * Select 53’ Dry Van Fla…" at bounding box center [611, 393] width 1222 height 560
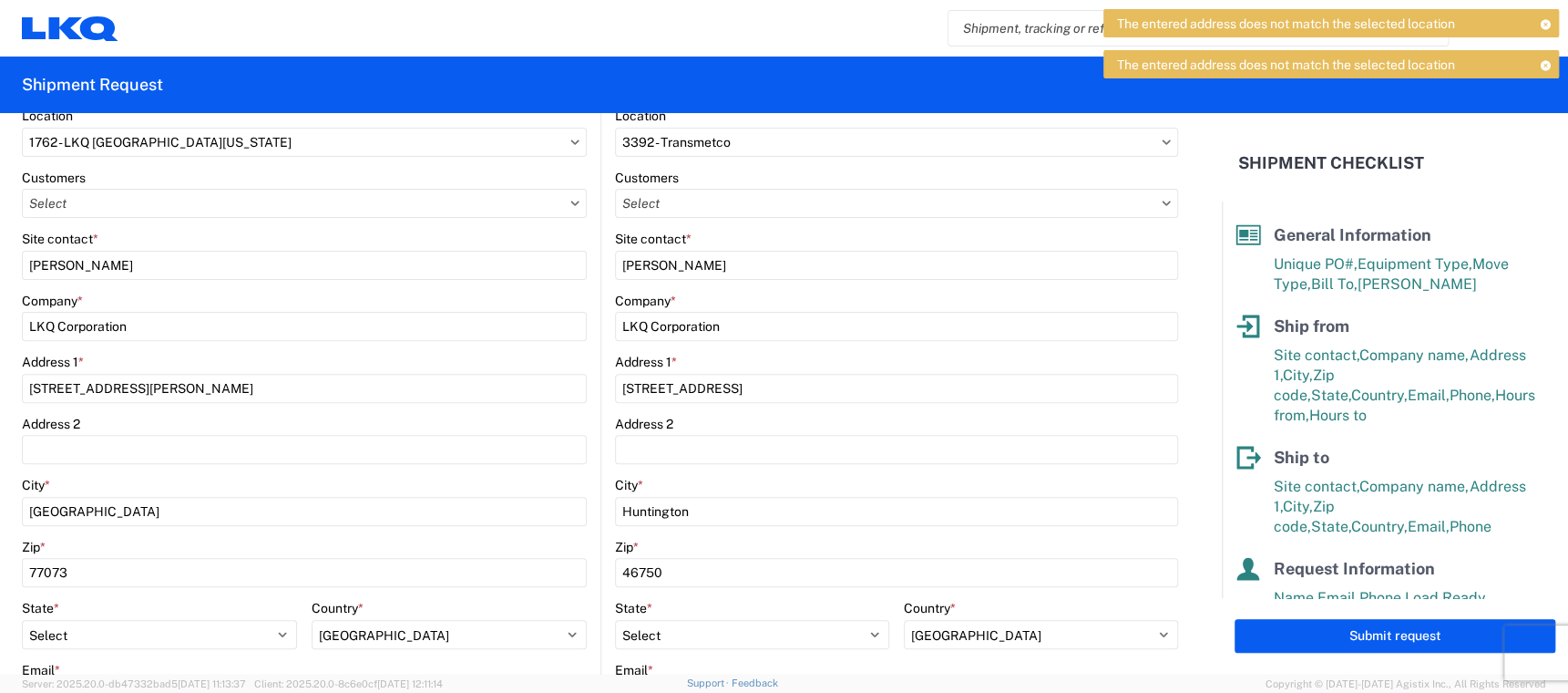
click at [582, 390] on main "1762 Location 1762 - LKQ [GEOGRAPHIC_DATA][US_STATE] Customers Site contact * […" at bounding box center [311, 507] width 579 height 800
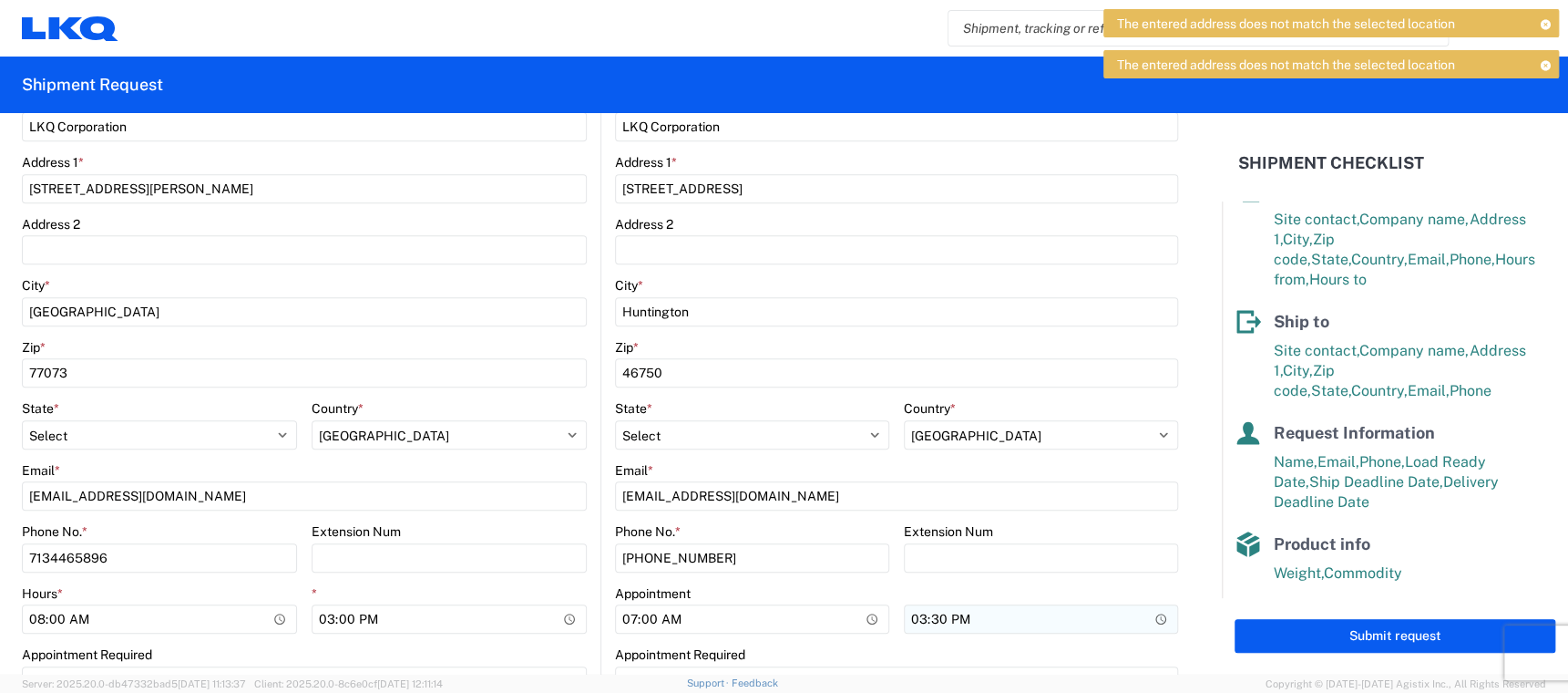
scroll to position [547, 0]
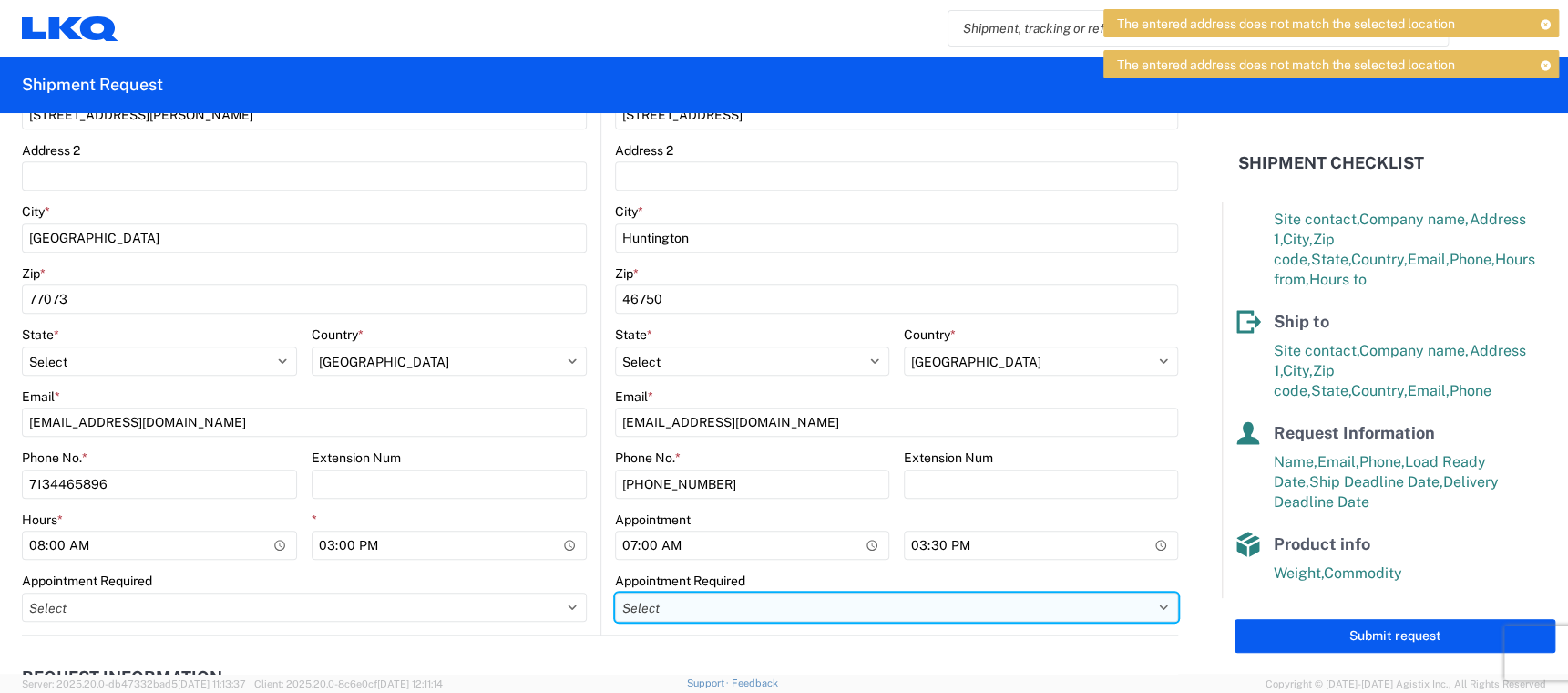
click at [1137, 606] on select "Select Appt Required Appt Not Required Appt - First available" at bounding box center [897, 606] width 564 height 29
select select "apptRequired"
click at [615, 592] on select "Select Appt Required Appt Not Required Appt - First available" at bounding box center [897, 606] width 564 height 29
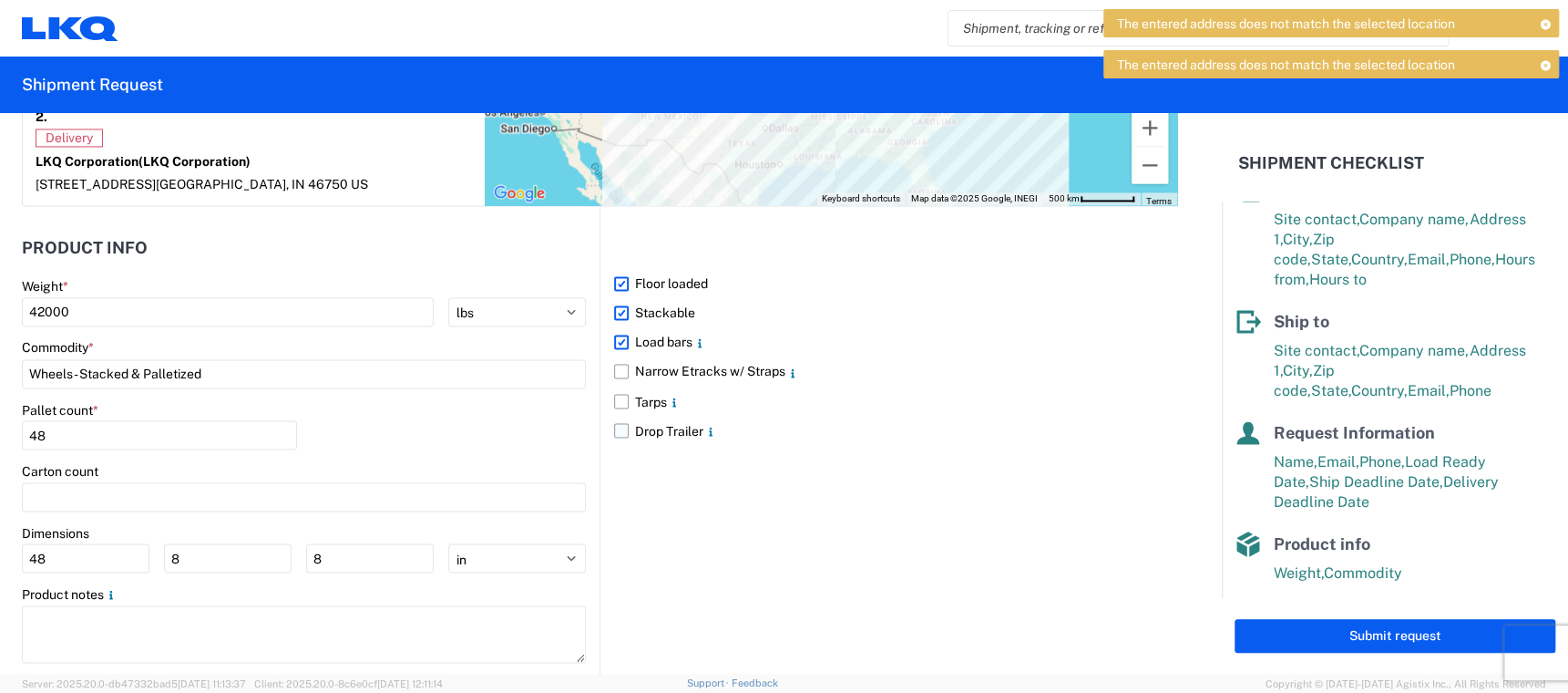
scroll to position [1732, 0]
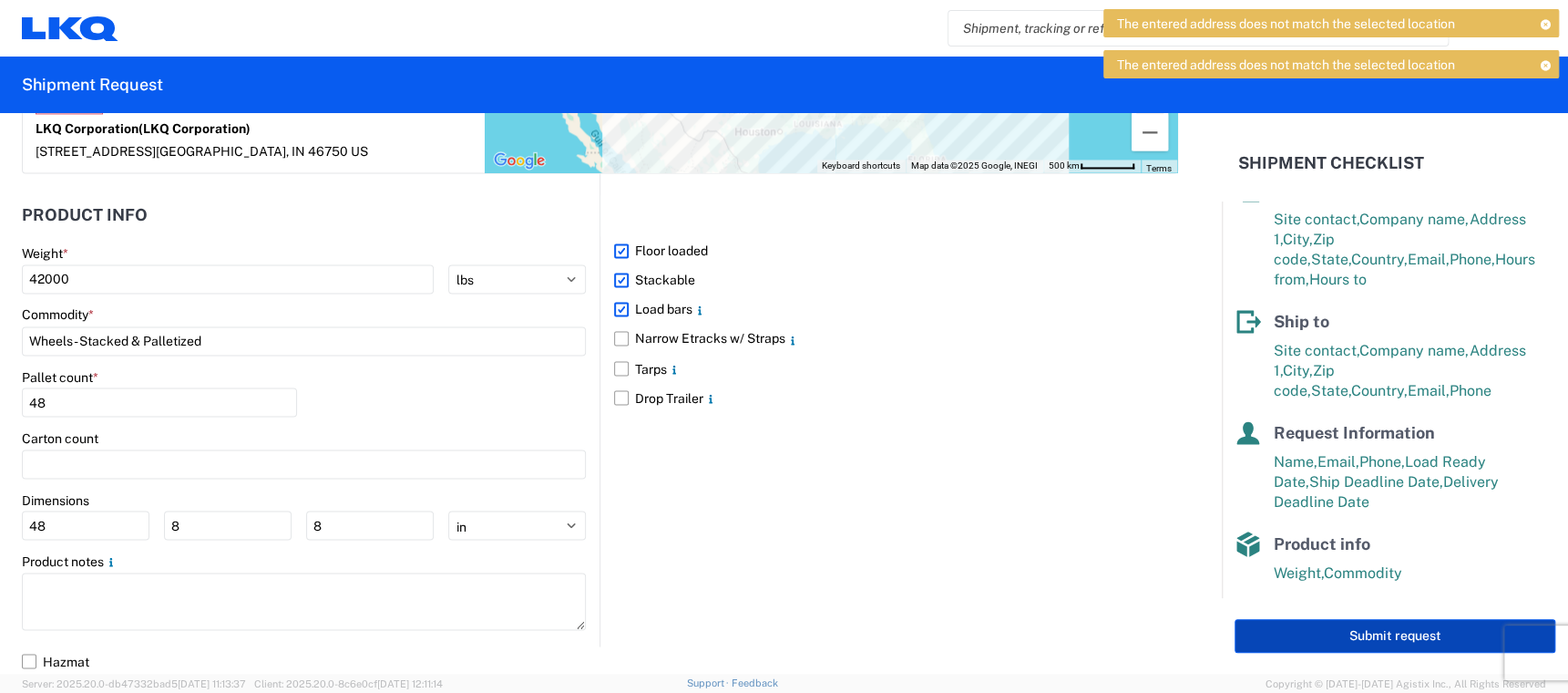
click at [1356, 633] on button "Submit request" at bounding box center [1395, 635] width 321 height 34
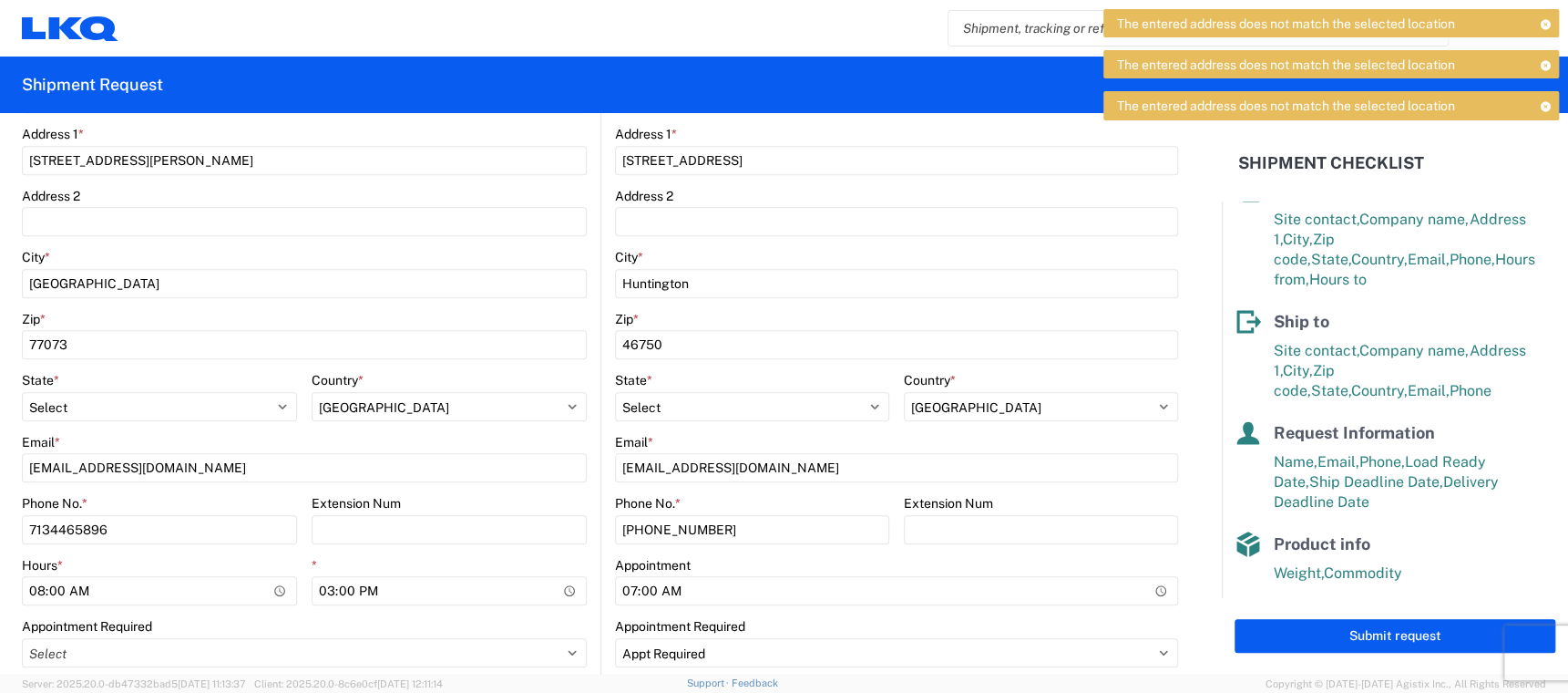
scroll to position [365, 0]
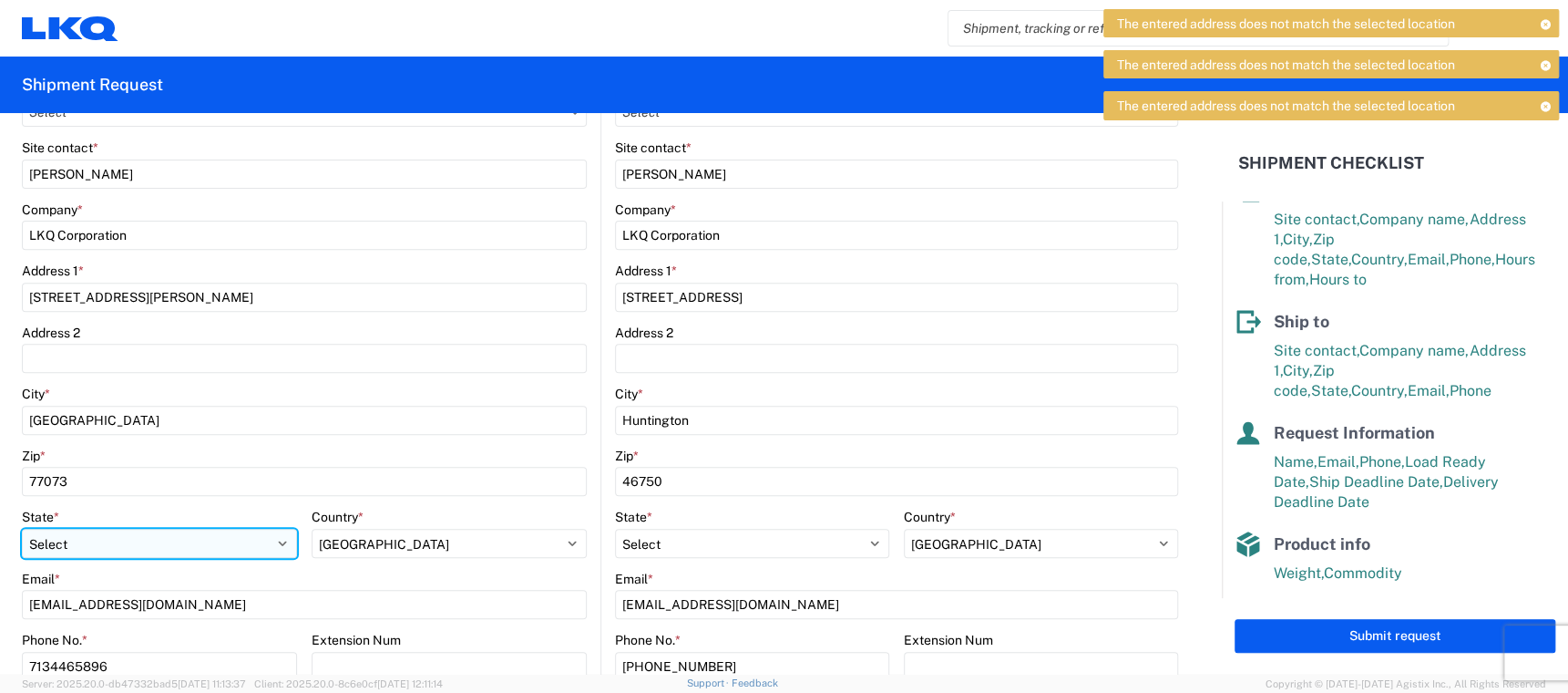
click at [275, 541] on select "Select [US_STATE] [US_STATE] [US_STATE] [US_STATE] Armed Forces Americas Armed …" at bounding box center [159, 543] width 275 height 29
select select "[GEOGRAPHIC_DATA]"
click at [22, 529] on select "Select [US_STATE] [US_STATE] [US_STATE] [US_STATE] Armed Forces Americas Armed …" at bounding box center [159, 543] width 275 height 29
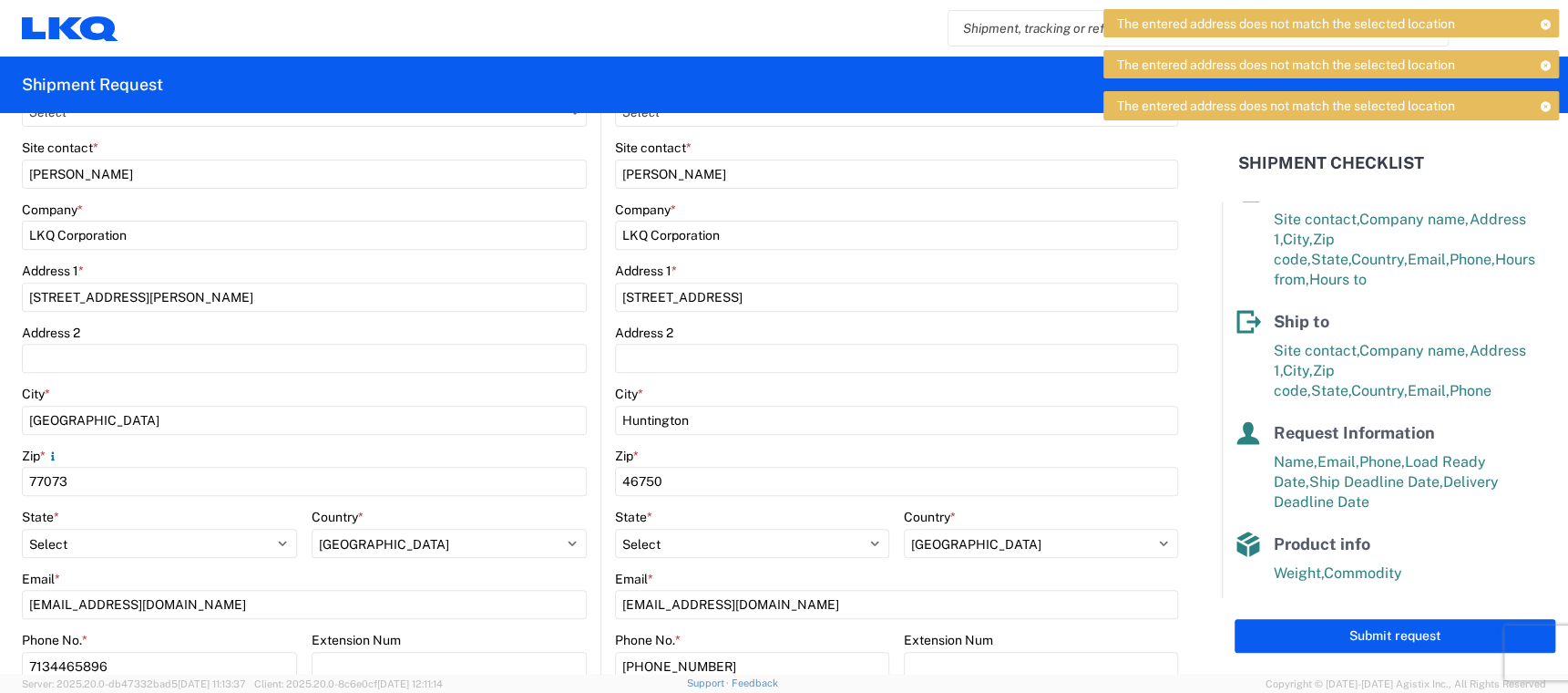
click at [473, 569] on div "1762 Location 1762 - LKQ [GEOGRAPHIC_DATA][US_STATE] Customers Site contact * […" at bounding box center [304, 416] width 565 height 800
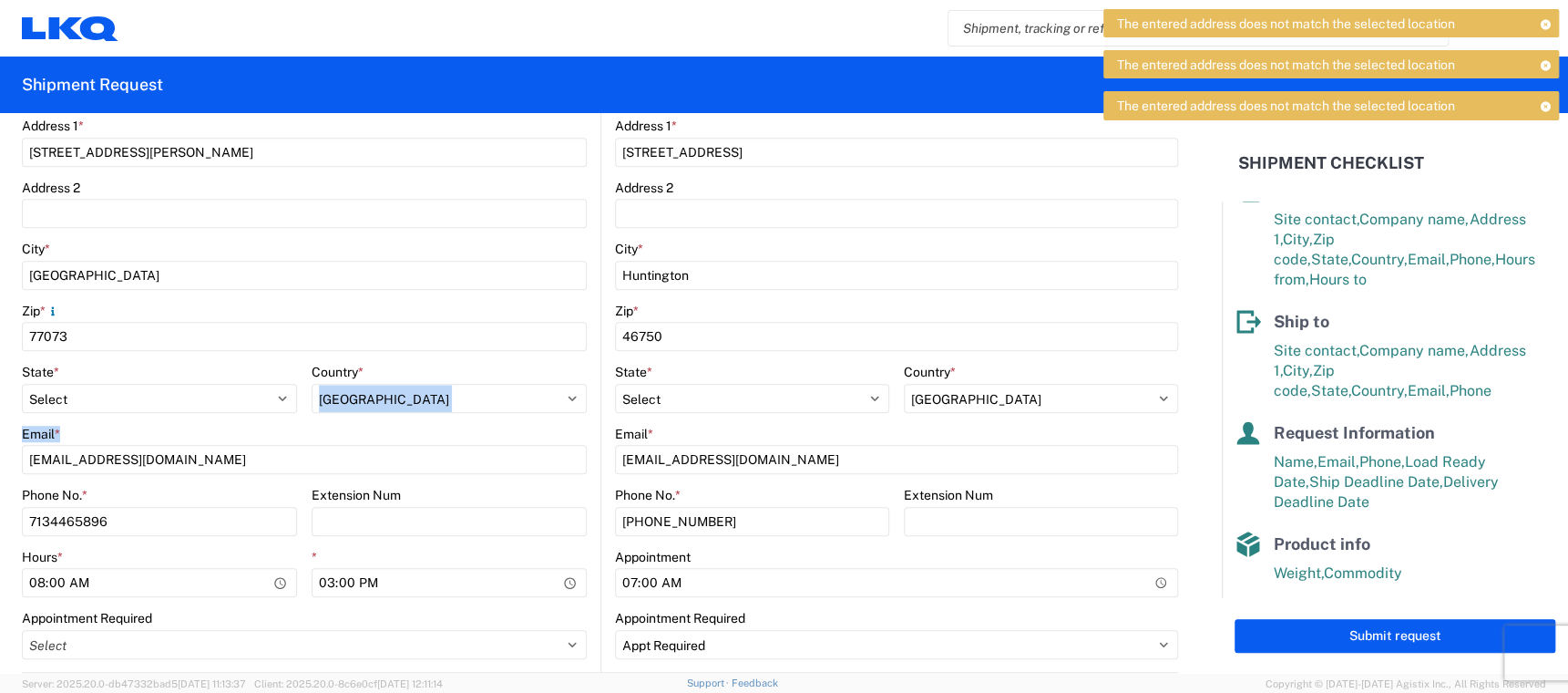
scroll to position [638, 0]
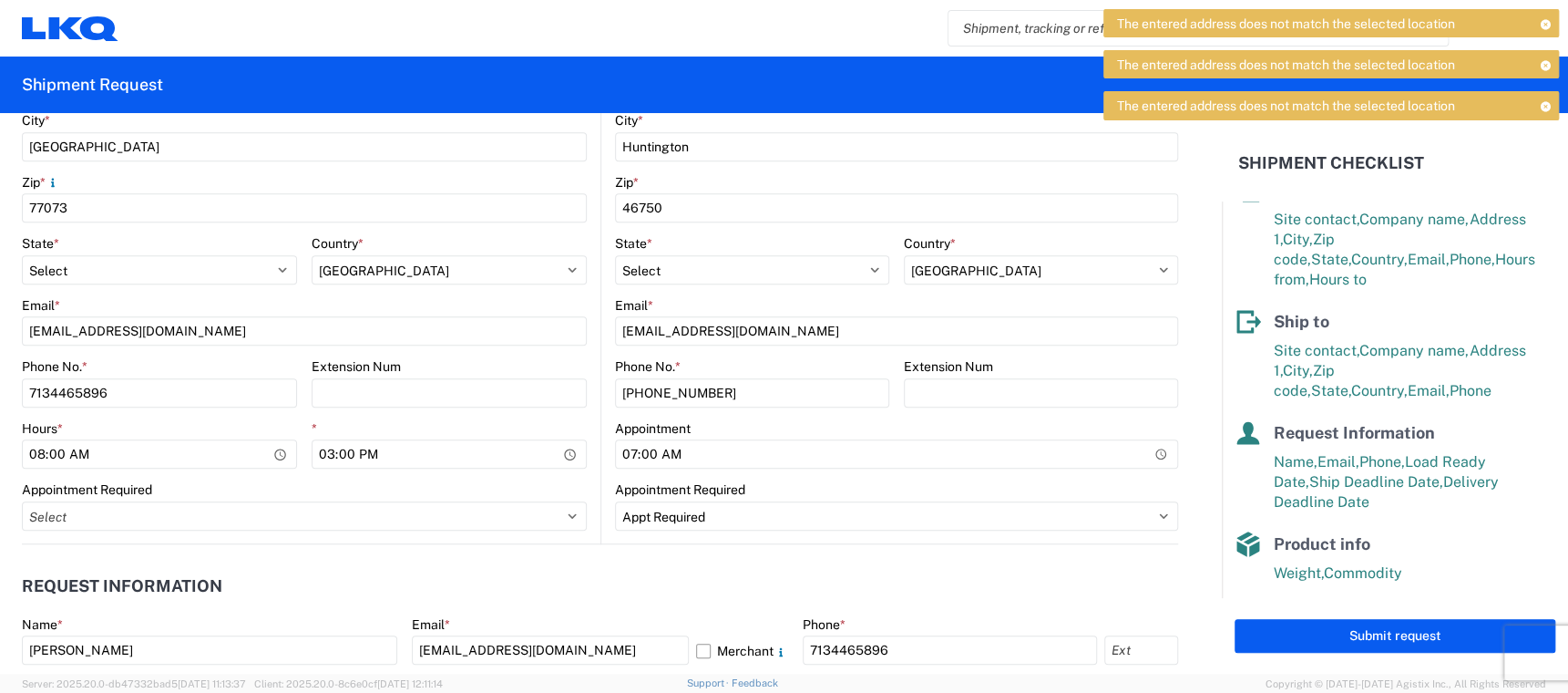
click at [1546, 106] on icon at bounding box center [1546, 106] width 13 height 10
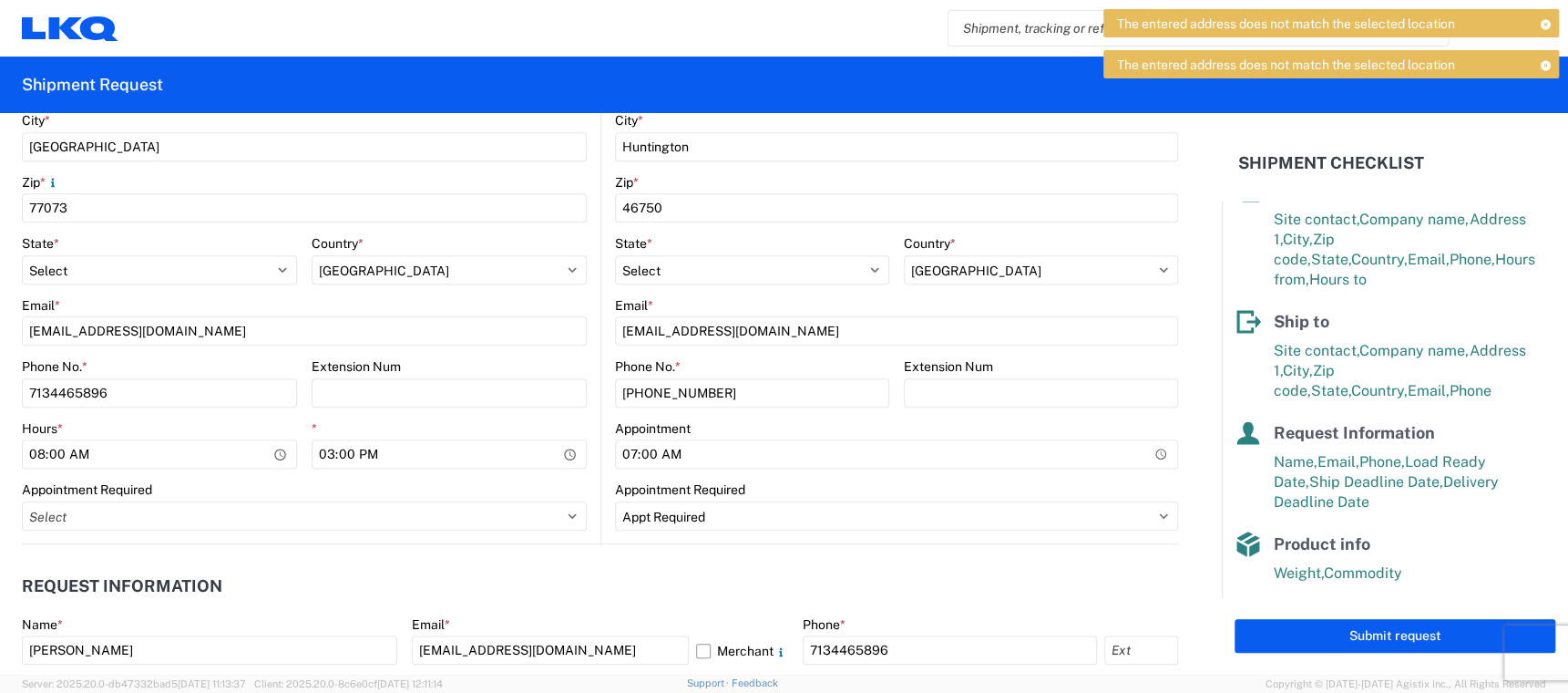
click at [1544, 66] on icon at bounding box center [1546, 65] width 13 height 10
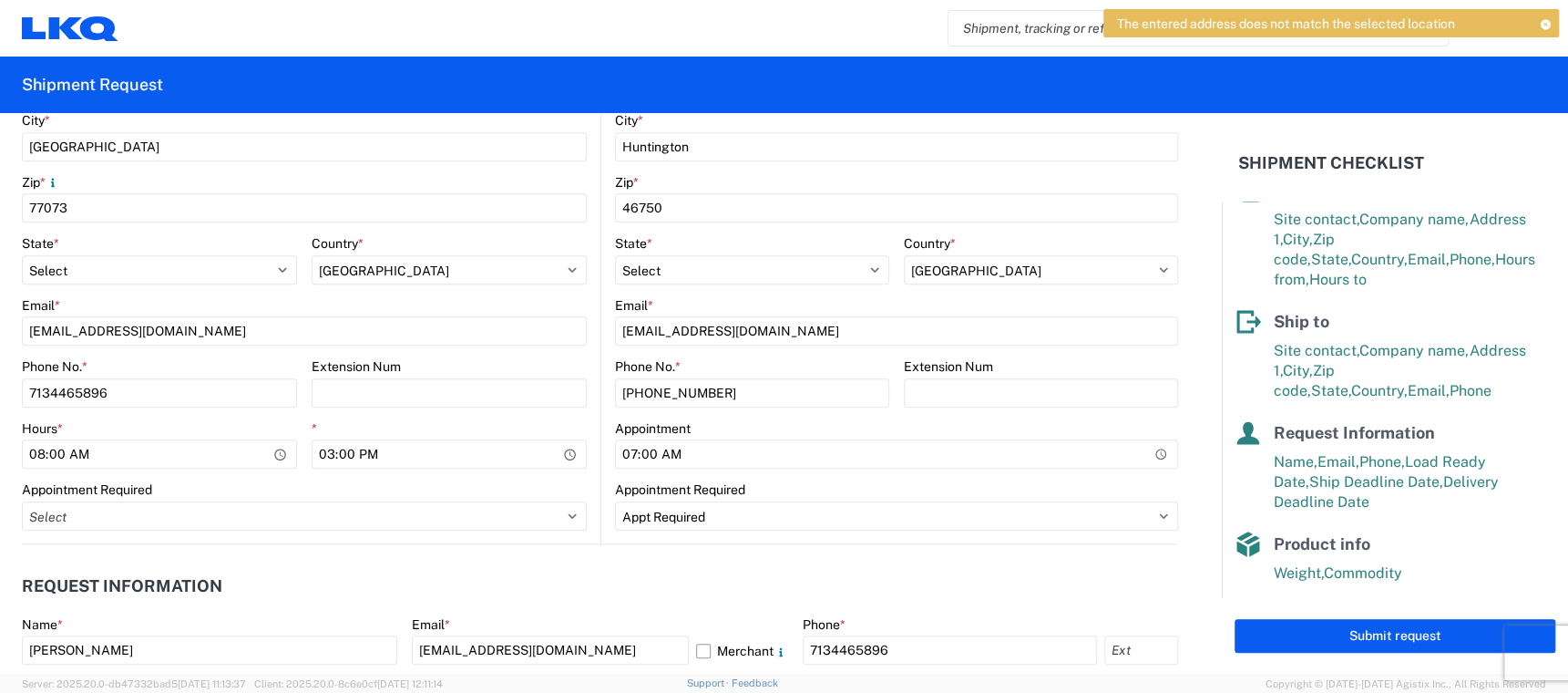
click at [1547, 21] on icon at bounding box center [1546, 24] width 13 height 10
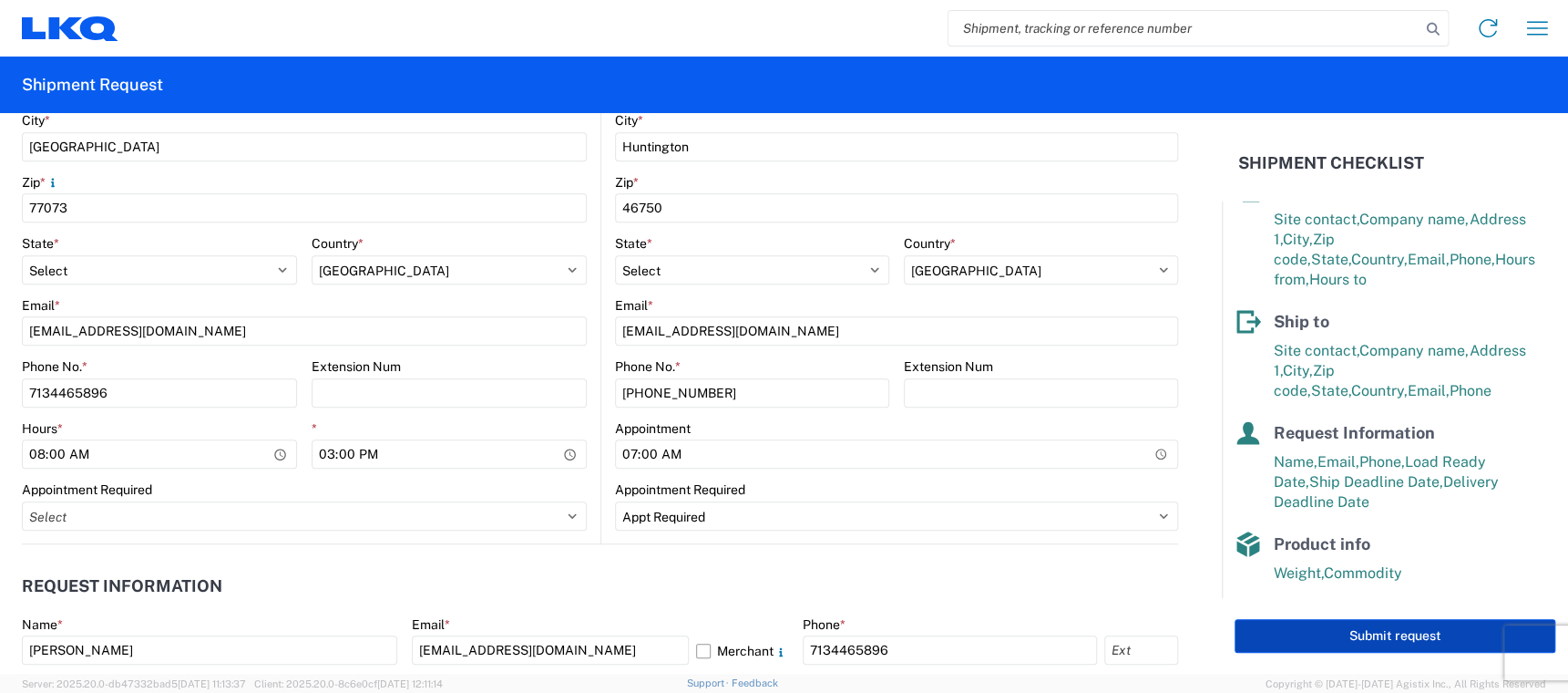
click at [1396, 632] on button "Submit request" at bounding box center [1395, 635] width 321 height 34
